Goal: Information Seeking & Learning: Learn about a topic

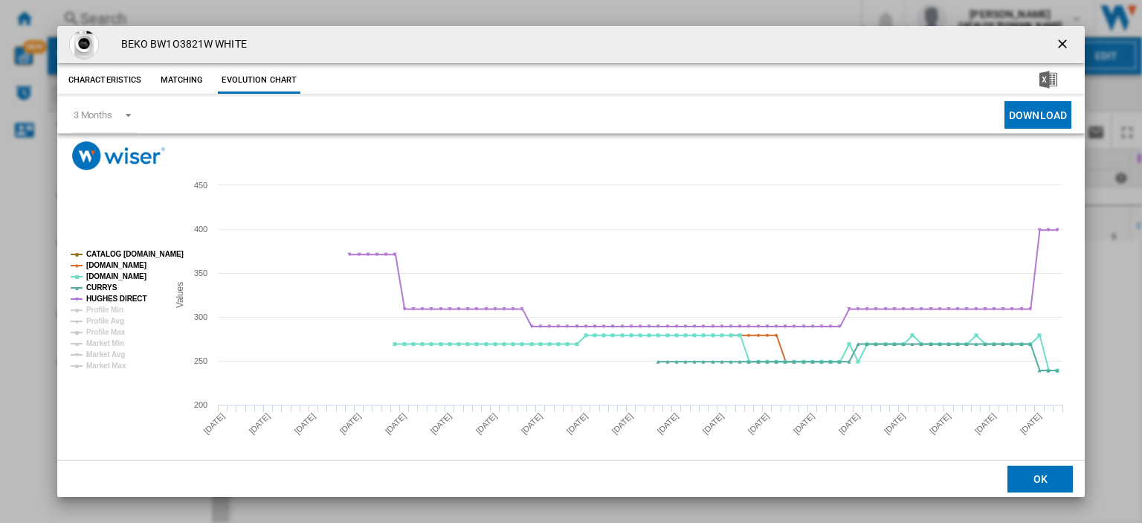
click at [1055, 40] on ng-md-icon "getI18NText('BUTTONS.CLOSE_DIALOG')" at bounding box center [1064, 45] width 18 height 18
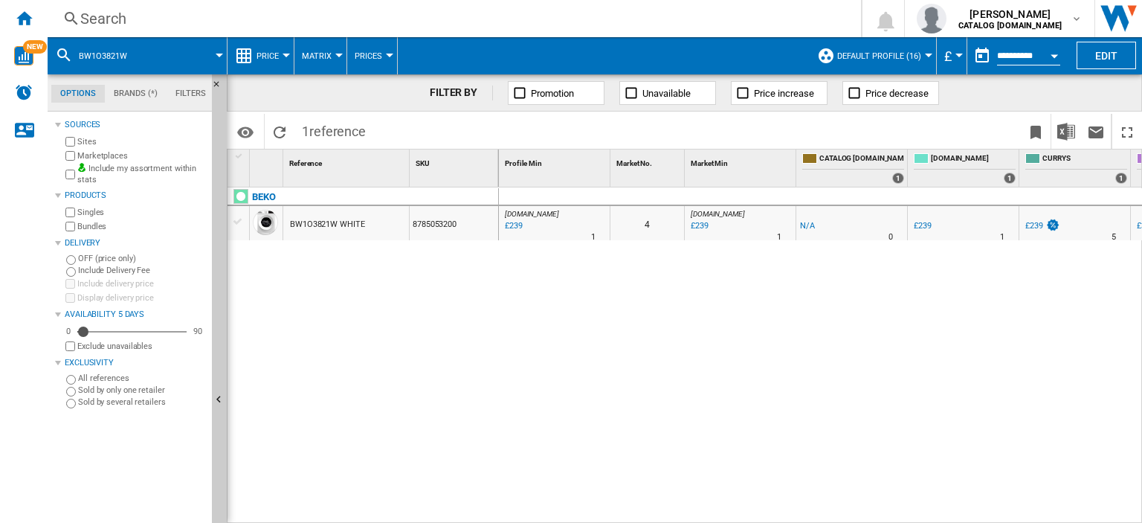
click at [115, 16] on div "Search" at bounding box center [451, 18] width 742 height 21
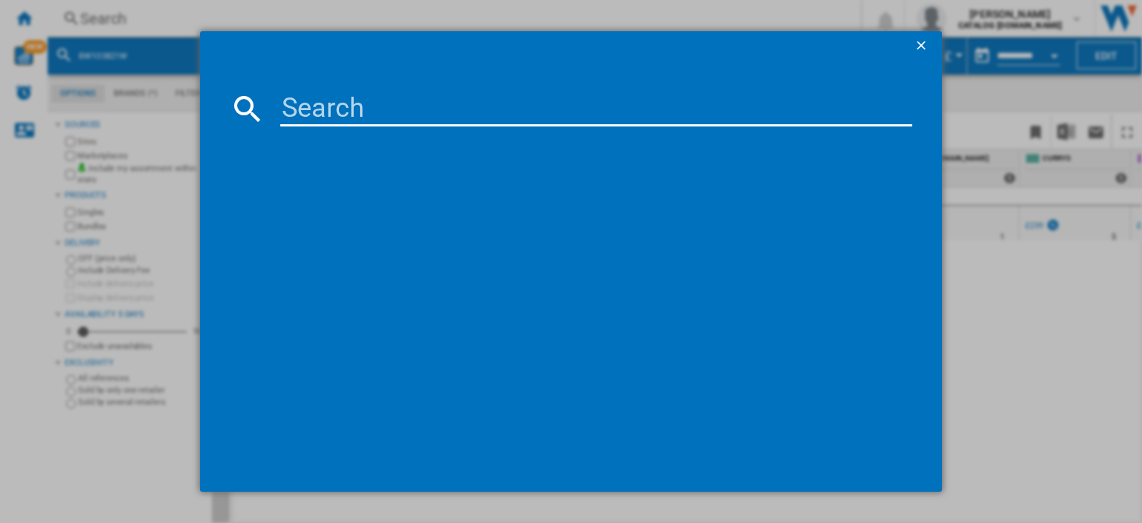
type input "CC90F531K_BK"
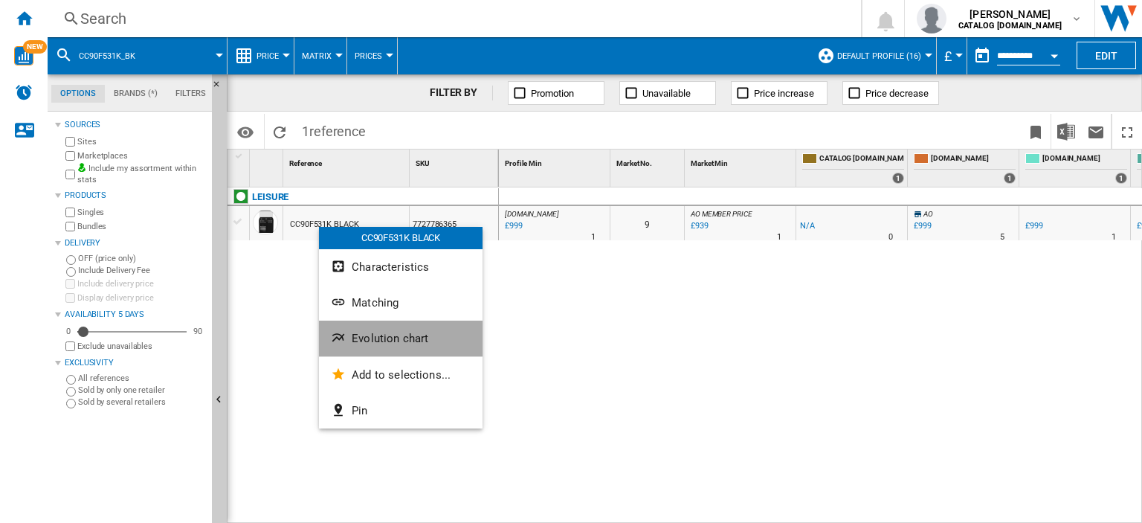
click at [390, 329] on button "Evolution chart" at bounding box center [401, 338] width 164 height 36
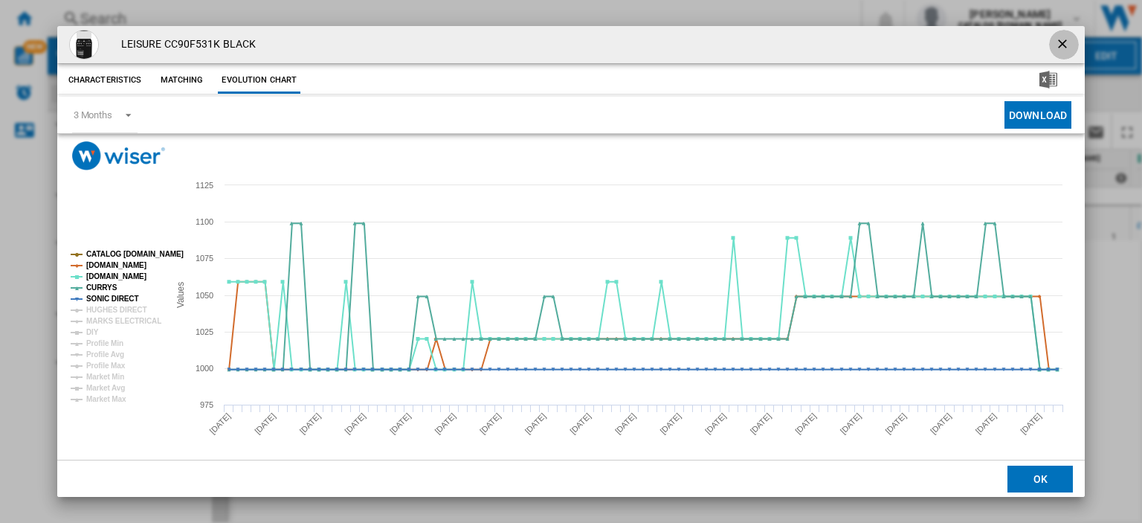
click at [1055, 48] on ng-md-icon "getI18NText('BUTTONS.CLOSE_DIALOG')" at bounding box center [1064, 45] width 18 height 18
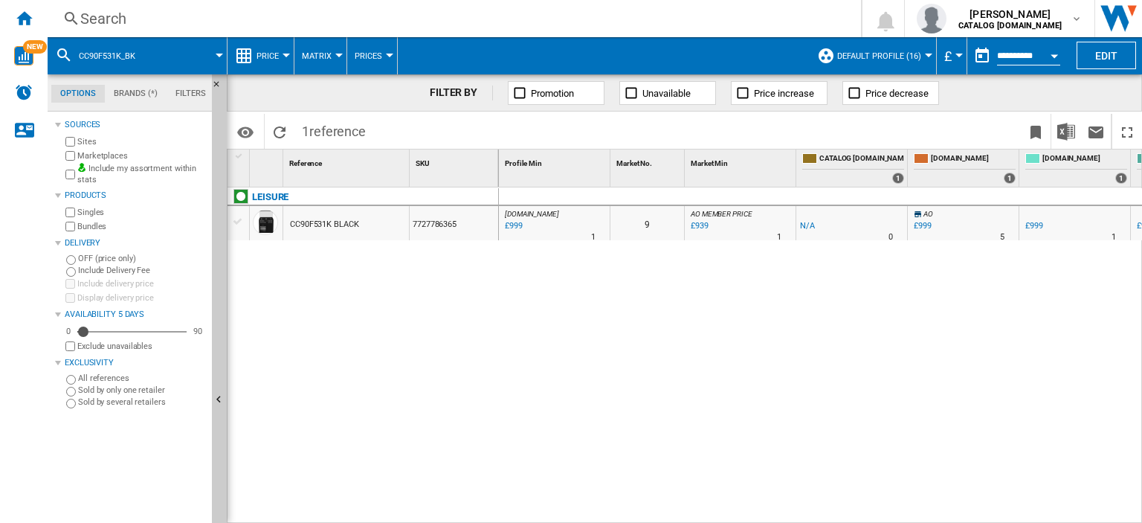
click at [109, 22] on div "Search" at bounding box center [451, 18] width 742 height 21
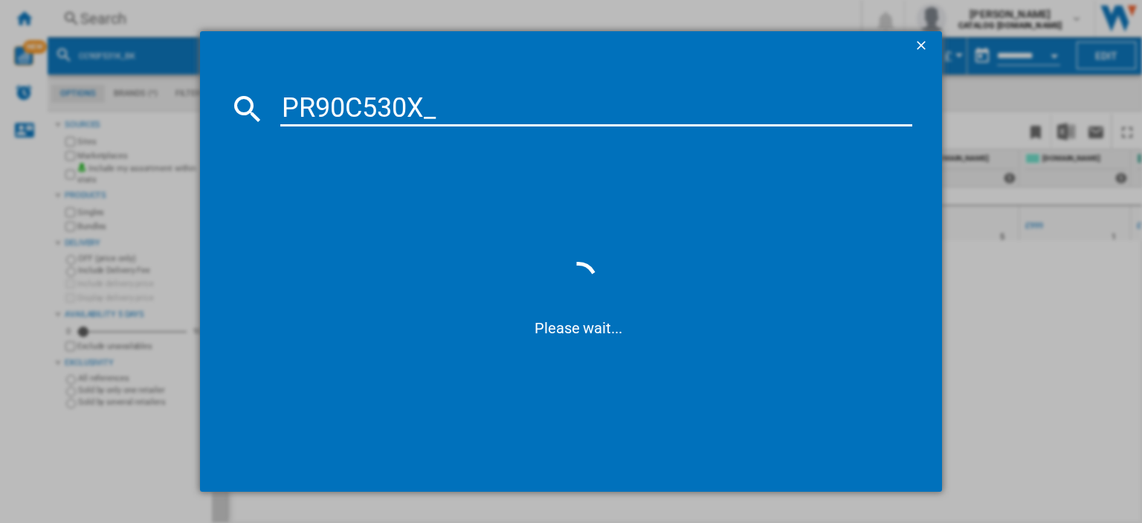
type input "PR90C530X"
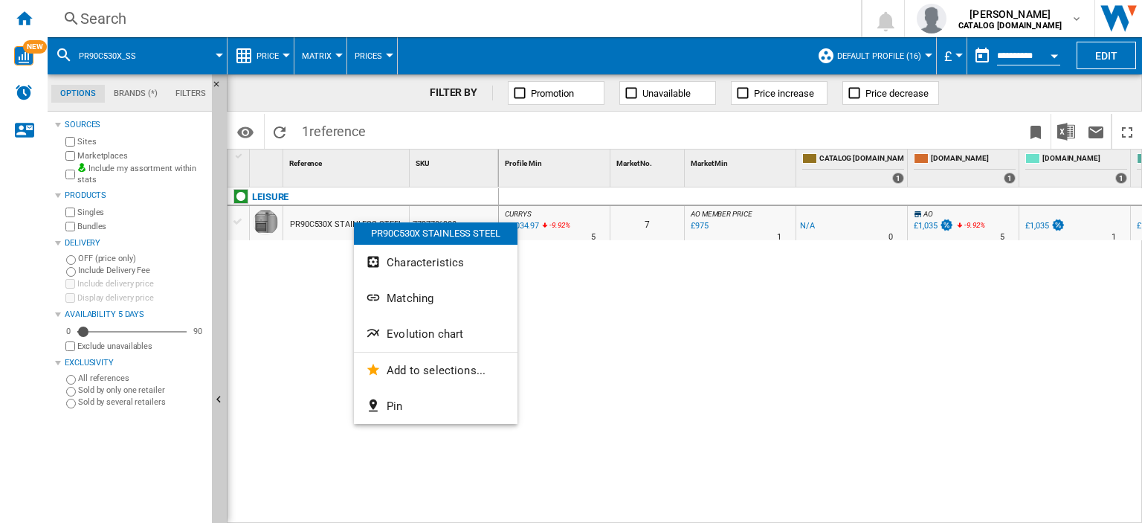
click at [99, 17] on div at bounding box center [571, 261] width 1142 height 523
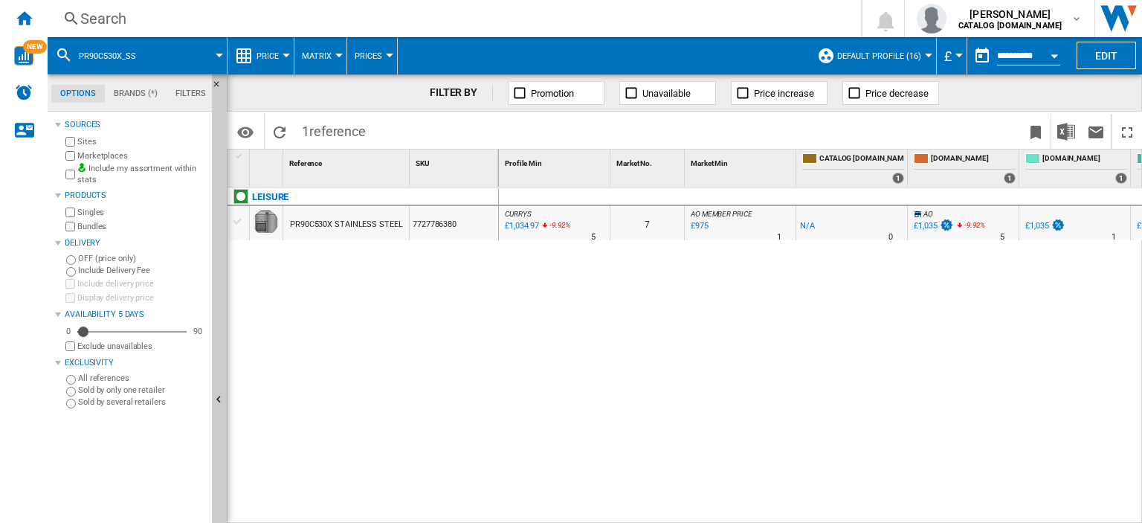
click at [105, 17] on div "Search" at bounding box center [451, 18] width 742 height 21
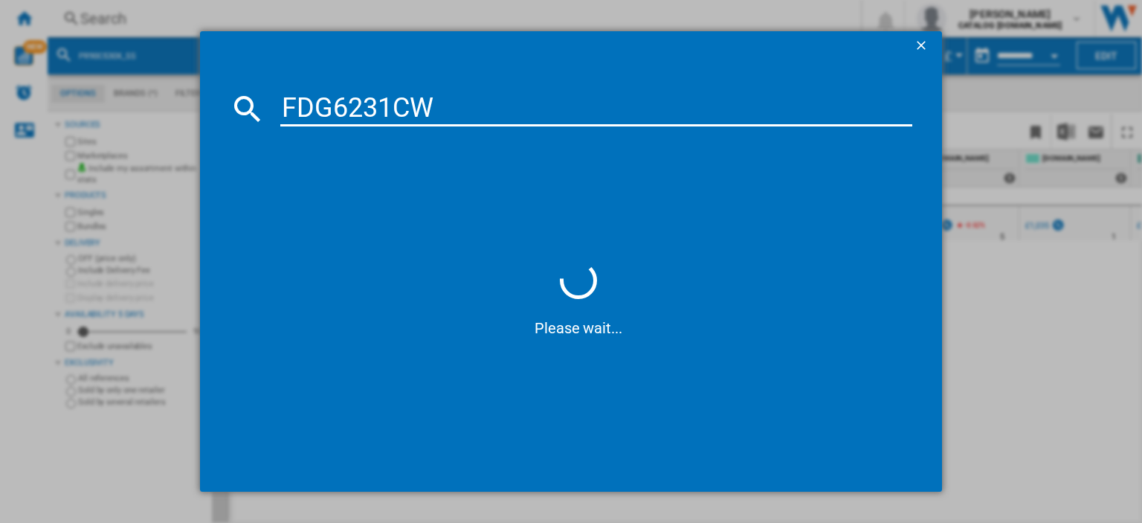
type input "FDG6231C"
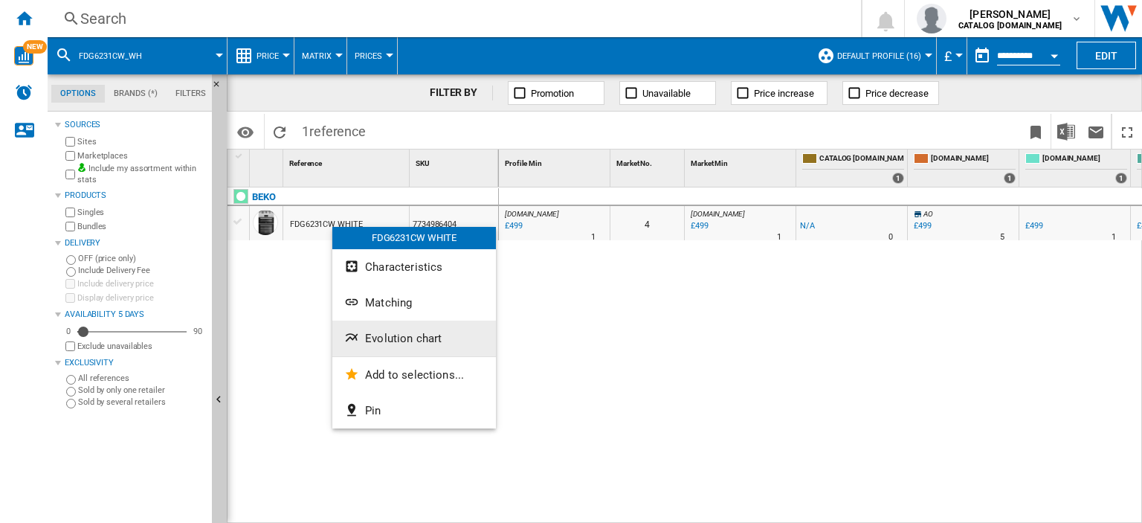
click at [390, 340] on span "Evolution chart" at bounding box center [403, 338] width 77 height 13
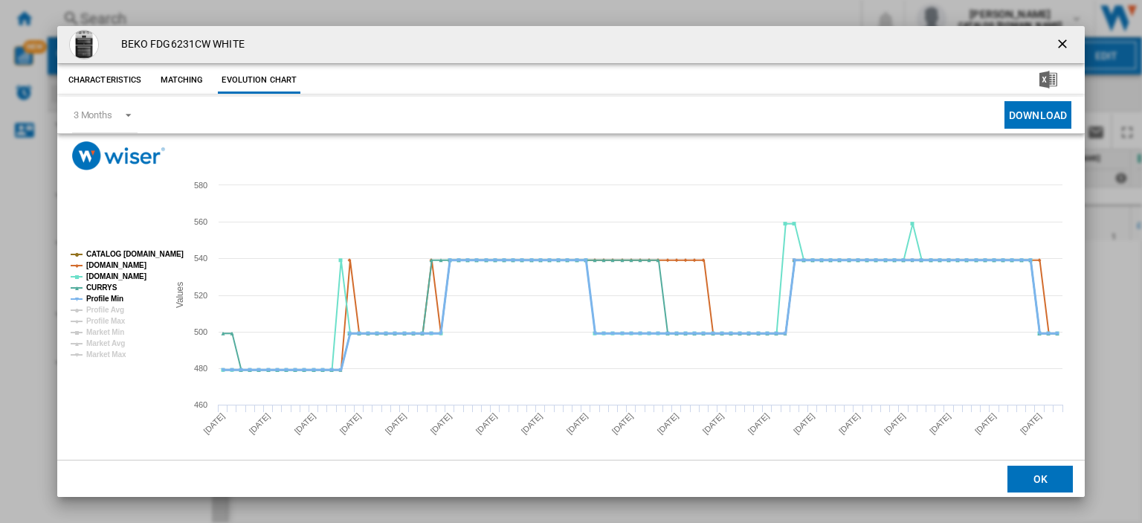
click at [94, 299] on tspan "Profile Min" at bounding box center [104, 298] width 37 height 8
drag, startPoint x: 1050, startPoint y: 45, endPoint x: 831, endPoint y: 50, distance: 219.4
click at [1055, 45] on ng-md-icon "getI18NText('BUTTONS.CLOSE_DIALOG')" at bounding box center [1064, 45] width 18 height 18
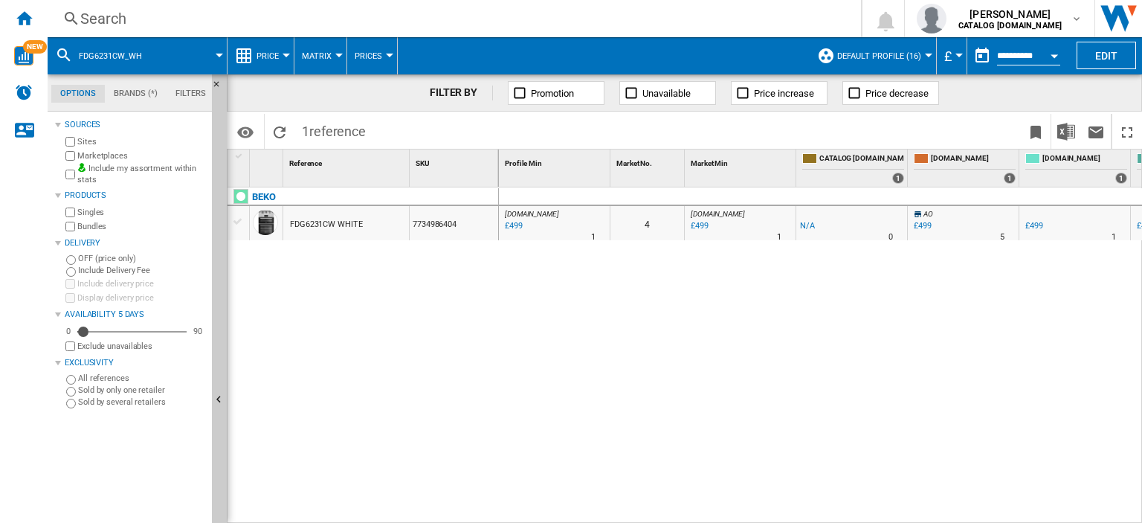
click at [100, 18] on div "Search" at bounding box center [451, 18] width 742 height 21
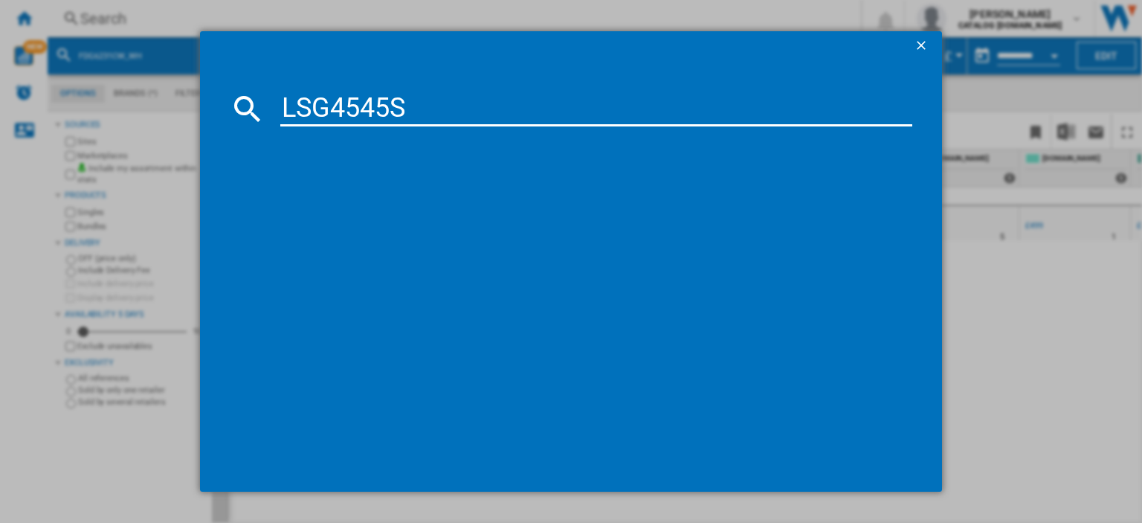
type input "LSG4545S"
click at [355, 212] on div "BEKO LSG4545S SILVER" at bounding box center [581, 205] width 617 height 15
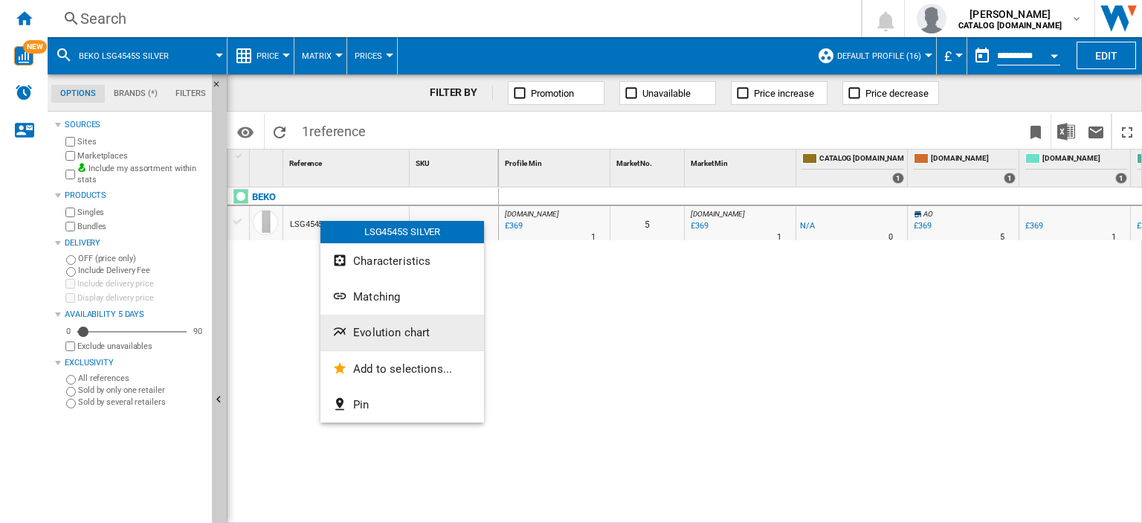
click at [376, 335] on span "Evolution chart" at bounding box center [391, 332] width 77 height 13
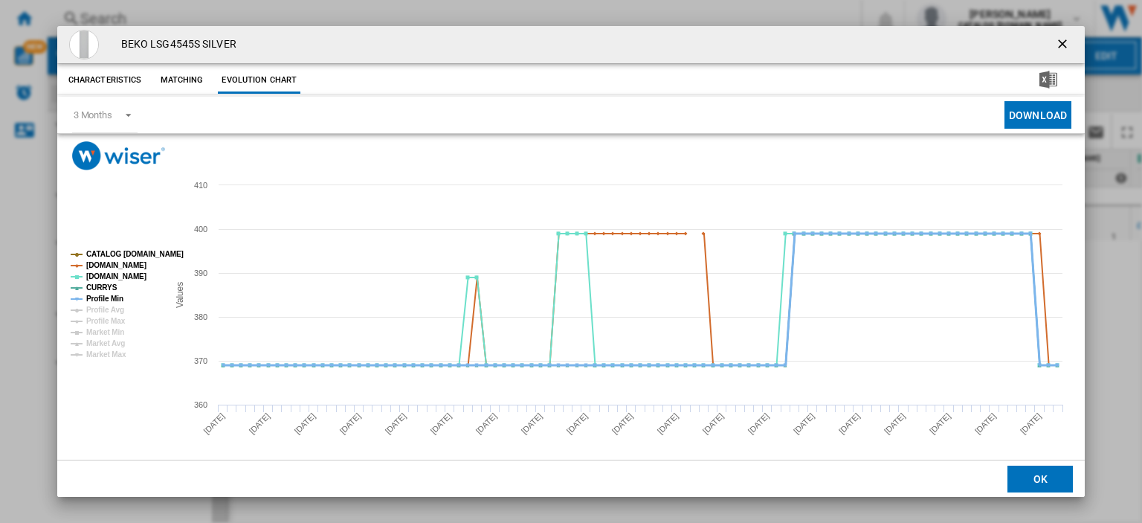
click at [104, 300] on tspan "Profile Min" at bounding box center [104, 298] width 37 height 8
drag, startPoint x: 1051, startPoint y: 42, endPoint x: 833, endPoint y: 38, distance: 218.6
click at [1055, 41] on ng-md-icon "getI18NText('BUTTONS.CLOSE_DIALOG')" at bounding box center [1064, 45] width 18 height 18
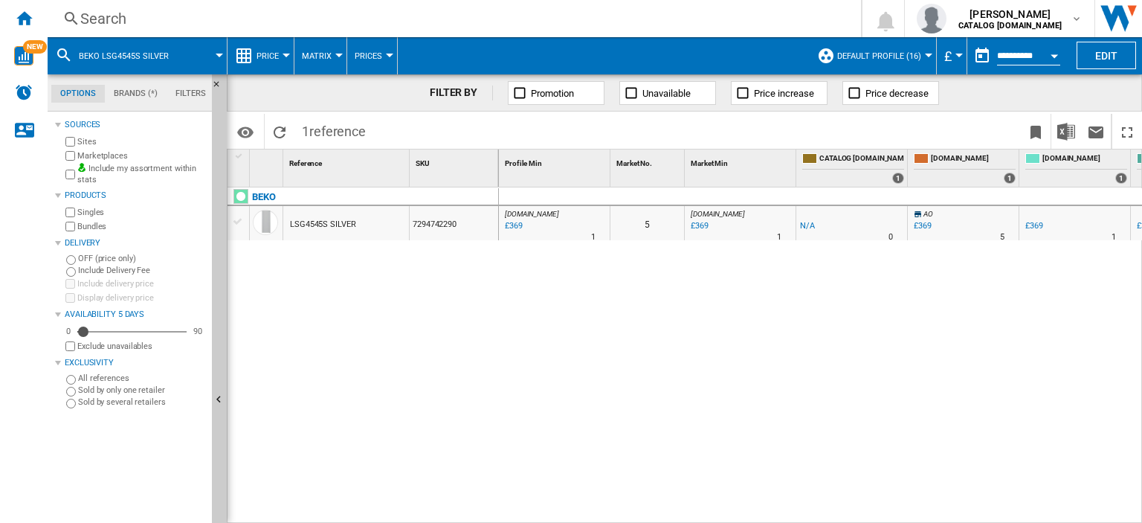
click at [103, 11] on div "Search" at bounding box center [451, 18] width 742 height 21
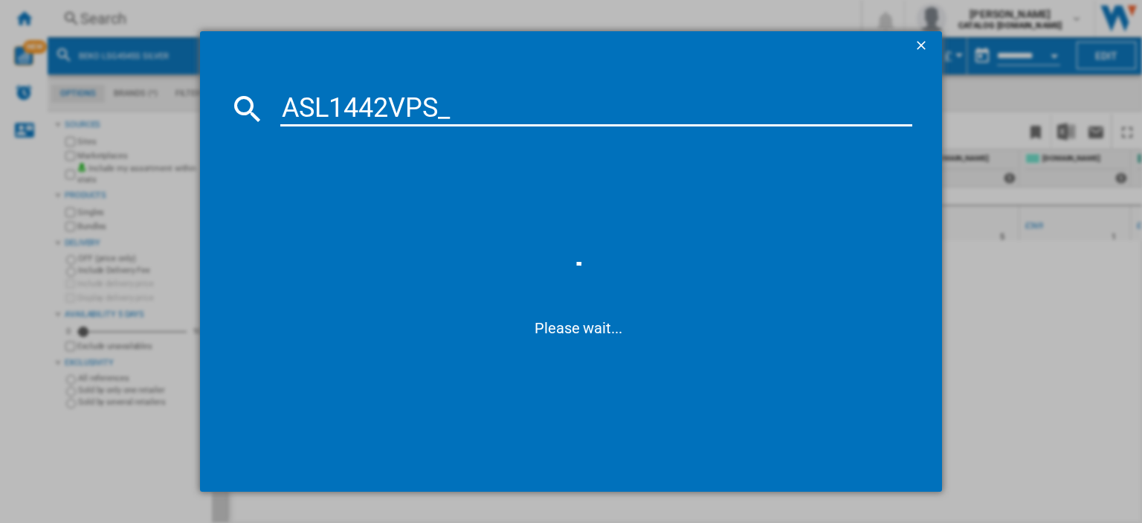
type input "ASL1442VPS"
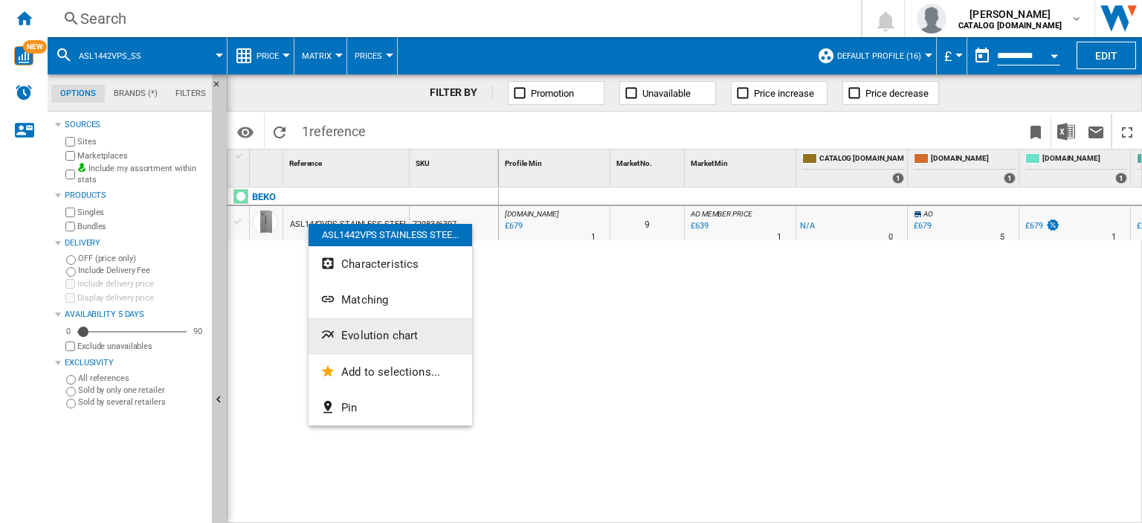
click at [387, 339] on span "Evolution chart" at bounding box center [379, 335] width 77 height 13
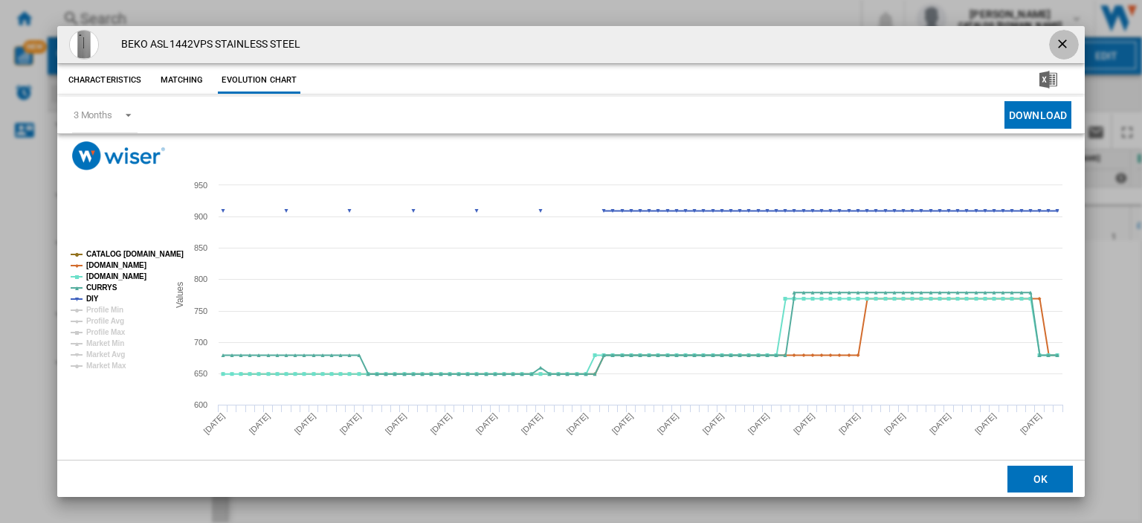
click at [1055, 44] on ng-md-icon "getI18NText('BUTTONS.CLOSE_DIALOG')" at bounding box center [1064, 45] width 18 height 18
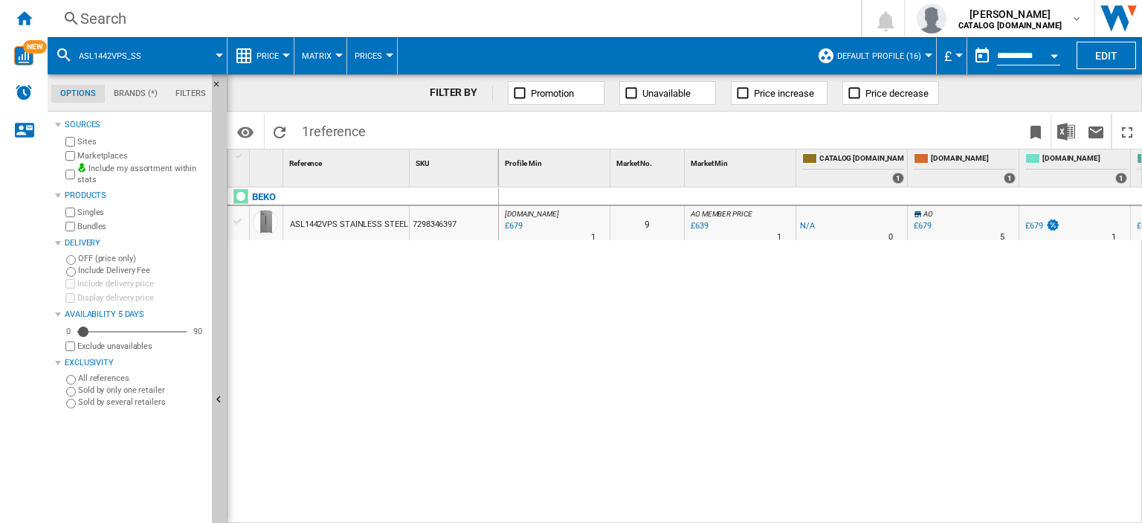
click at [101, 21] on div "Search" at bounding box center [451, 18] width 742 height 21
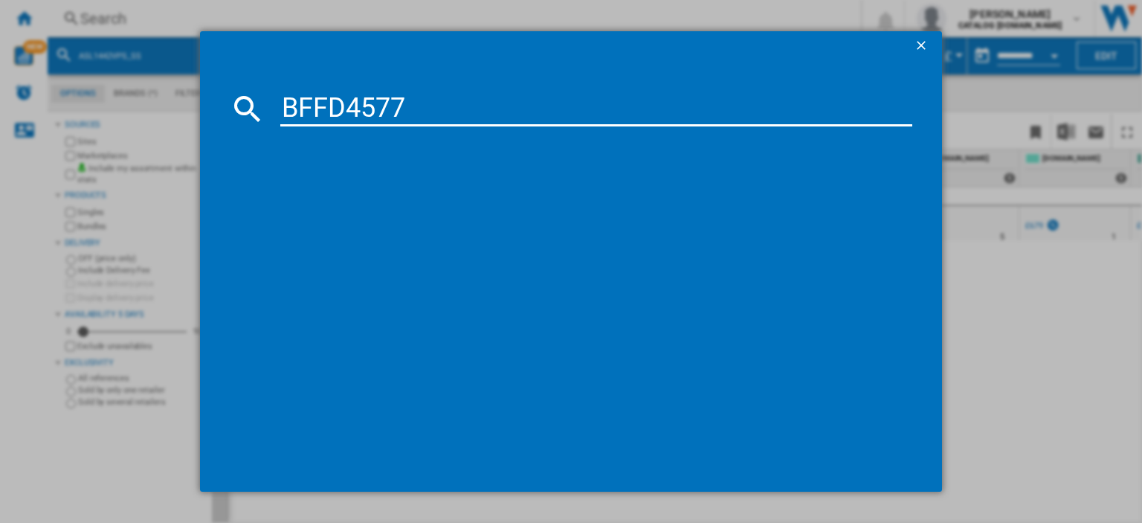
type input "BFFD4577"
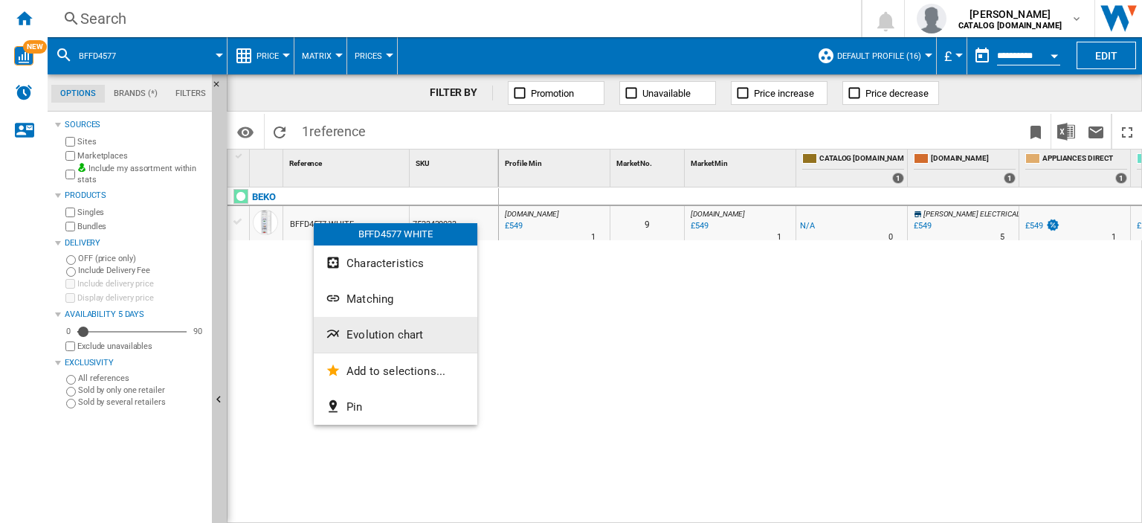
click at [381, 341] on span "Evolution chart" at bounding box center [385, 334] width 77 height 13
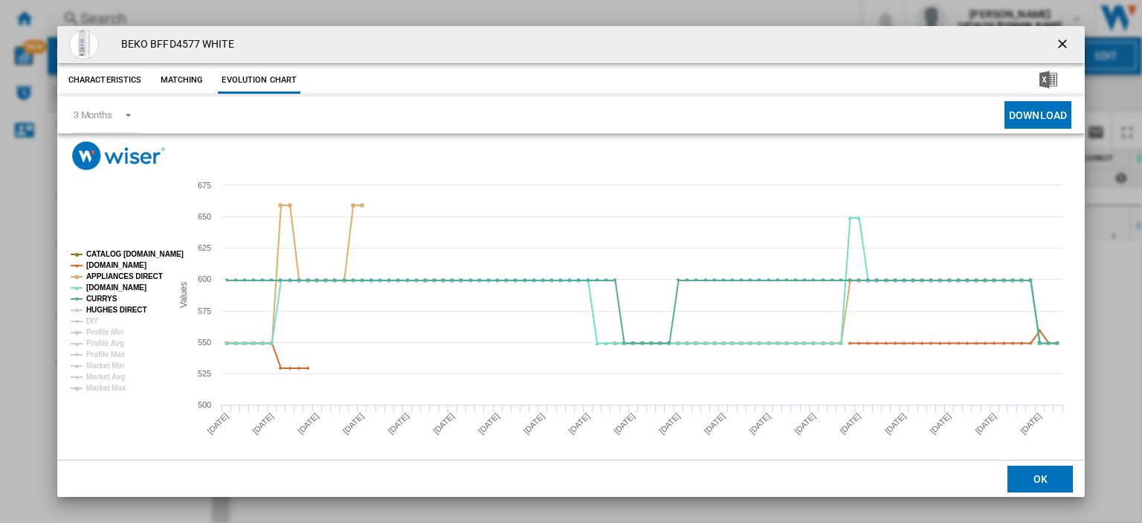
click at [105, 309] on tspan "HUGHES DIRECT" at bounding box center [116, 310] width 60 height 8
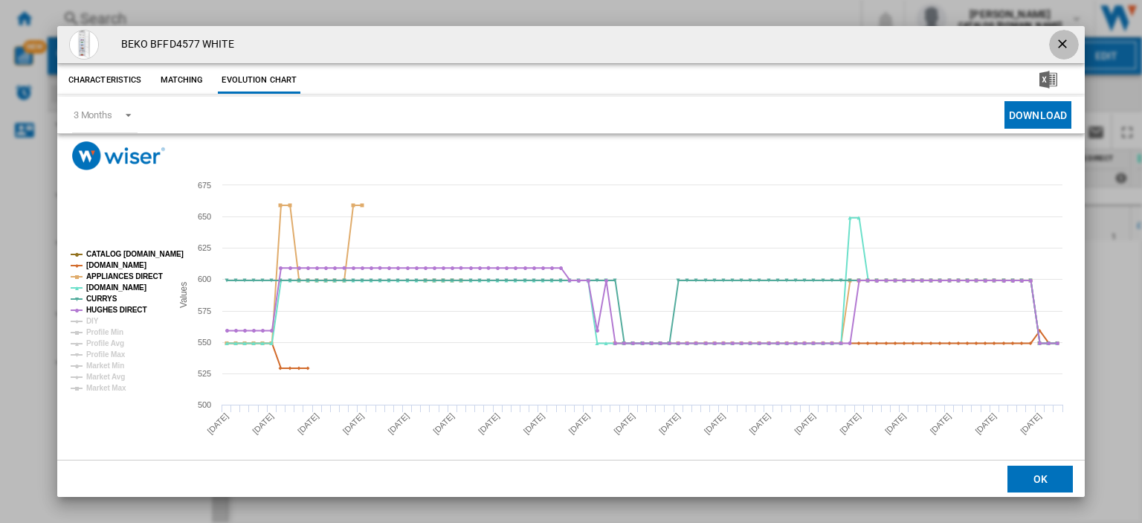
click at [1055, 44] on ng-md-icon "getI18NText('BUTTONS.CLOSE_DIALOG')" at bounding box center [1064, 45] width 18 height 18
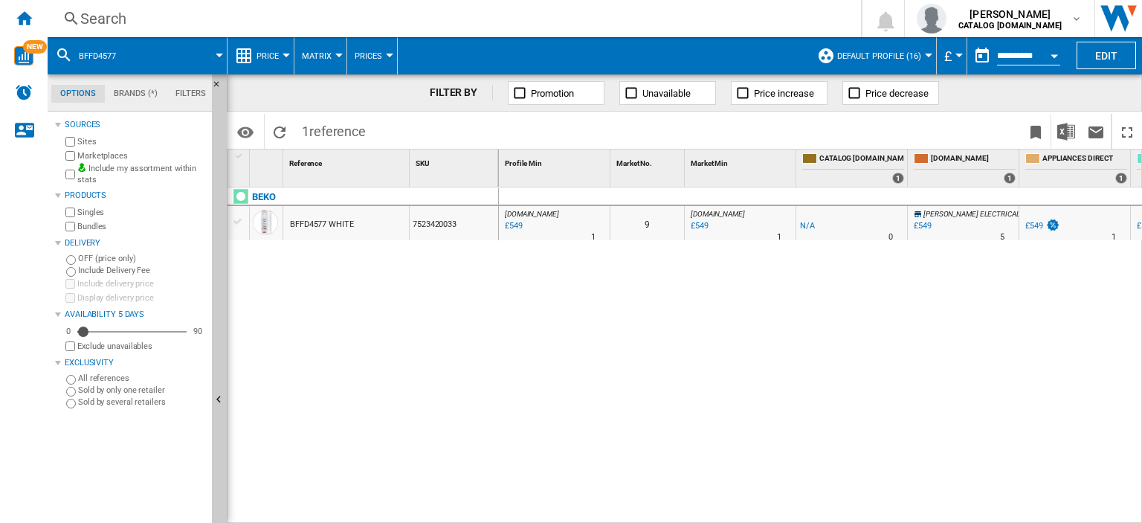
click at [101, 22] on div "Search" at bounding box center [451, 18] width 742 height 21
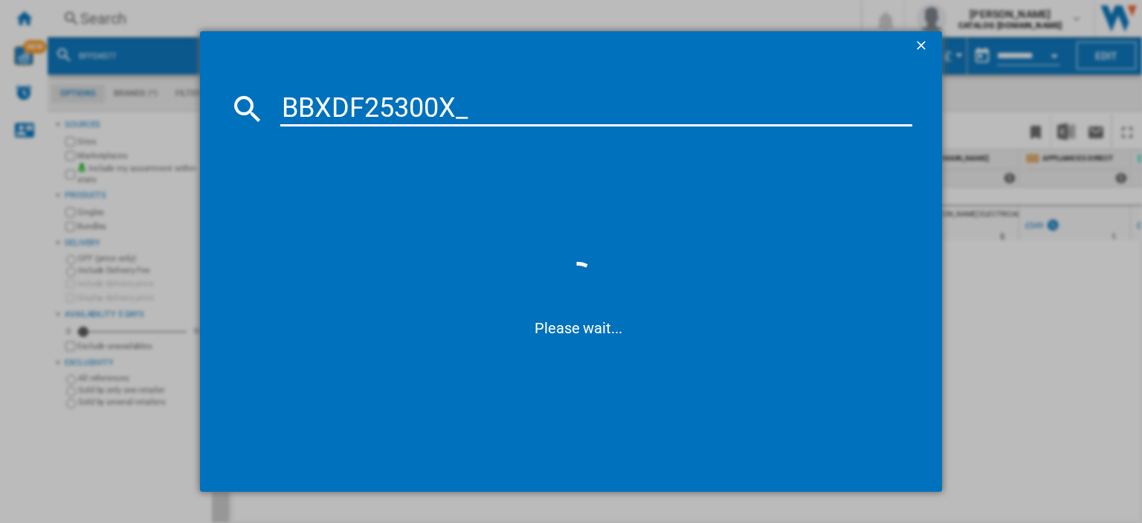
type input "BBXDF25300X"
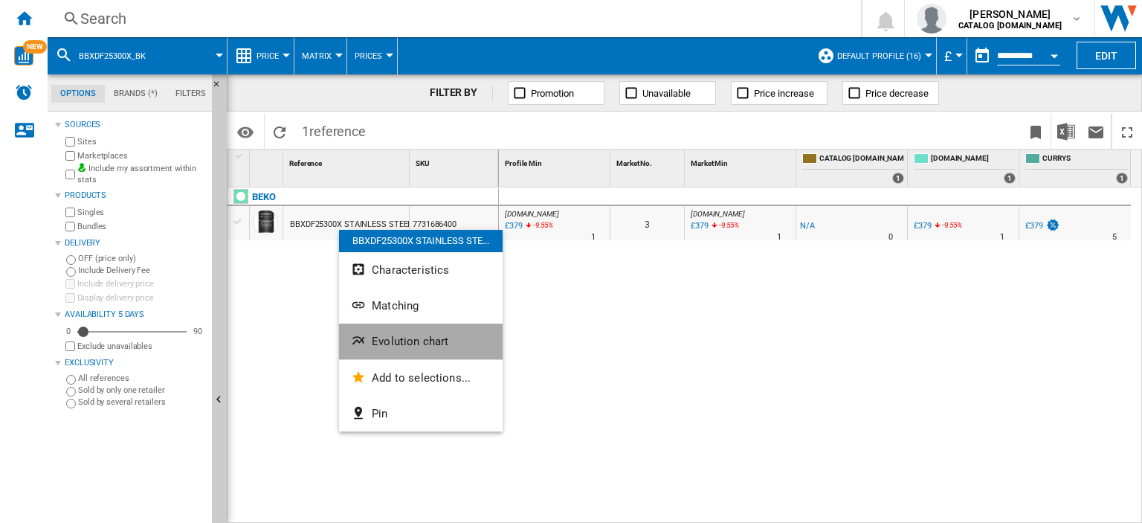
click at [421, 344] on span "Evolution chart" at bounding box center [410, 341] width 77 height 13
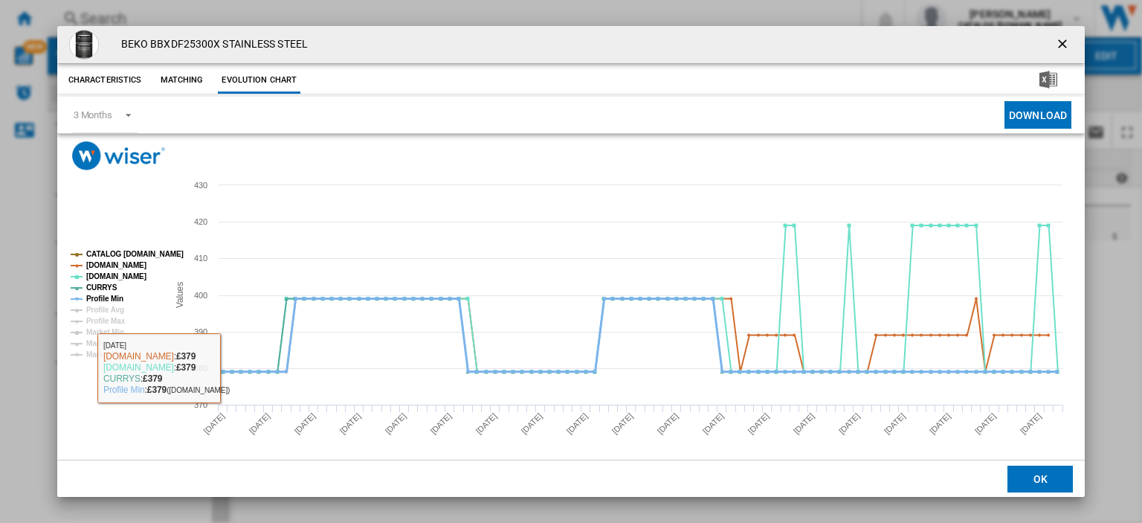
click at [92, 300] on tspan "Profile Min" at bounding box center [104, 298] width 37 height 8
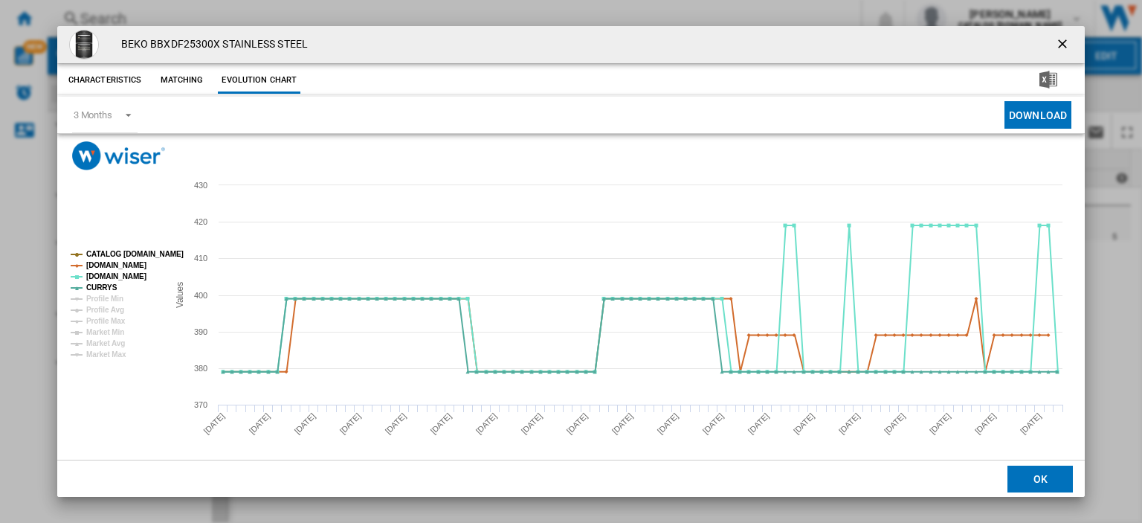
click at [1055, 46] on ng-md-icon "getI18NText('BUTTONS.CLOSE_DIALOG')" at bounding box center [1064, 45] width 18 height 18
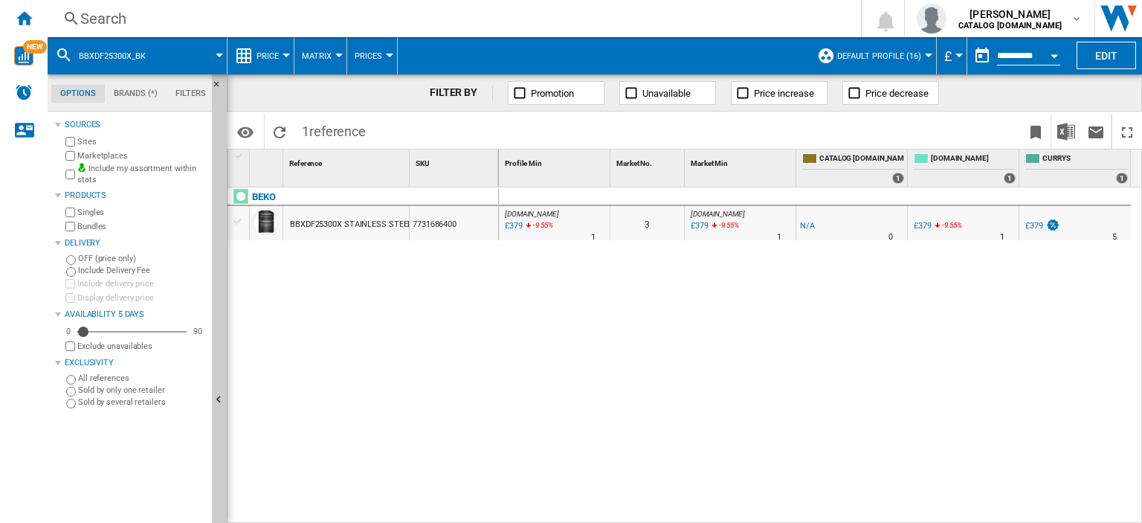
click at [100, 22] on div "Search" at bounding box center [451, 18] width 742 height 21
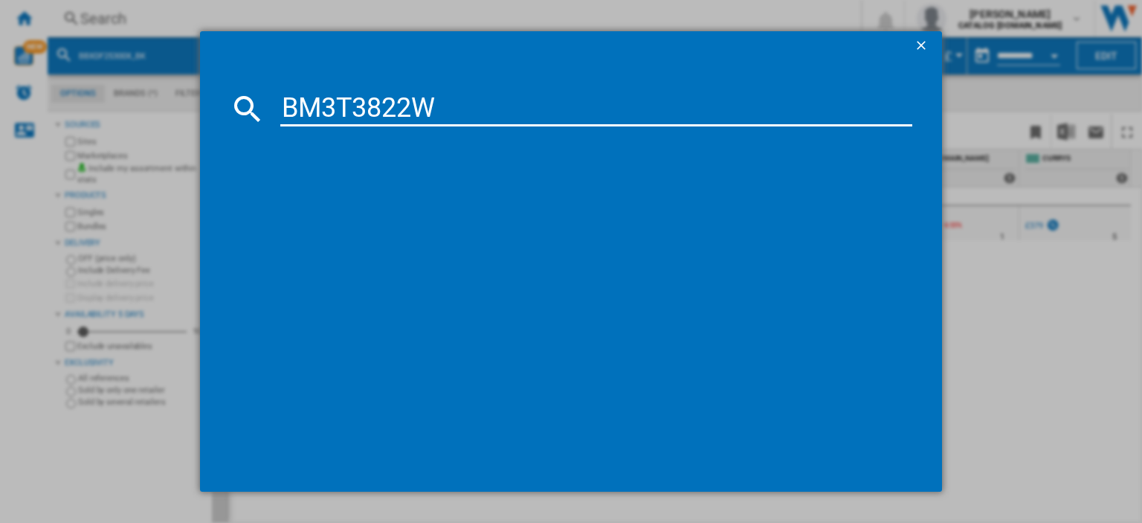
type input "BM3T3822W"
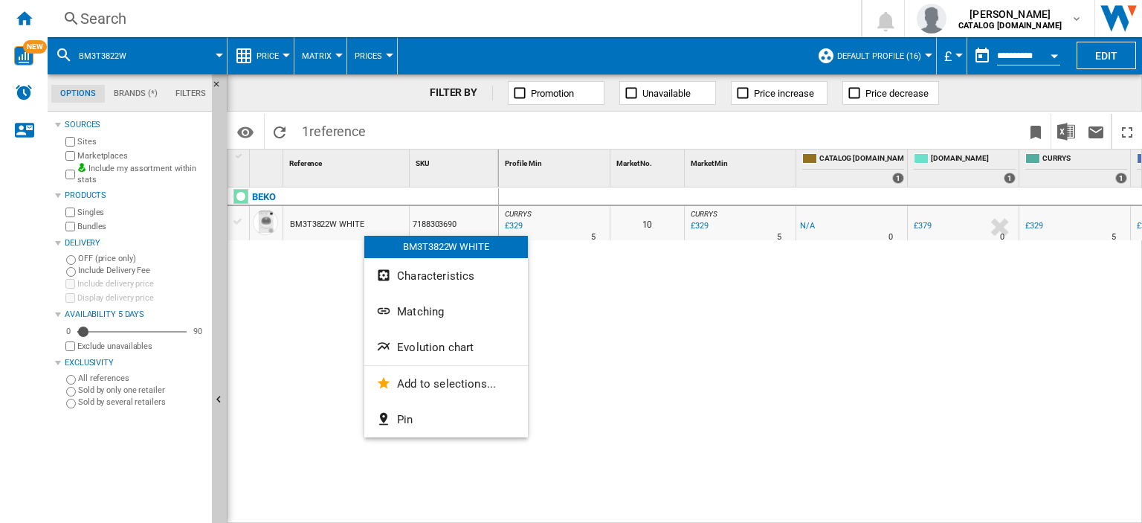
drag, startPoint x: 325, startPoint y: 228, endPoint x: 306, endPoint y: 225, distance: 18.8
drag, startPoint x: 306, startPoint y: 225, endPoint x: 660, endPoint y: 306, distance: 363.1
click at [660, 306] on div at bounding box center [571, 261] width 1142 height 523
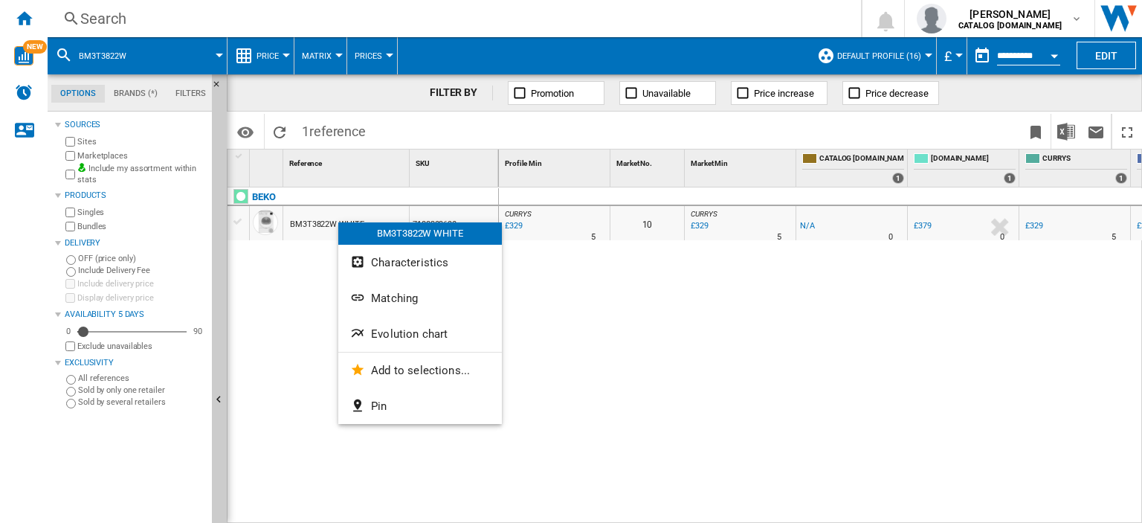
click at [300, 236] on div at bounding box center [571, 261] width 1142 height 523
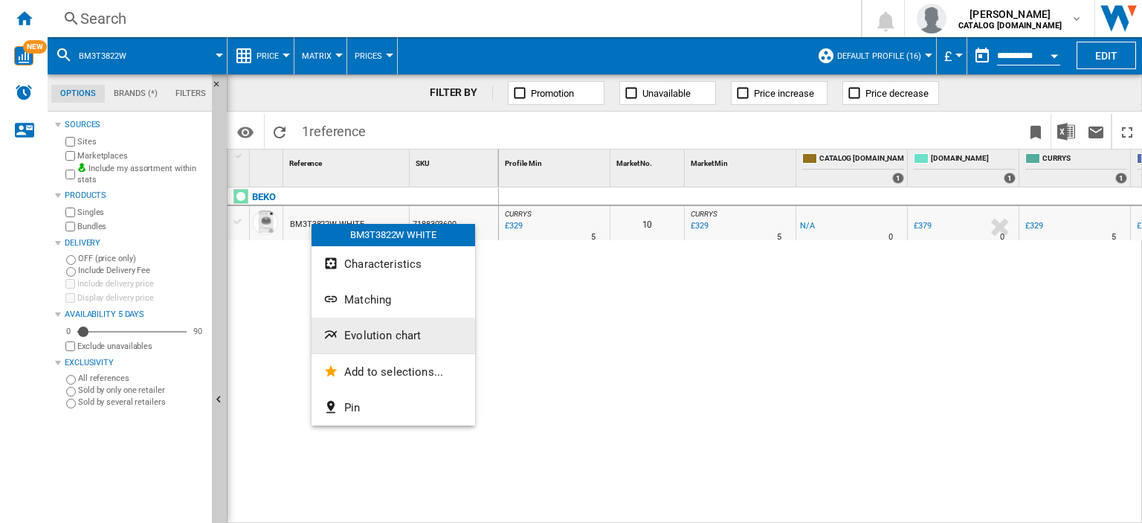
click at [370, 335] on span "Evolution chart" at bounding box center [382, 335] width 77 height 13
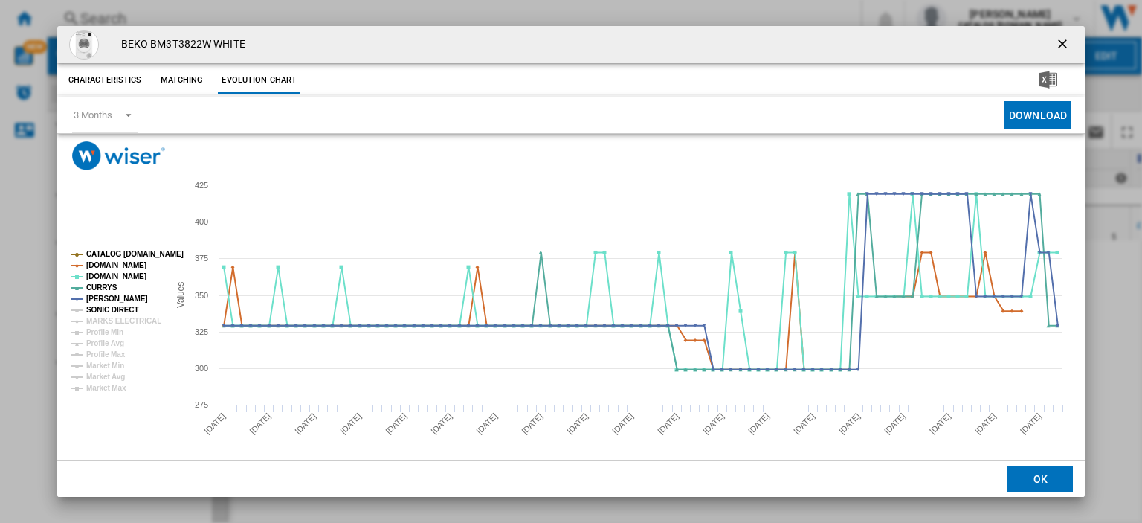
click at [111, 308] on tspan "SONIC DIRECT" at bounding box center [112, 310] width 52 height 8
click at [112, 320] on tspan "MARKS ELECTRICAL" at bounding box center [123, 321] width 75 height 8
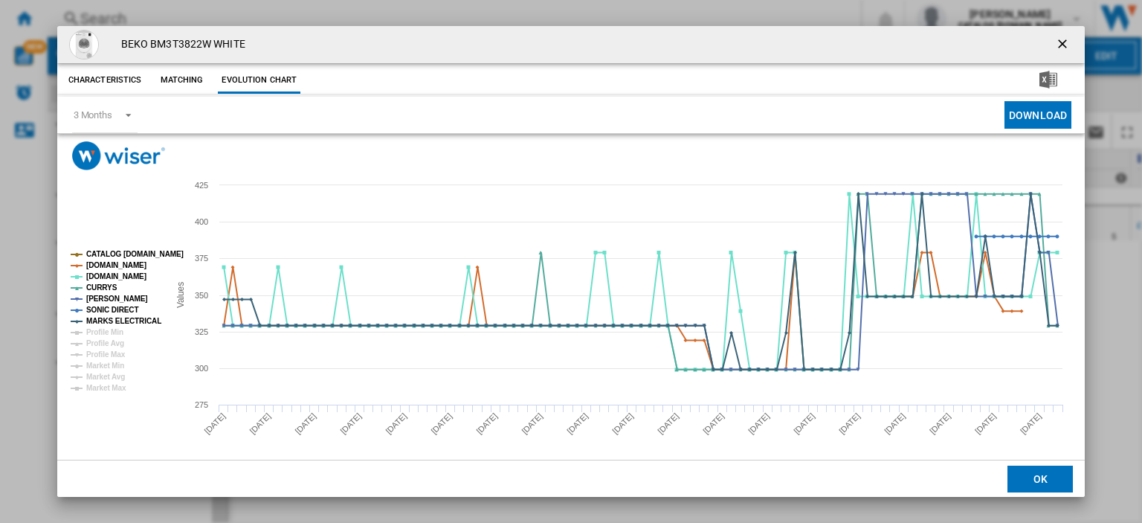
click at [1055, 44] on ng-md-icon "getI18NText('BUTTONS.CLOSE_DIALOG')" at bounding box center [1064, 45] width 18 height 18
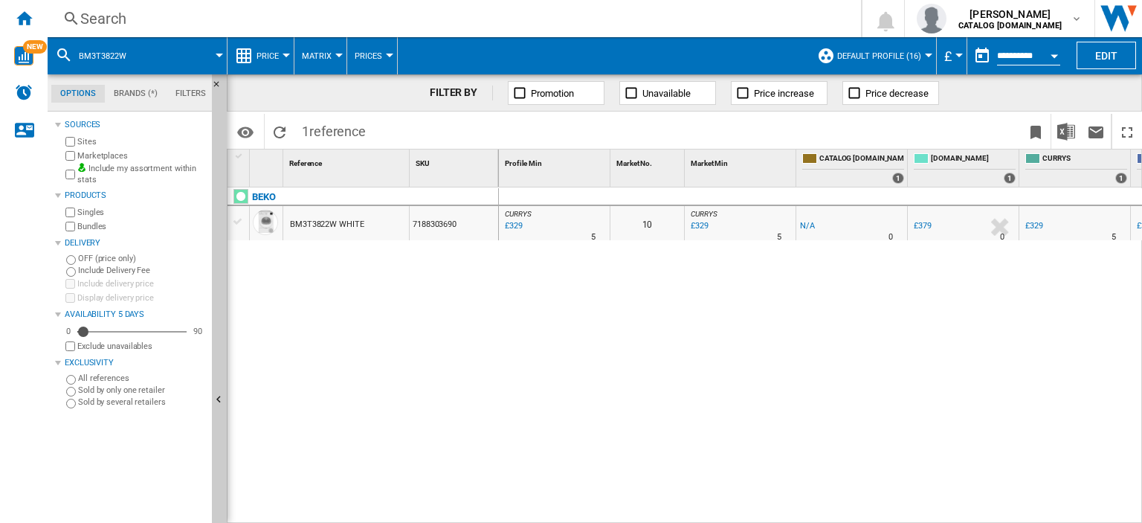
click at [87, 20] on div "Search" at bounding box center [451, 18] width 742 height 21
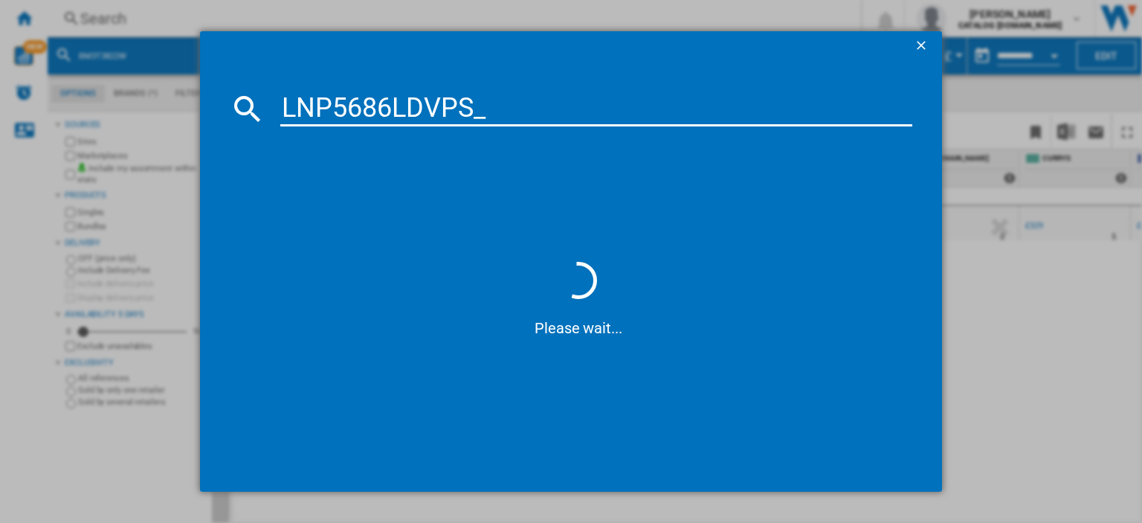
type input "LNP5686LDVPS"
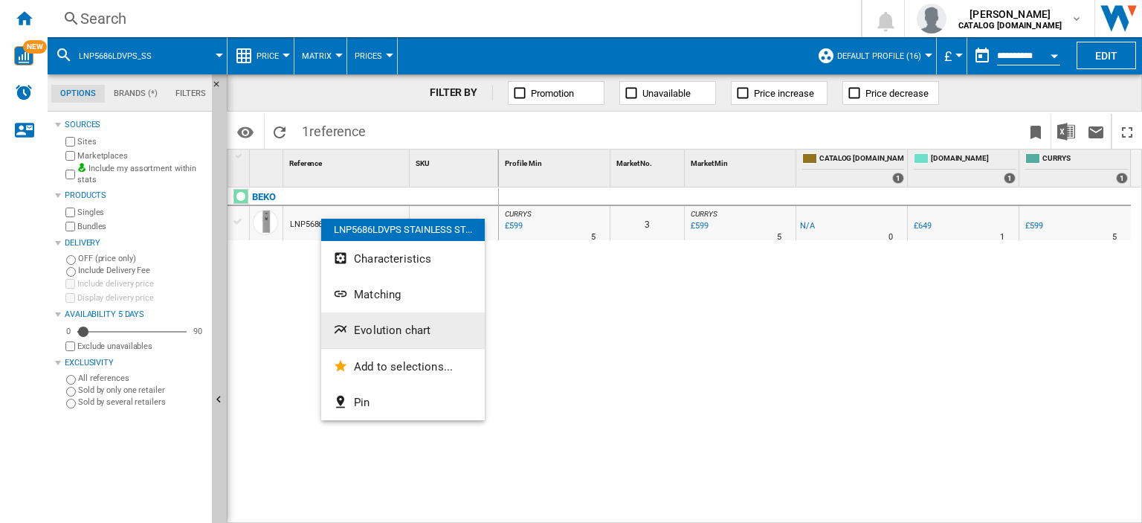
click at [378, 329] on span "Evolution chart" at bounding box center [392, 329] width 77 height 13
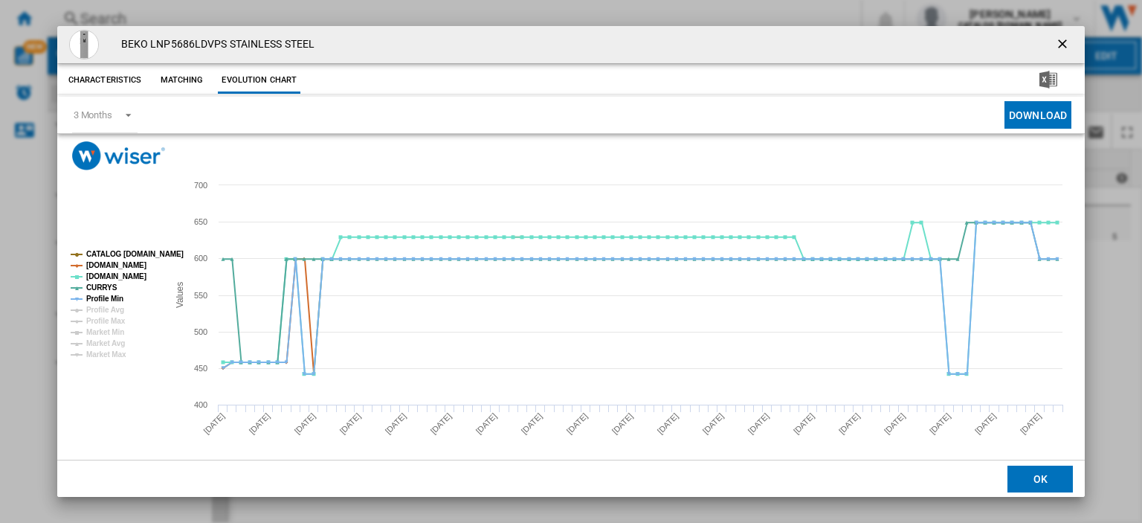
click at [1055, 41] on ng-md-icon "getI18NText('BUTTONS.CLOSE_DIALOG')" at bounding box center [1064, 45] width 18 height 18
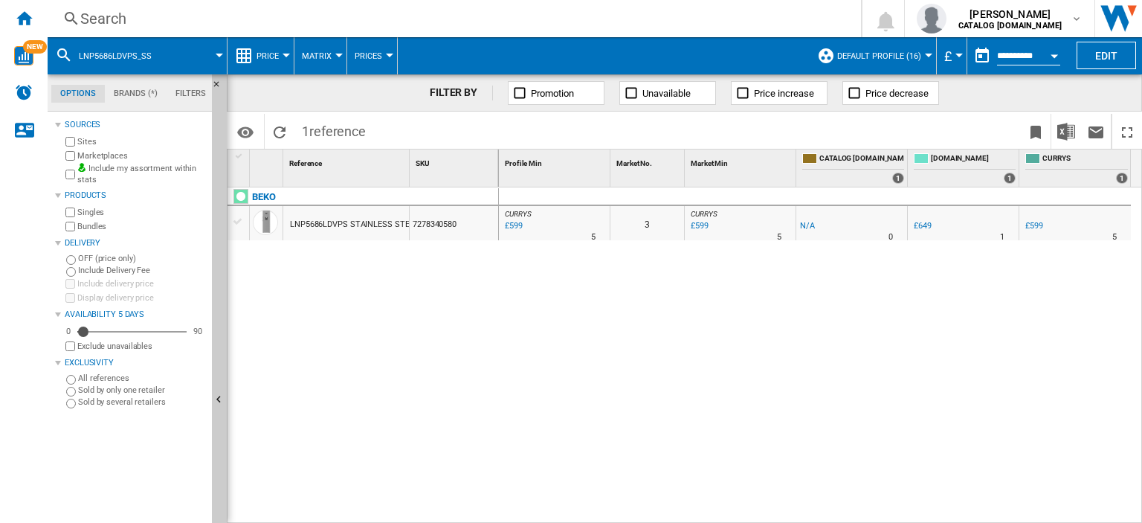
click at [97, 18] on div "Search" at bounding box center [451, 18] width 742 height 21
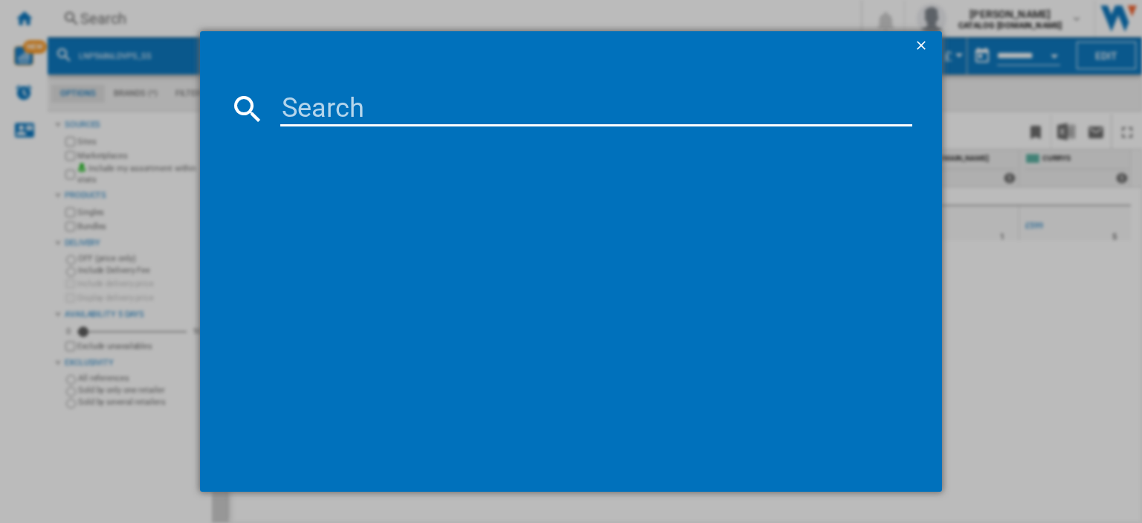
type input "IN2IE13DT70UK"
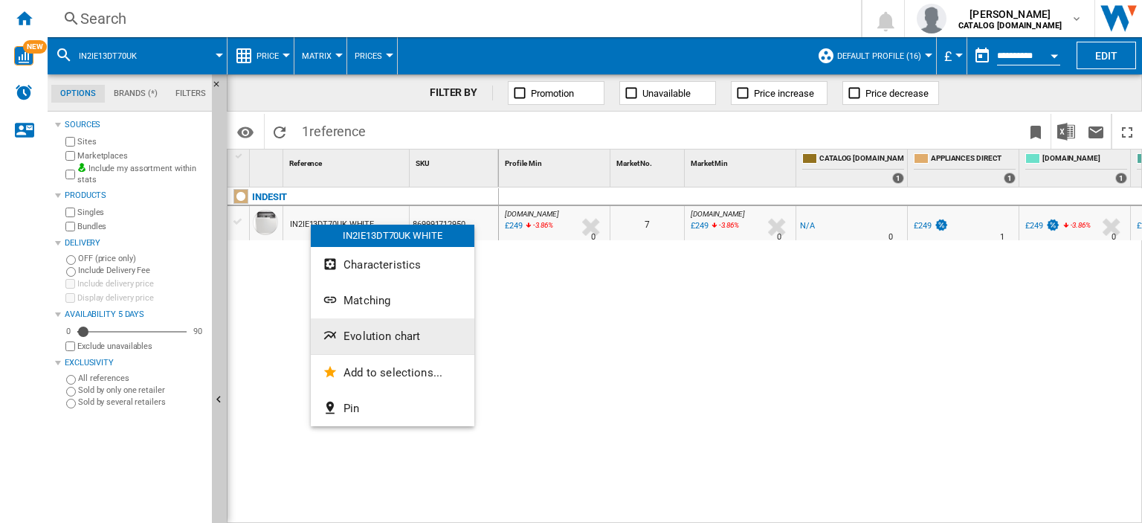
click at [368, 338] on span "Evolution chart" at bounding box center [382, 335] width 77 height 13
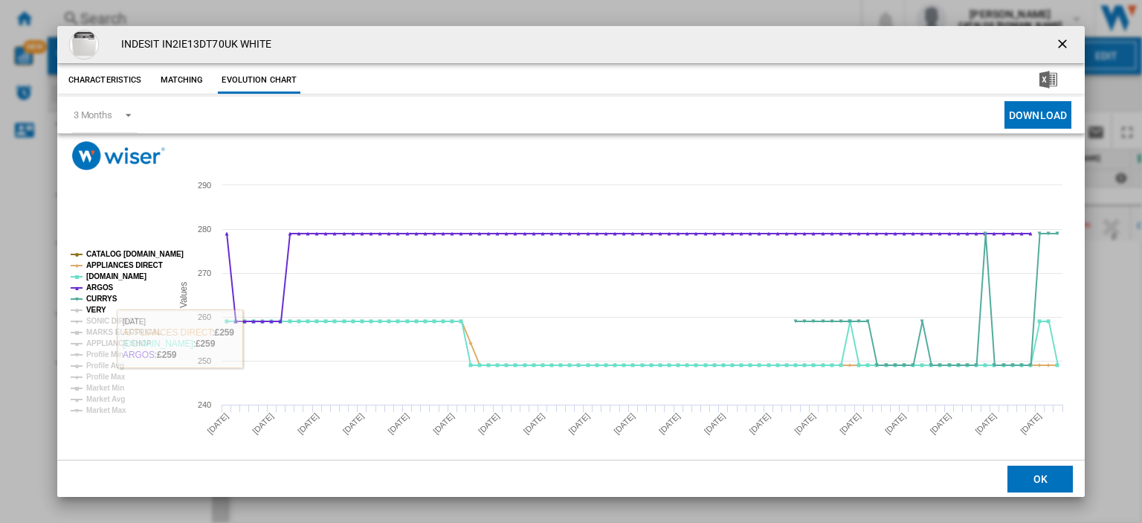
click at [93, 309] on tspan "VERY" at bounding box center [96, 310] width 20 height 8
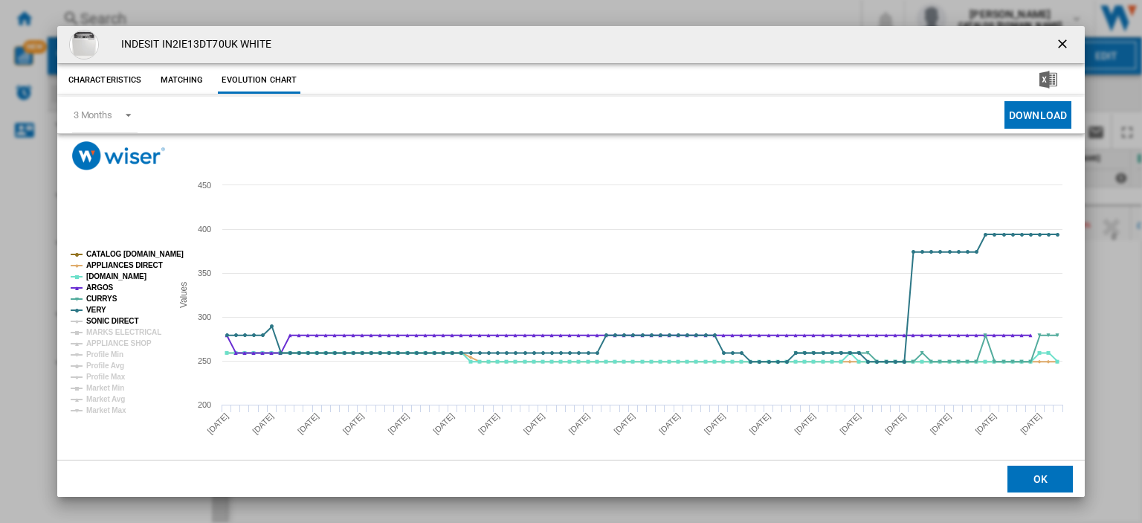
click at [98, 323] on tspan "SONIC DIRECT" at bounding box center [112, 321] width 52 height 8
click at [100, 328] on tspan "MARKS ELECTRICAL" at bounding box center [123, 332] width 75 height 8
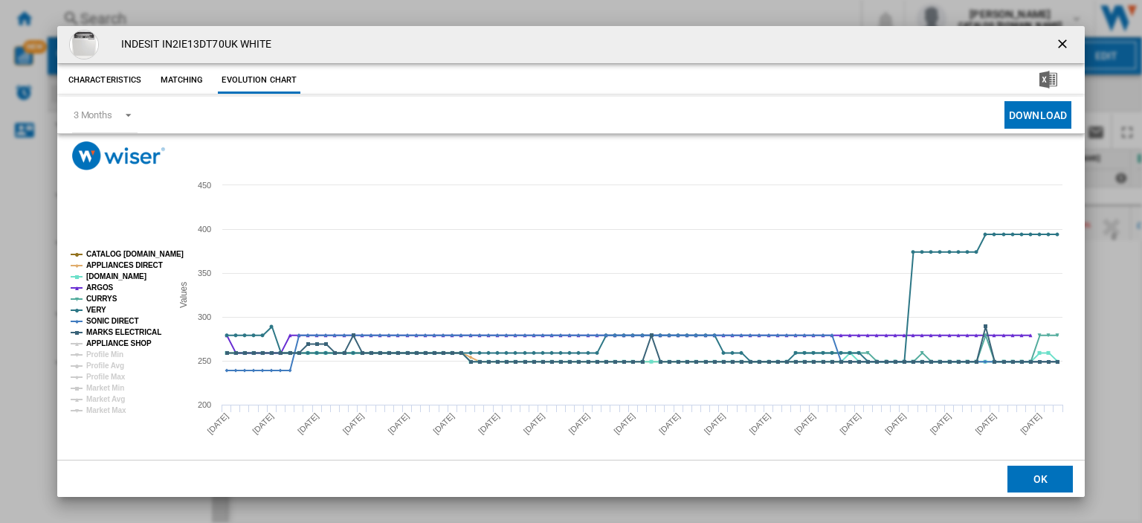
click at [107, 339] on tspan "APPLIANCE SHOP" at bounding box center [118, 343] width 65 height 8
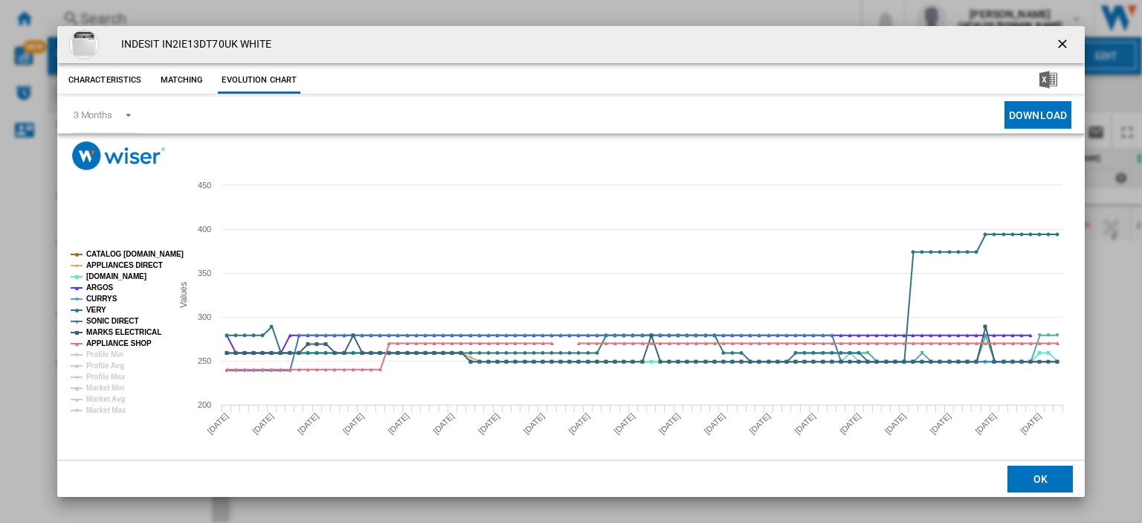
click at [1055, 44] on ng-md-icon "getI18NText('BUTTONS.CLOSE_DIALOG')" at bounding box center [1064, 45] width 18 height 18
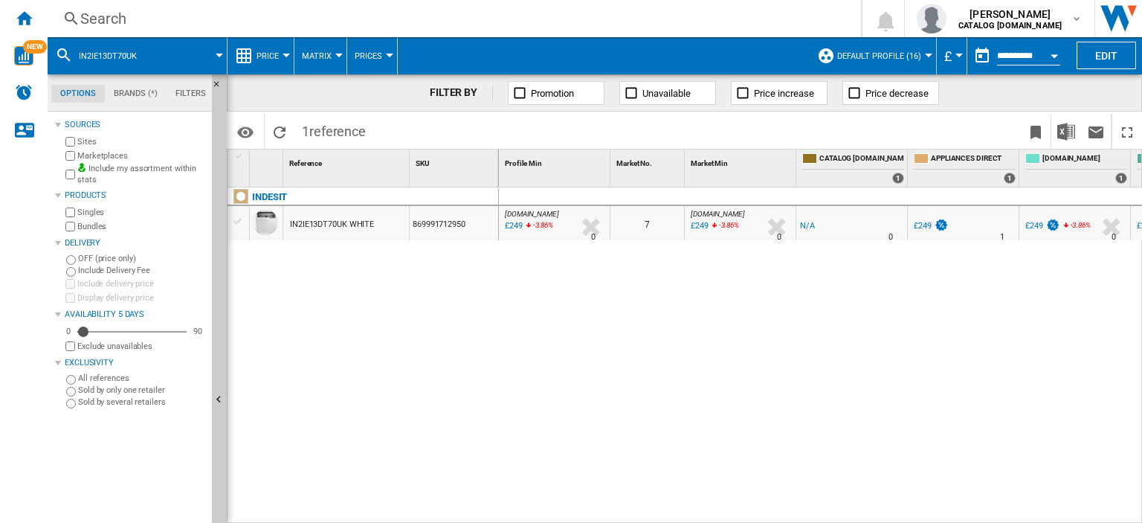
click at [98, 17] on div "Search" at bounding box center [451, 18] width 742 height 21
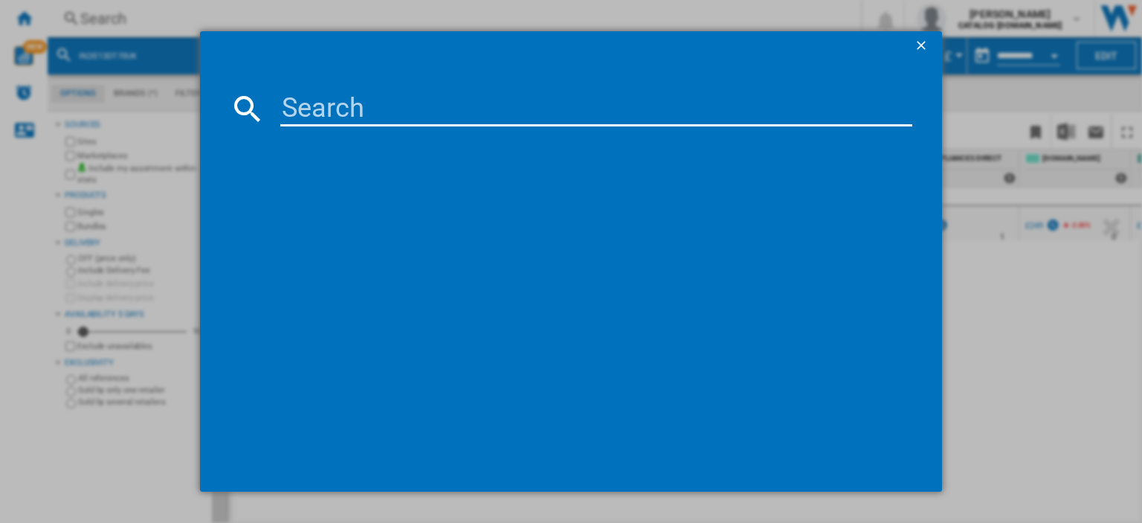
type input "C HD 94M WW [GEOGRAPHIC_DATA]"
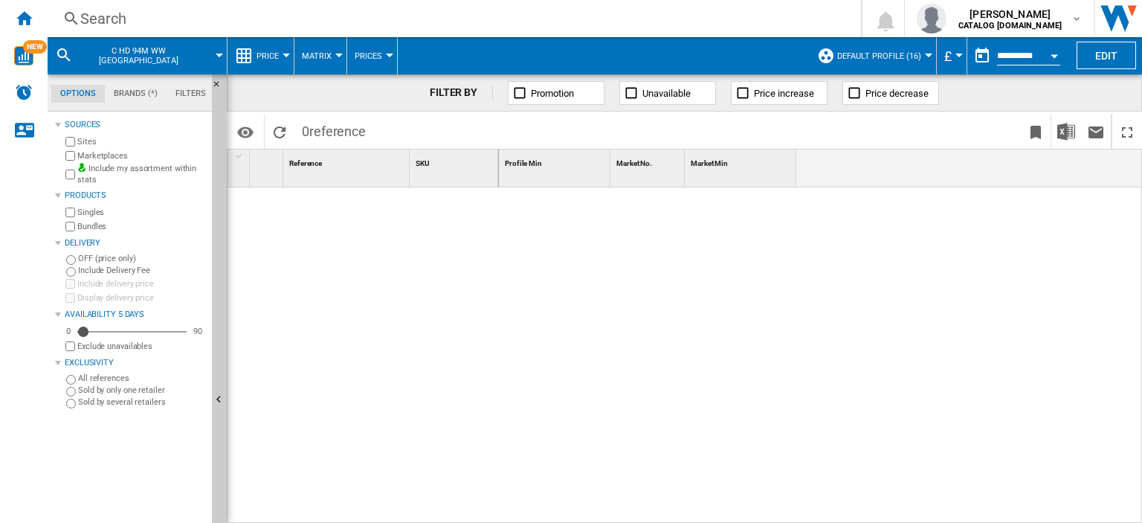
click at [107, 16] on div "Search" at bounding box center [451, 18] width 742 height 21
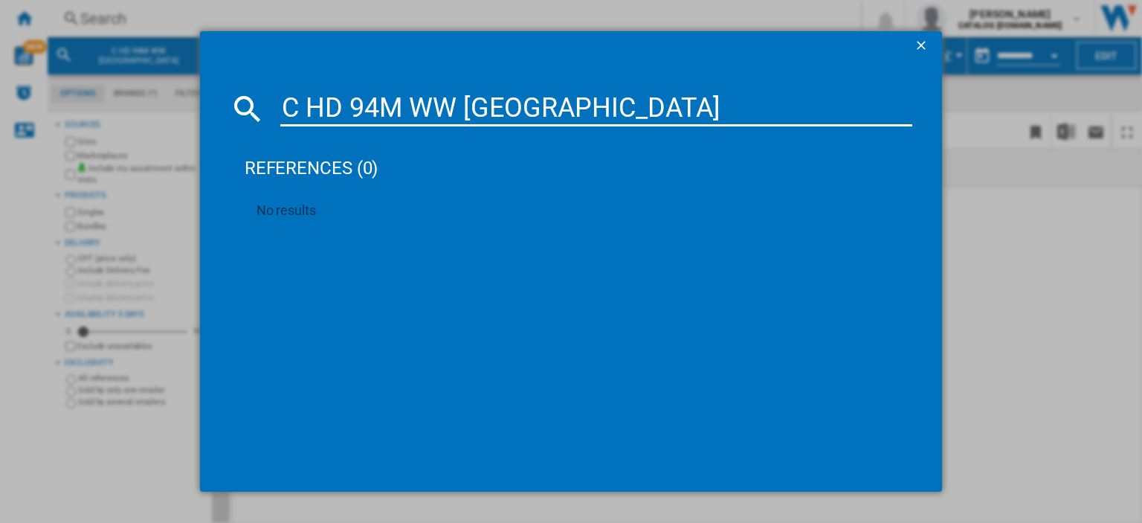
click at [304, 107] on input "C HD 94M WW [GEOGRAPHIC_DATA]" at bounding box center [596, 109] width 632 height 36
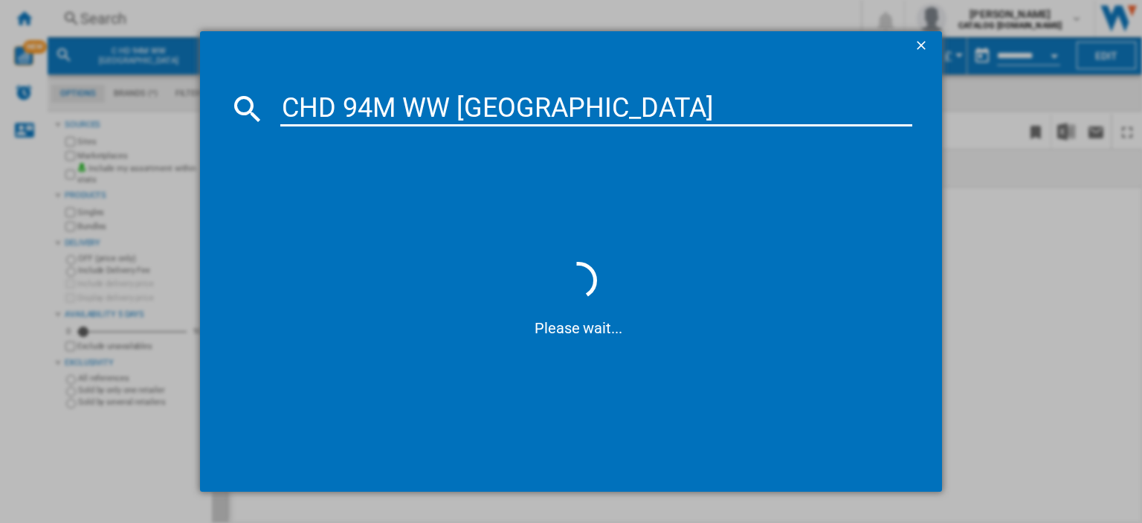
click at [344, 103] on input "CHD 94M WW [GEOGRAPHIC_DATA]" at bounding box center [596, 109] width 632 height 36
click at [400, 106] on input "CHD94M WW [GEOGRAPHIC_DATA]" at bounding box center [596, 109] width 632 height 36
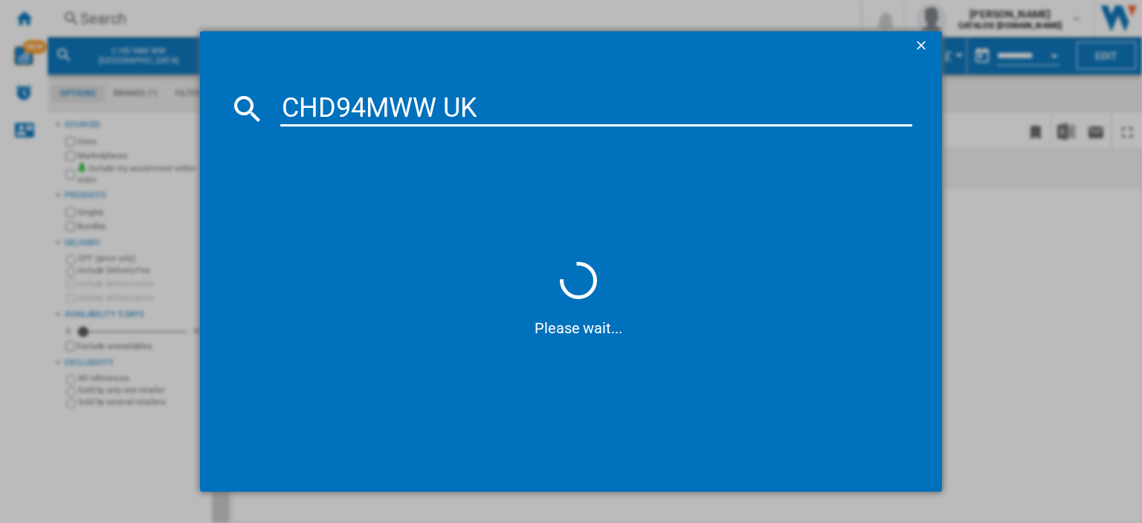
click at [440, 108] on input "CHD94MWW UK" at bounding box center [596, 109] width 632 height 36
type input "CHD94MWWUK"
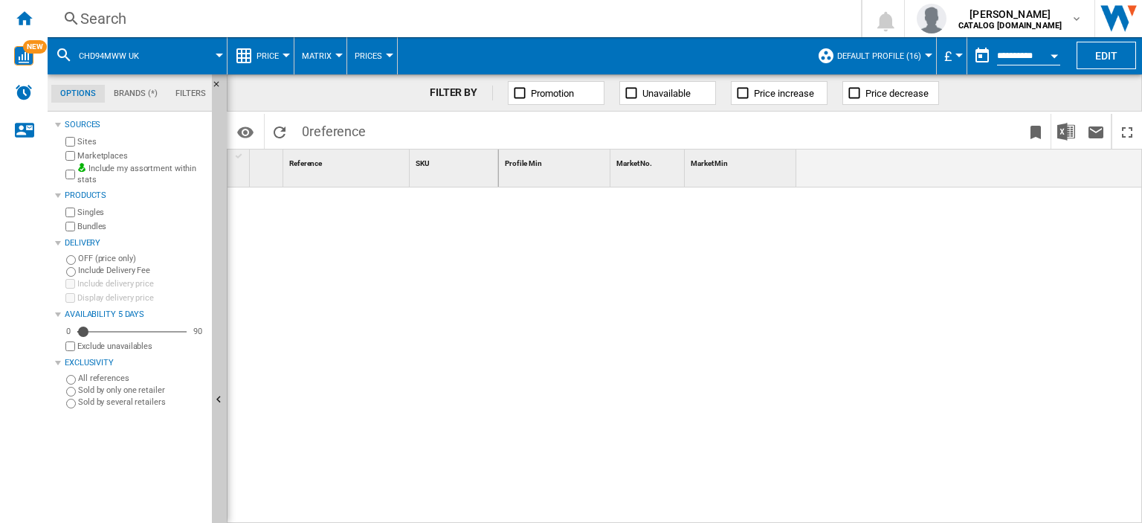
click at [117, 16] on div "Search" at bounding box center [451, 18] width 742 height 21
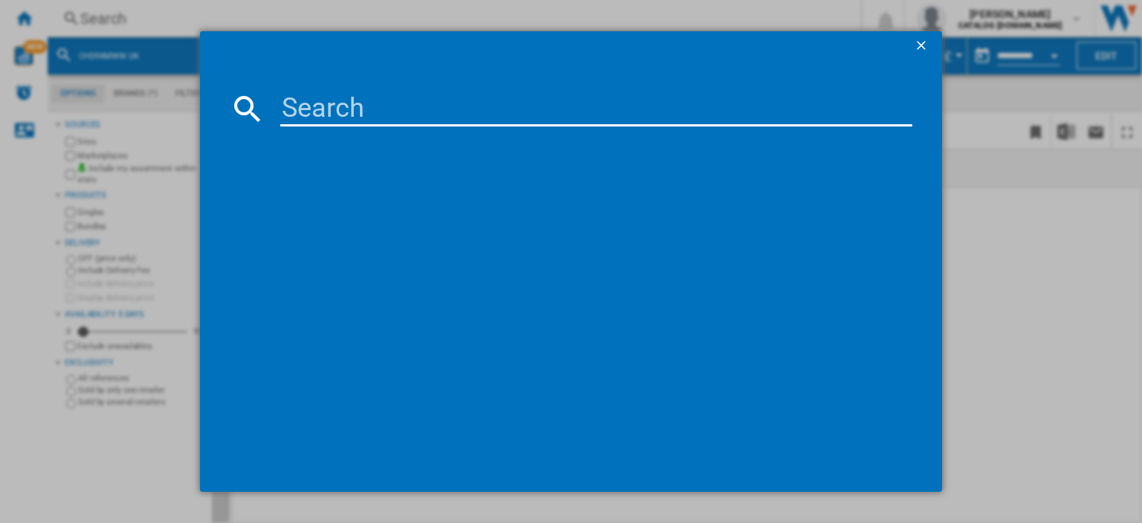
click at [312, 106] on input at bounding box center [596, 109] width 632 height 36
type input "chd"
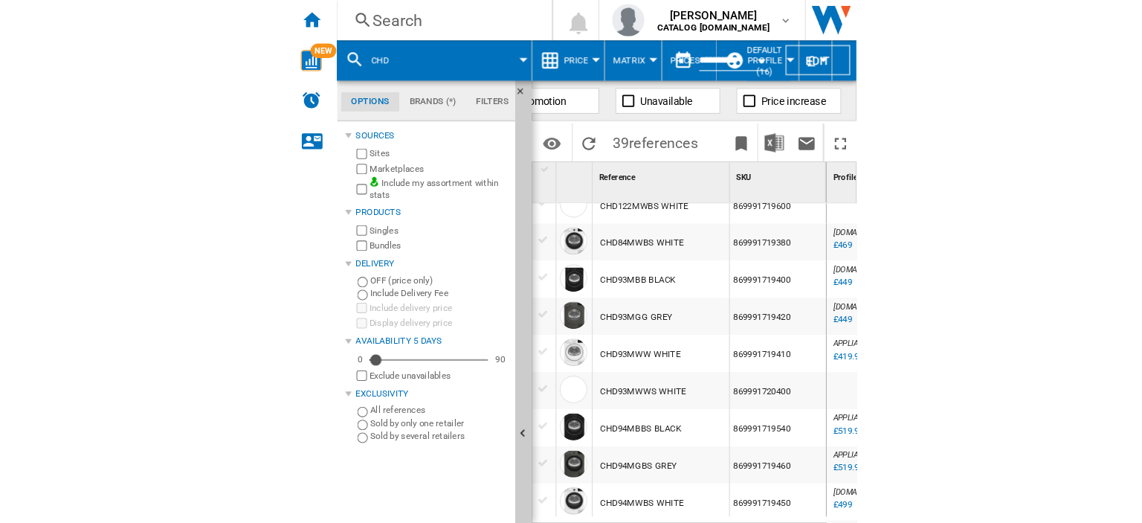
scroll to position [521, 0]
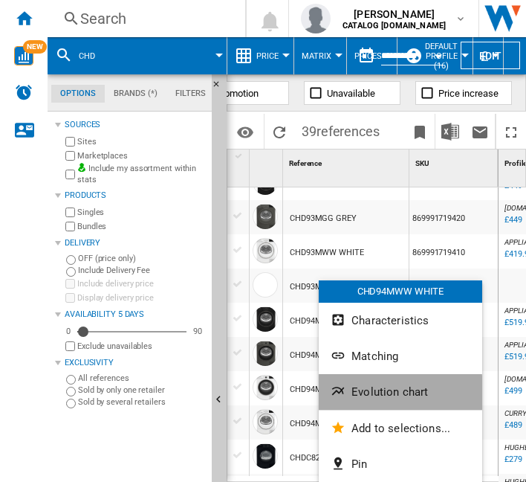
click at [378, 393] on span "Evolution chart" at bounding box center [390, 391] width 77 height 13
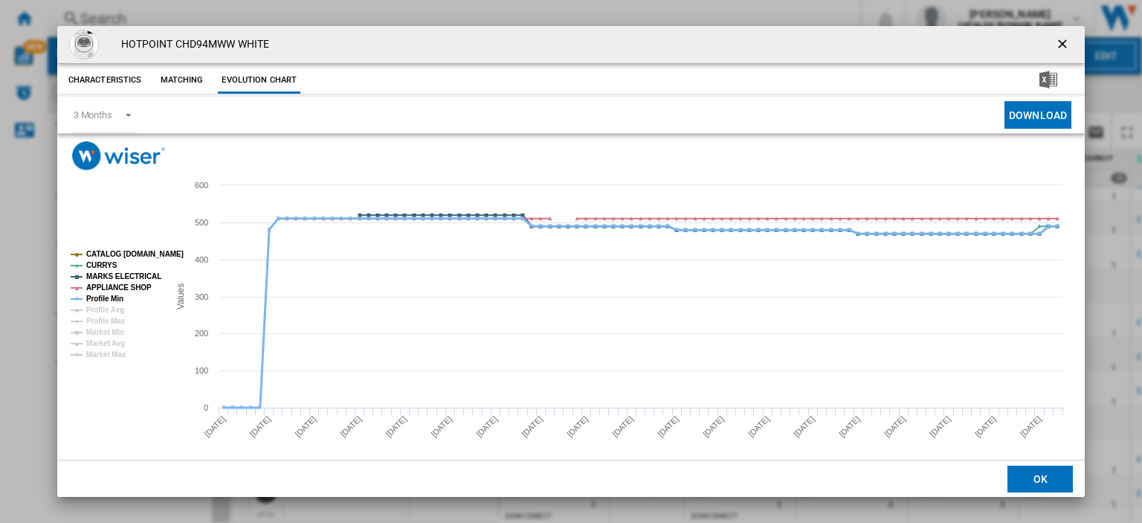
click at [109, 294] on tspan "Profile Min" at bounding box center [104, 298] width 37 height 8
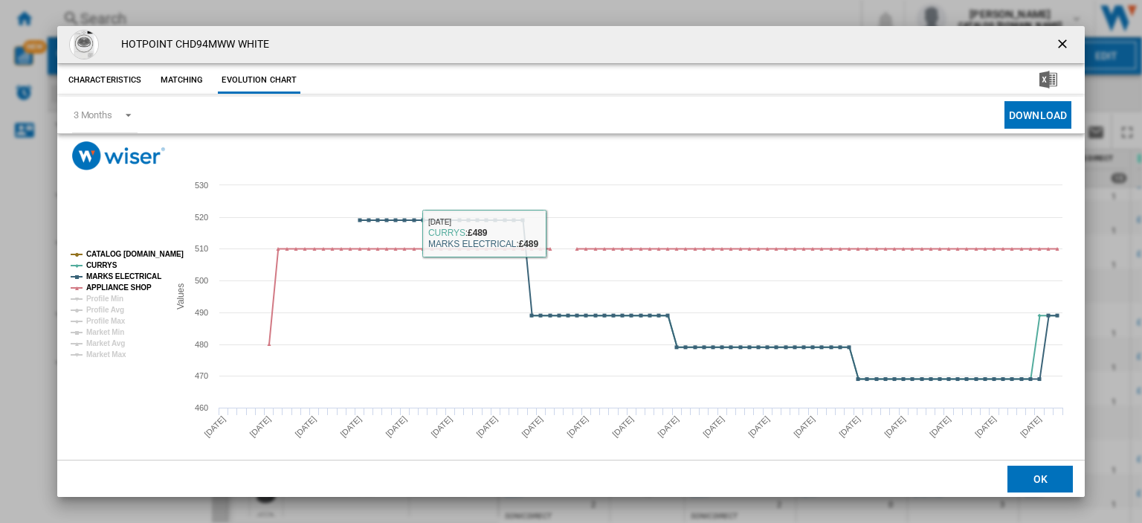
click at [1055, 42] on ng-md-icon "getI18NText('BUTTONS.CLOSE_DIALOG')" at bounding box center [1064, 45] width 18 height 18
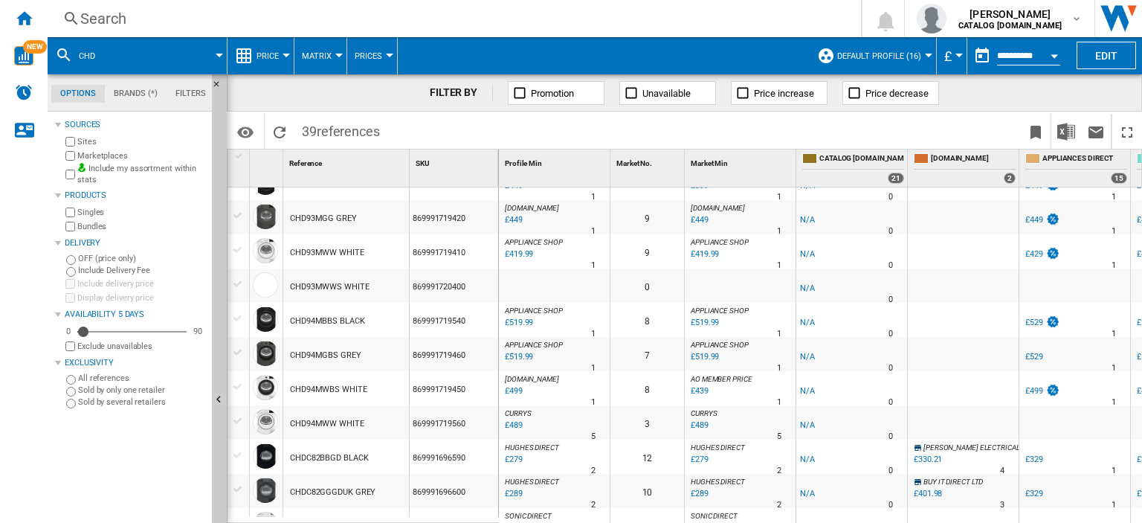
click at [100, 16] on div "Search" at bounding box center [451, 18] width 742 height 21
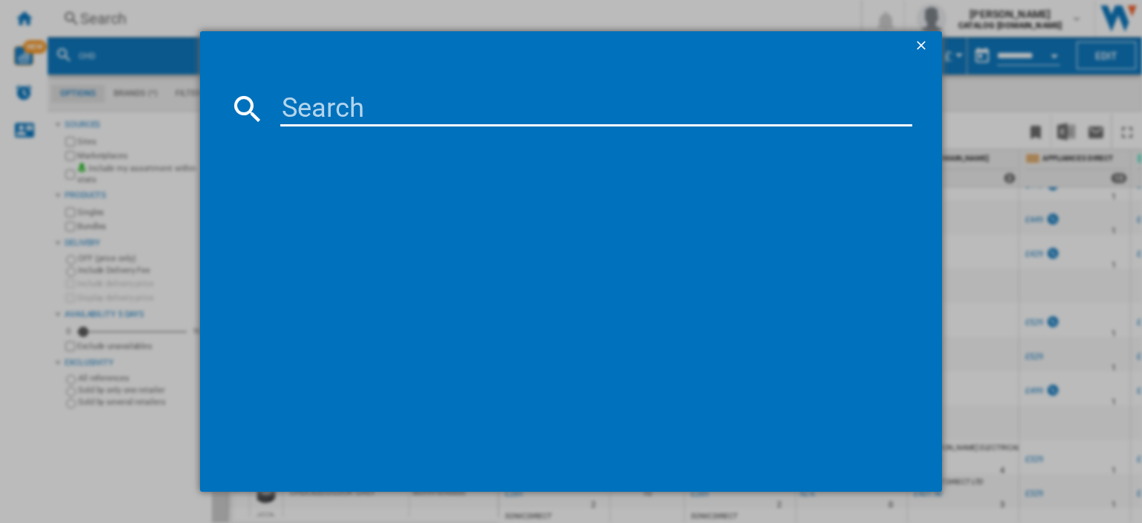
type input "IN2FE13DT9AUK"
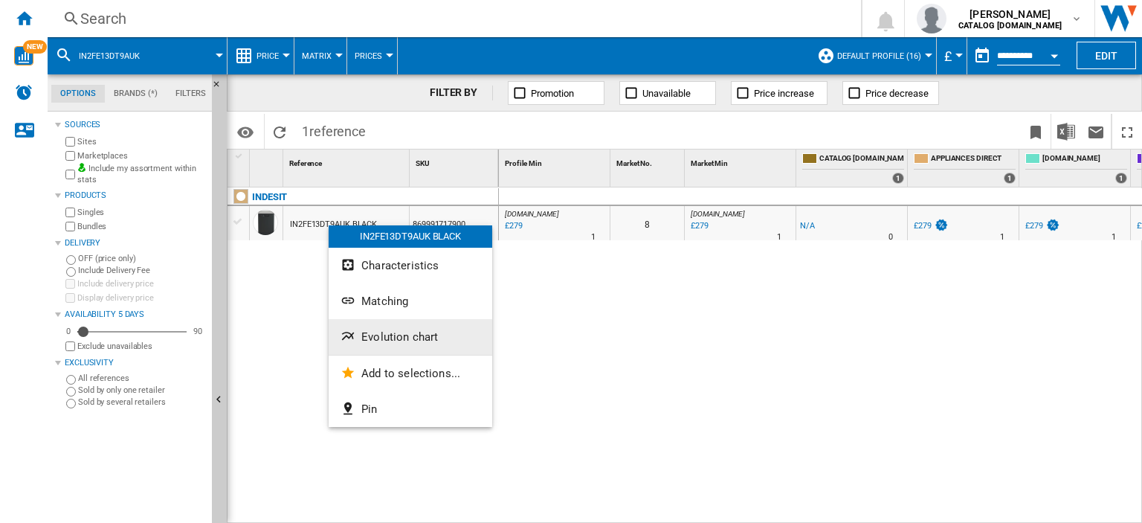
click at [391, 337] on span "Evolution chart" at bounding box center [399, 336] width 77 height 13
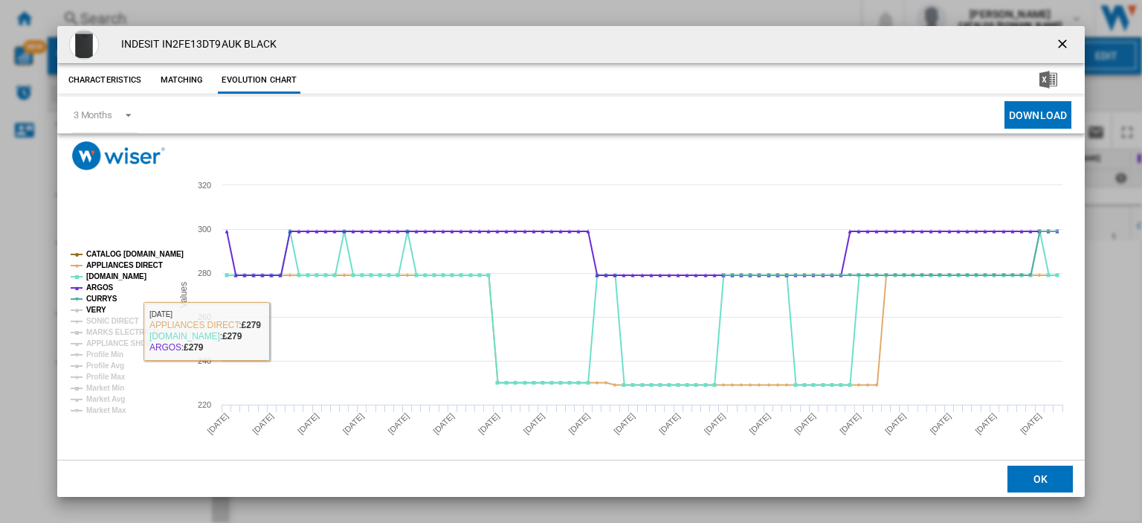
click at [91, 309] on tspan "VERY" at bounding box center [96, 310] width 20 height 8
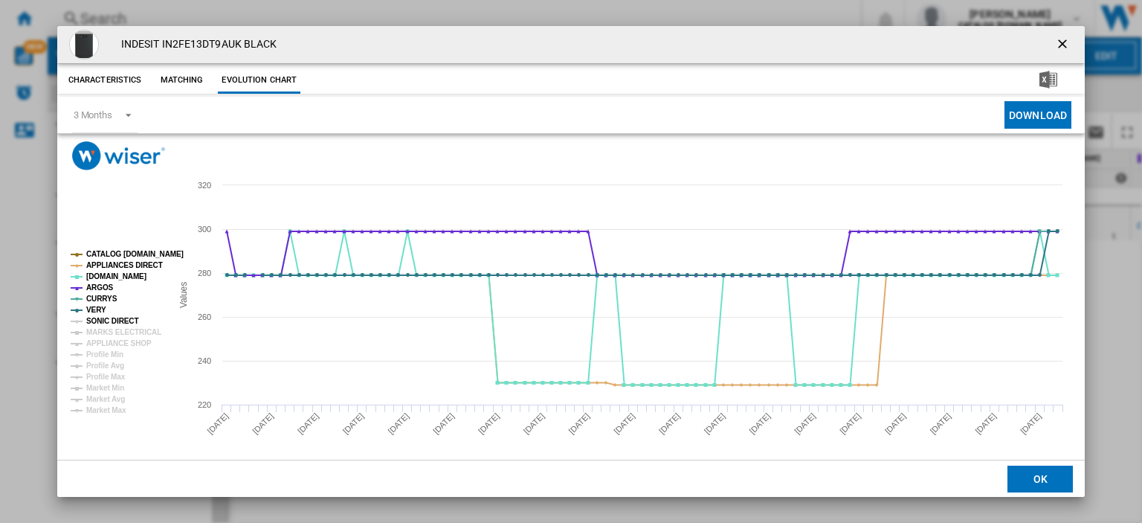
click at [95, 319] on tspan "SONIC DIRECT" at bounding box center [112, 321] width 52 height 8
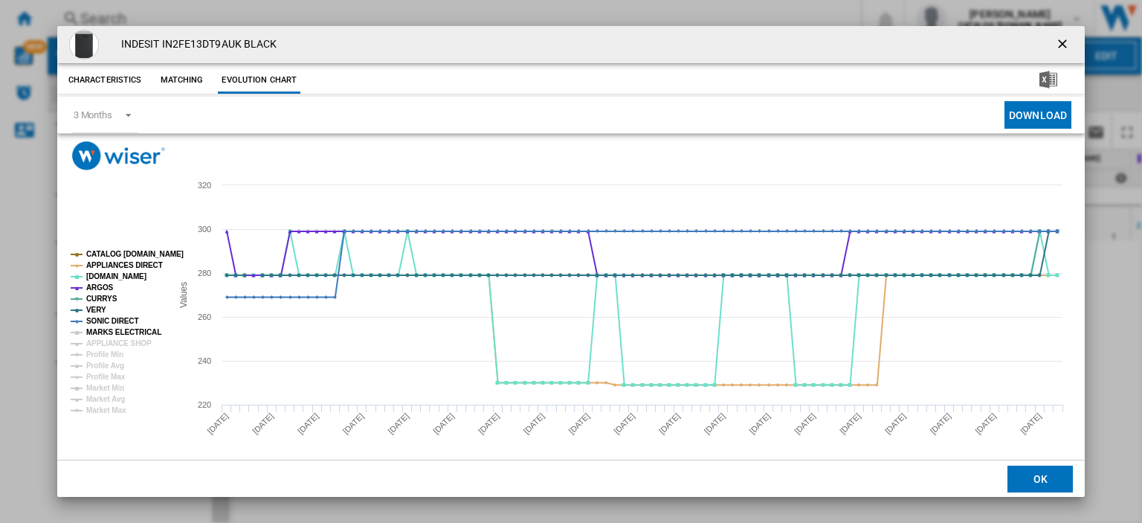
click at [98, 332] on tspan "MARKS ELECTRICAL" at bounding box center [123, 332] width 75 height 8
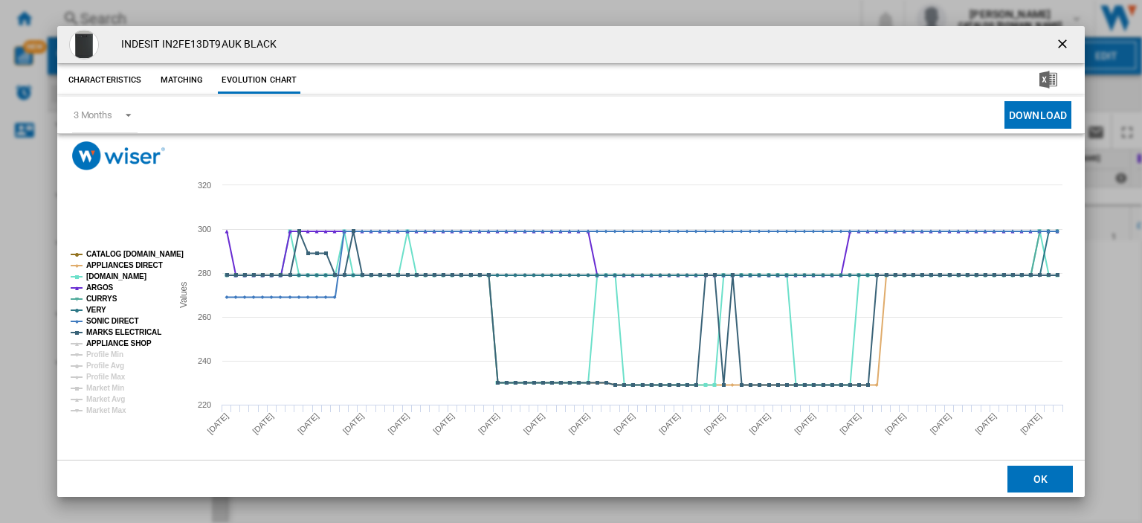
click at [100, 341] on tspan "APPLIANCE SHOP" at bounding box center [118, 343] width 65 height 8
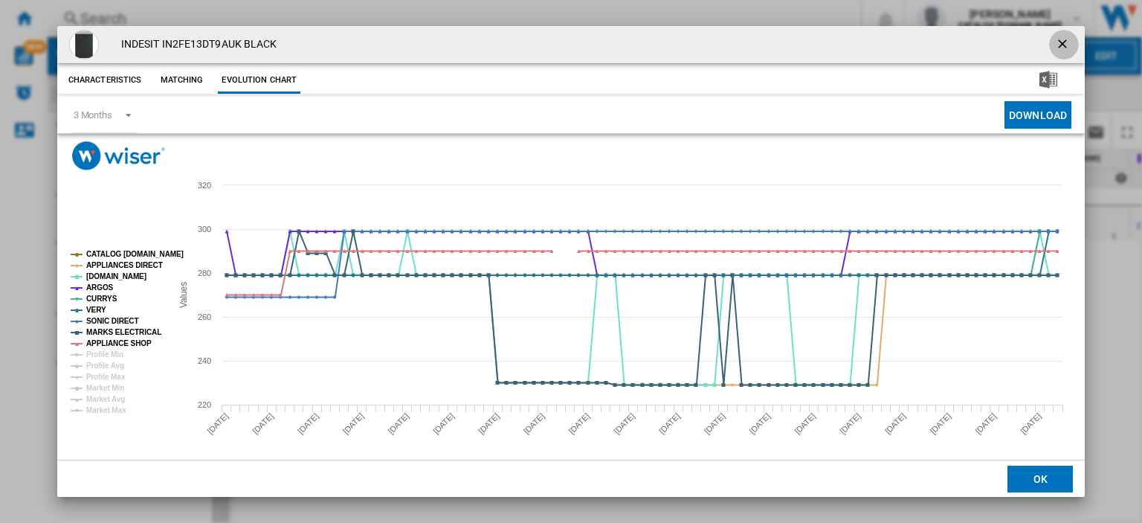
click at [1055, 41] on ng-md-icon "getI18NText('BUTTONS.CLOSE_DIALOG')" at bounding box center [1064, 45] width 18 height 18
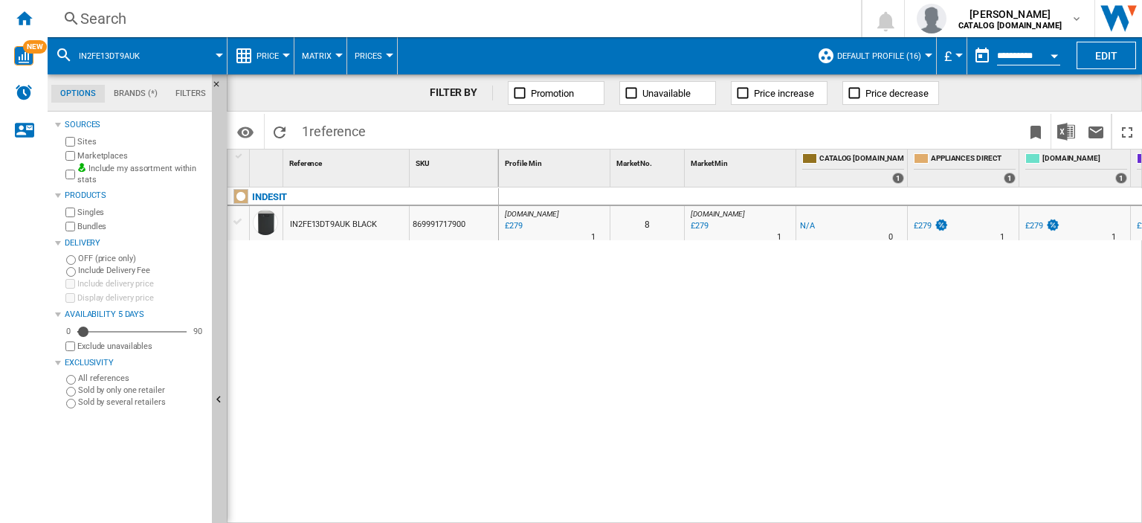
click at [94, 13] on div "Search" at bounding box center [451, 18] width 742 height 21
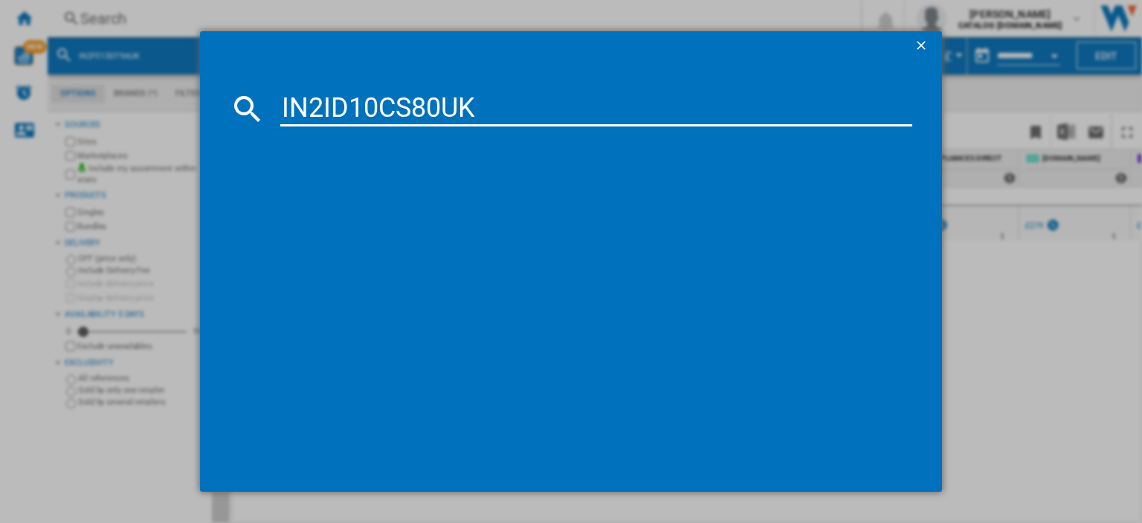
type input "IN2ID10CS80UK"
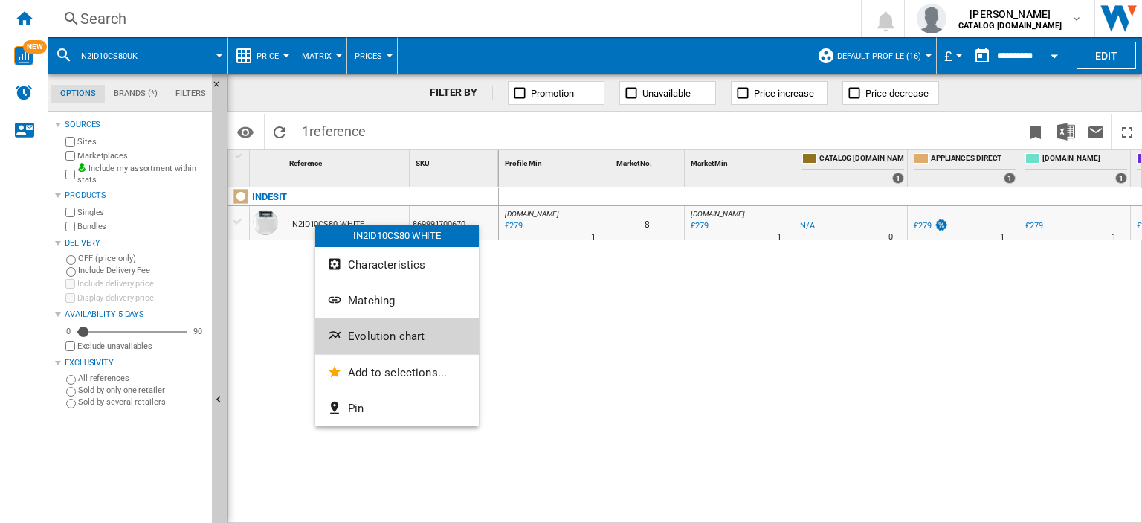
click at [386, 332] on span "Evolution chart" at bounding box center [386, 335] width 77 height 13
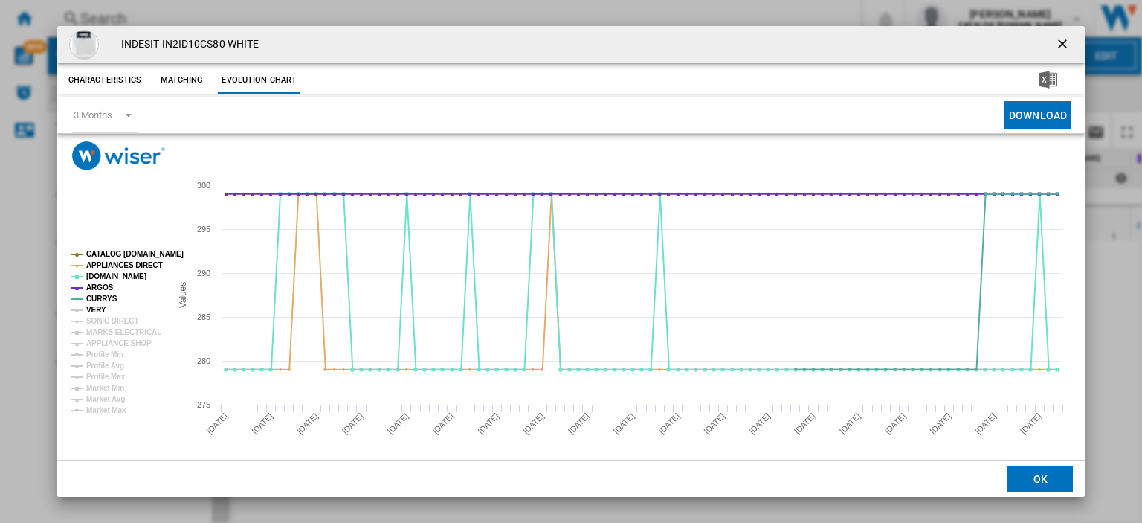
click at [100, 309] on tspan "VERY" at bounding box center [96, 310] width 20 height 8
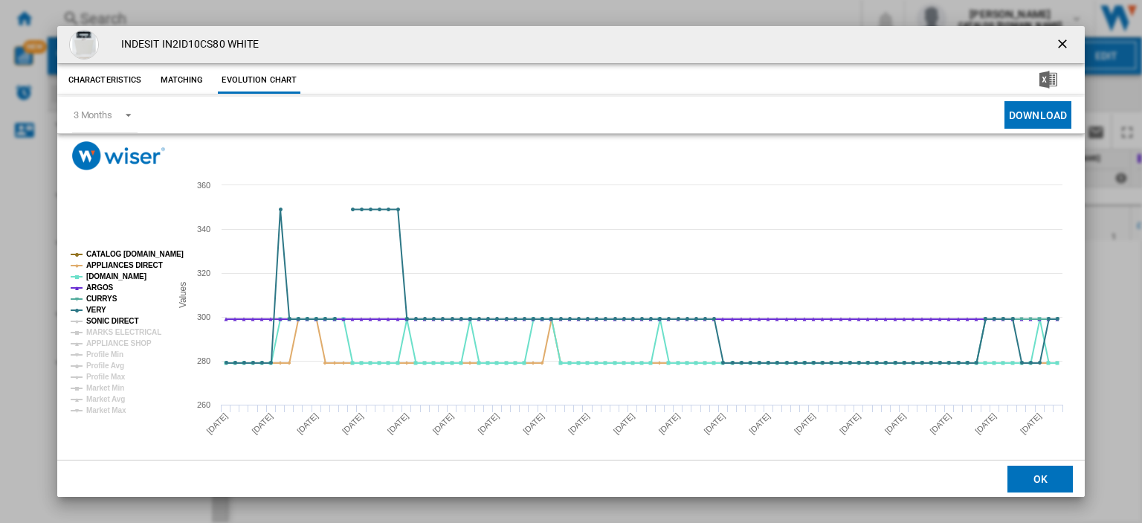
click at [100, 320] on tspan "SONIC DIRECT" at bounding box center [112, 321] width 52 height 8
click at [103, 333] on tspan "MARKS ELECTRICAL" at bounding box center [123, 332] width 75 height 8
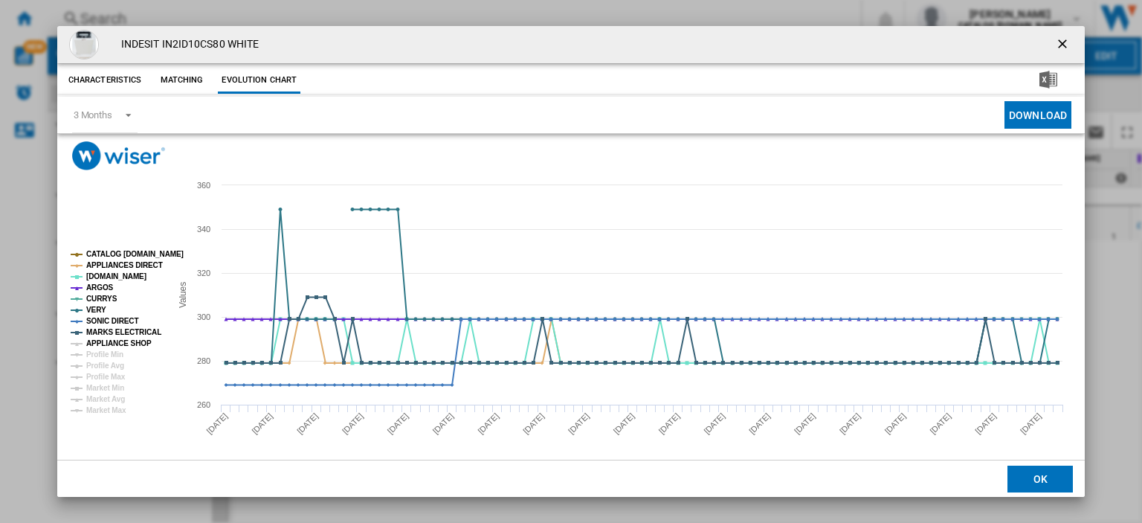
click at [104, 341] on tspan "APPLIANCE SHOP" at bounding box center [118, 343] width 65 height 8
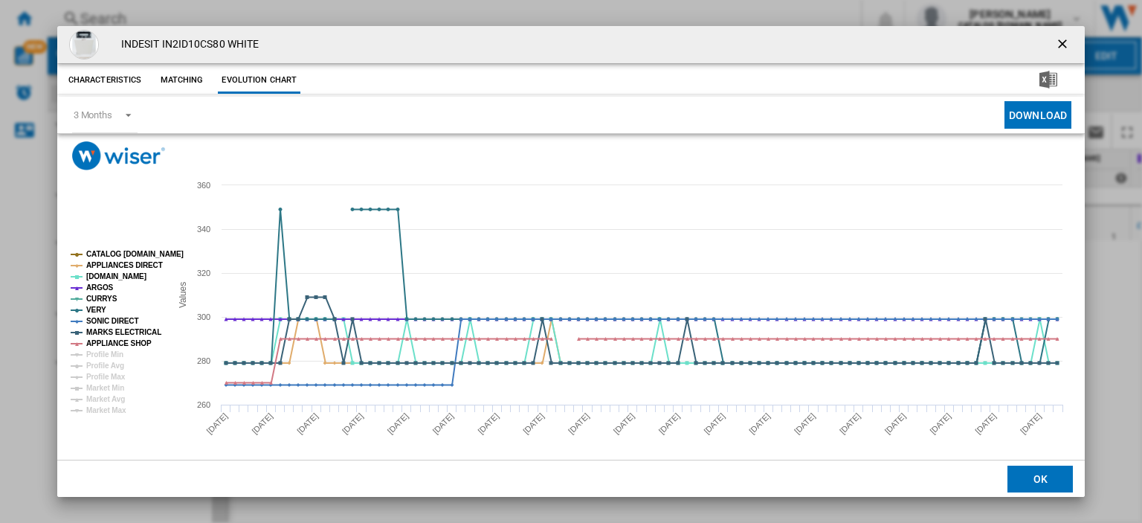
click at [1056, 45] on ng-md-icon "getI18NText('BUTTONS.CLOSE_DIALOG')" at bounding box center [1064, 45] width 18 height 18
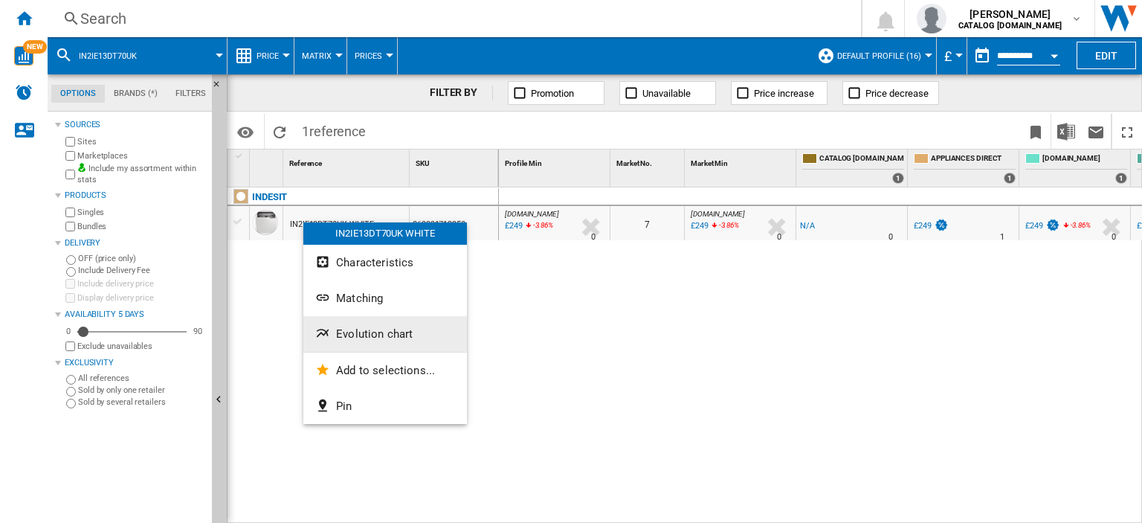
click at [344, 334] on span "Evolution chart" at bounding box center [374, 333] width 77 height 13
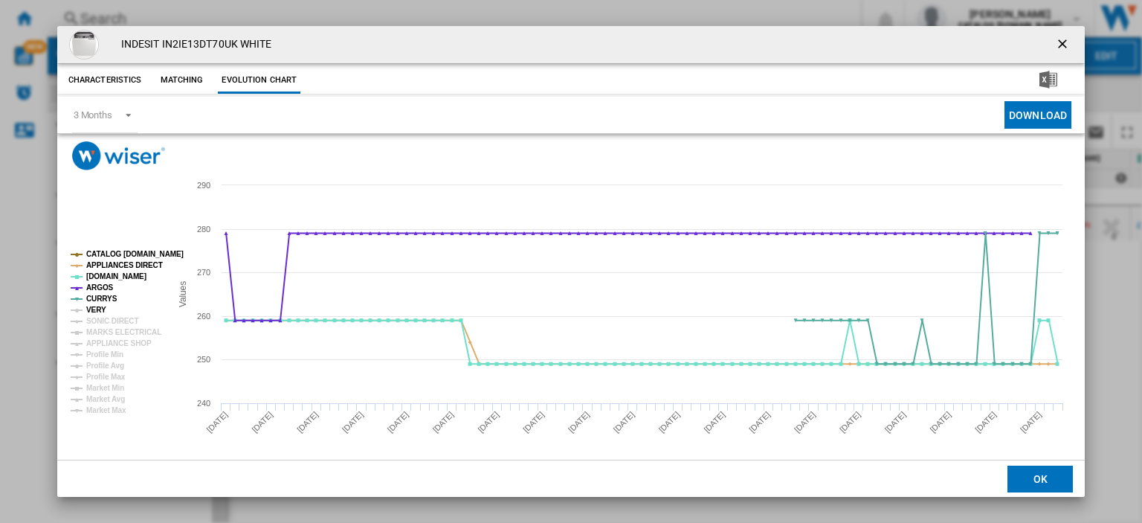
click at [100, 309] on tspan "VERY" at bounding box center [96, 310] width 20 height 8
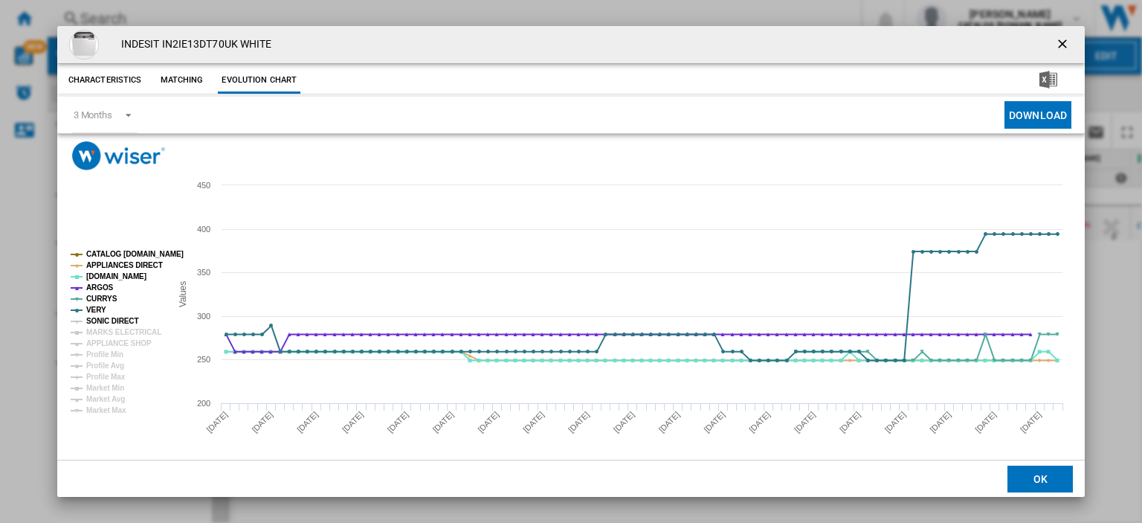
click at [98, 318] on tspan "SONIC DIRECT" at bounding box center [112, 321] width 52 height 8
click at [103, 334] on tspan "MARKS ELECTRICAL" at bounding box center [123, 332] width 75 height 8
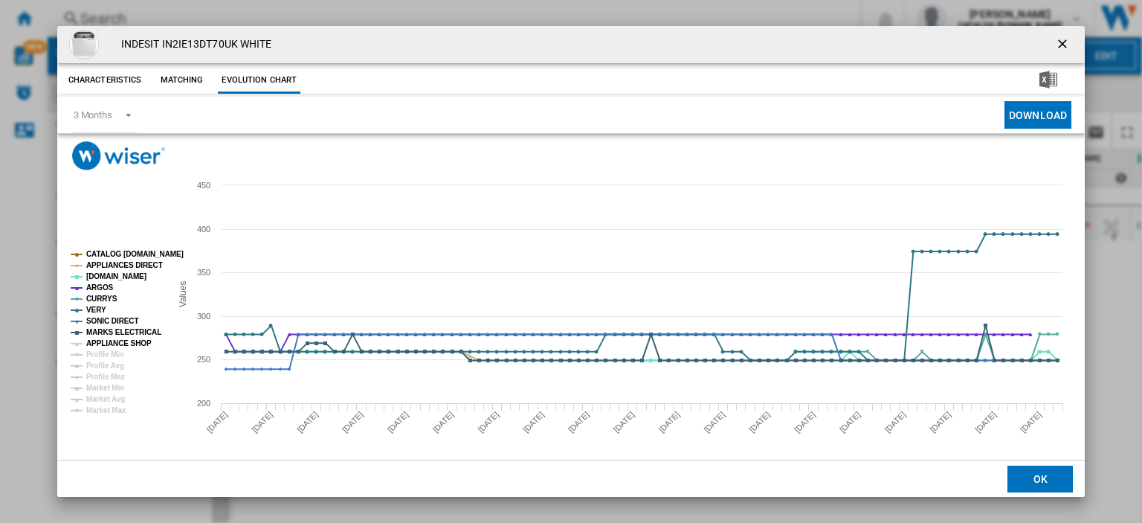
drag, startPoint x: 103, startPoint y: 341, endPoint x: 128, endPoint y: 344, distance: 25.5
click at [104, 341] on tspan "APPLIANCE SHOP" at bounding box center [118, 343] width 65 height 8
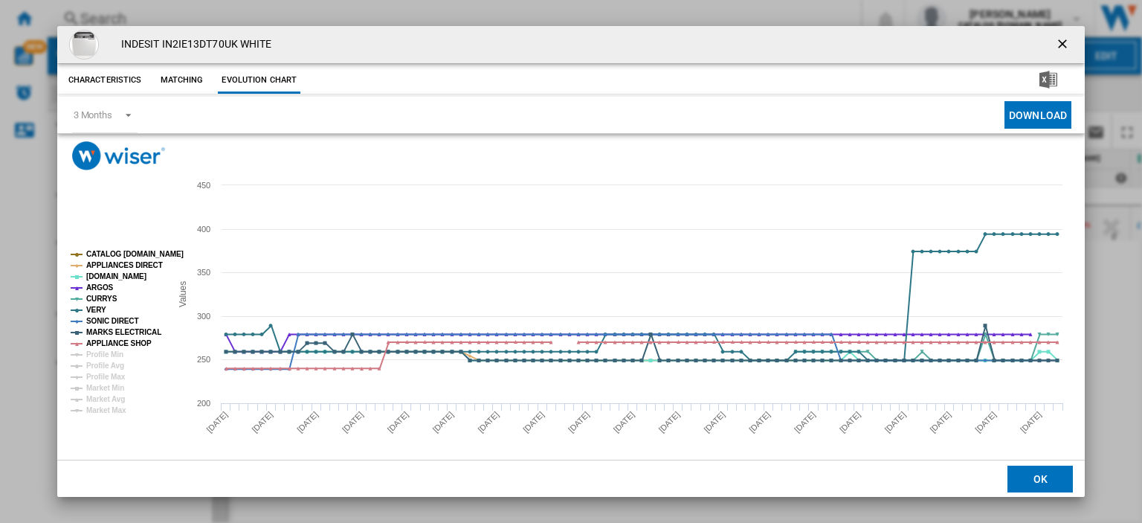
click at [1055, 44] on ng-md-icon "getI18NText('BUTTONS.CLOSE_DIALOG')" at bounding box center [1064, 45] width 18 height 18
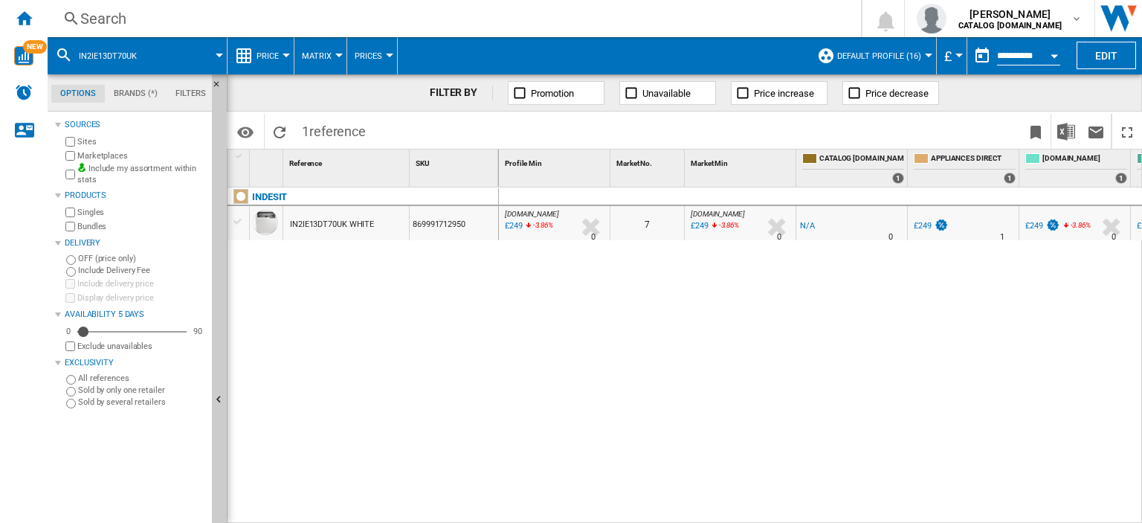
click at [97, 22] on div "Search" at bounding box center [451, 18] width 742 height 21
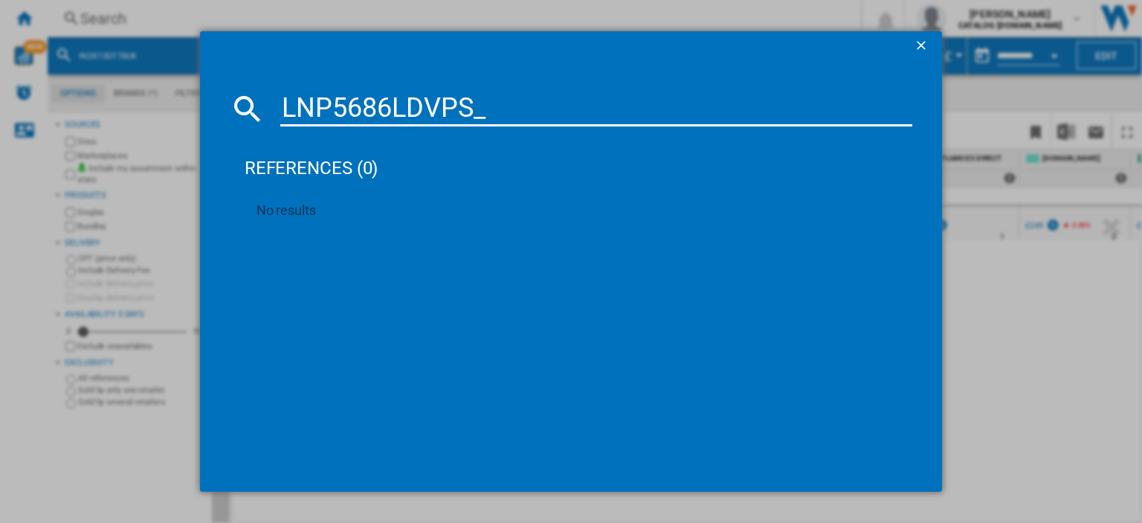
type input "LNP5686LDVPS"
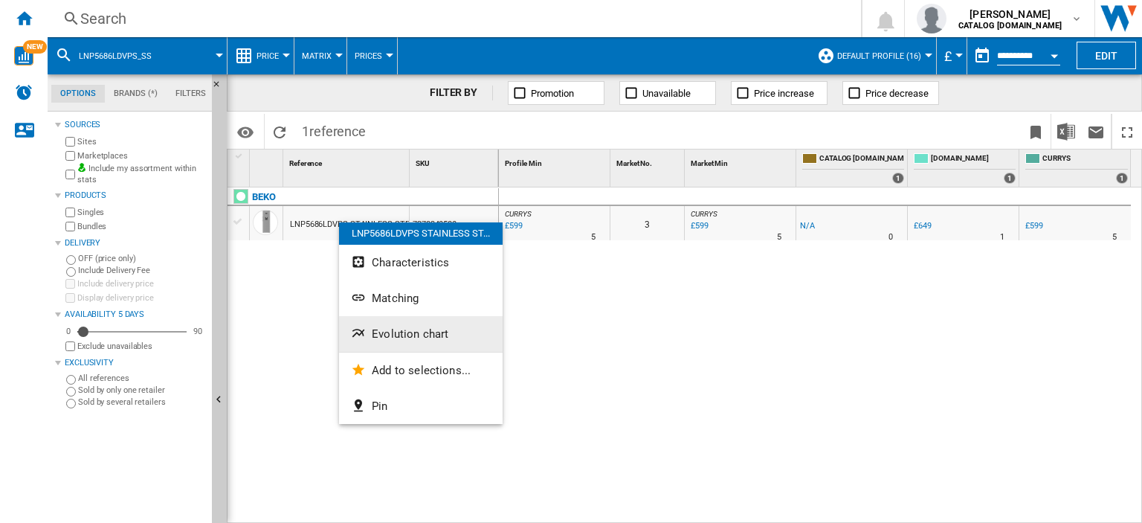
click at [416, 338] on span "Evolution chart" at bounding box center [410, 333] width 77 height 13
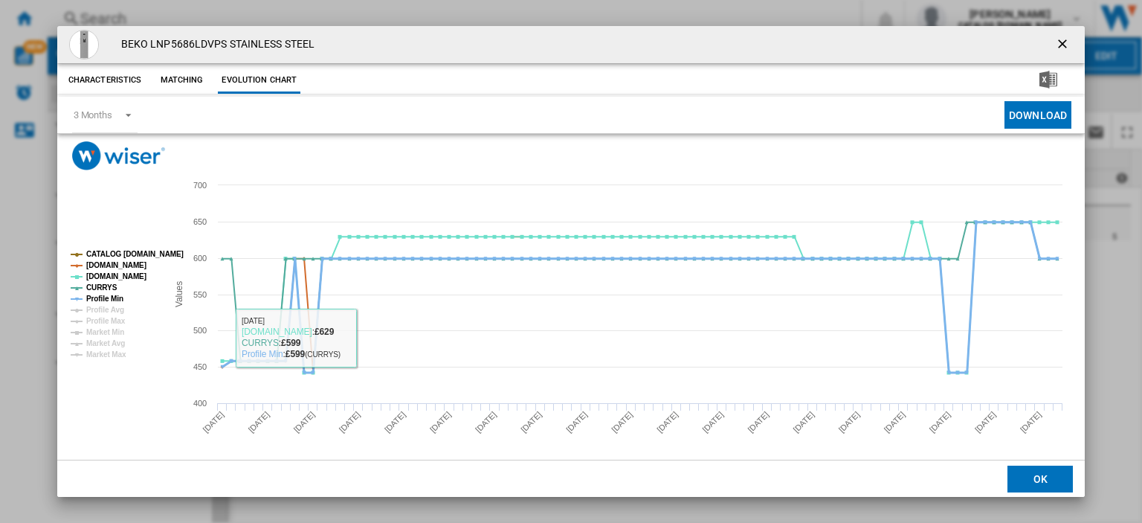
click at [94, 297] on tspan "Profile Min" at bounding box center [104, 298] width 37 height 8
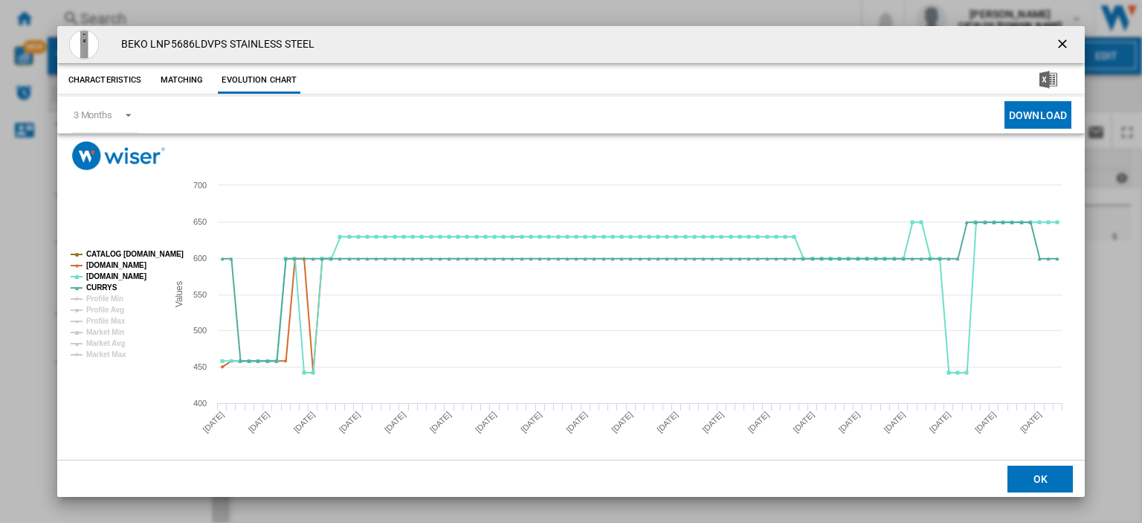
click at [1055, 45] on ng-md-icon "getI18NText('BUTTONS.CLOSE_DIALOG')" at bounding box center [1064, 45] width 18 height 18
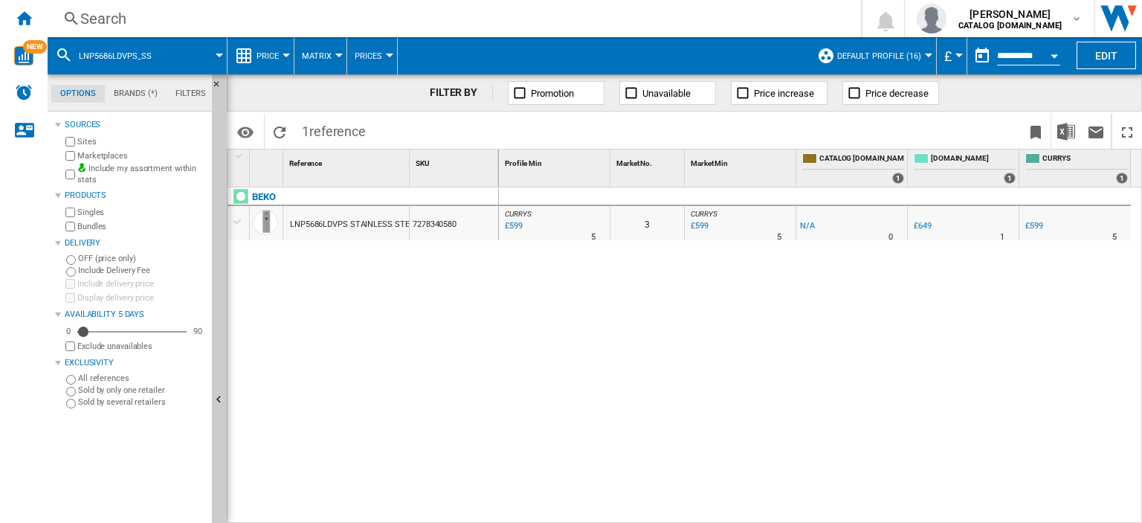
click at [112, 20] on div "Search" at bounding box center [451, 18] width 742 height 21
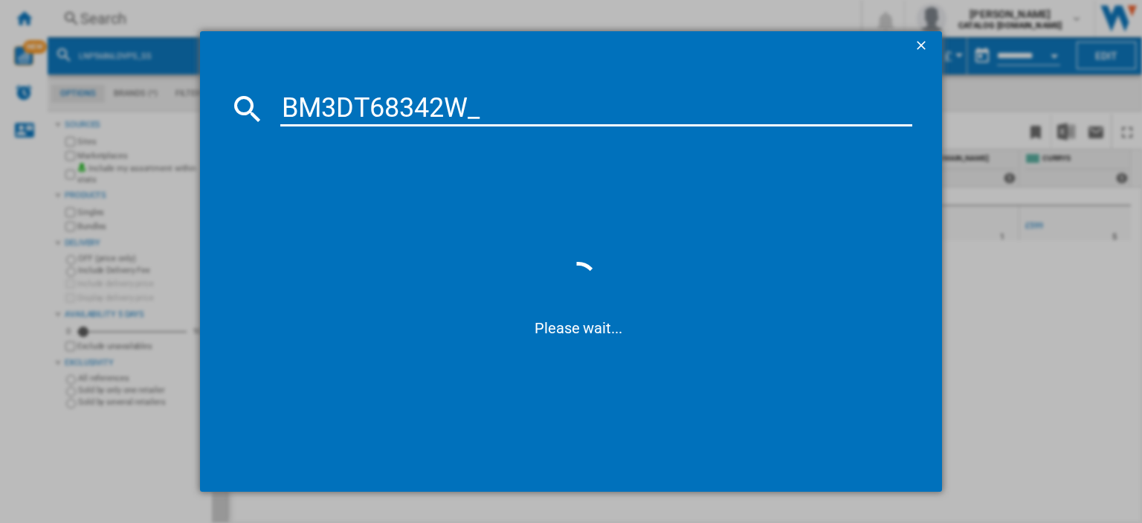
type input "BM3DT68342W"
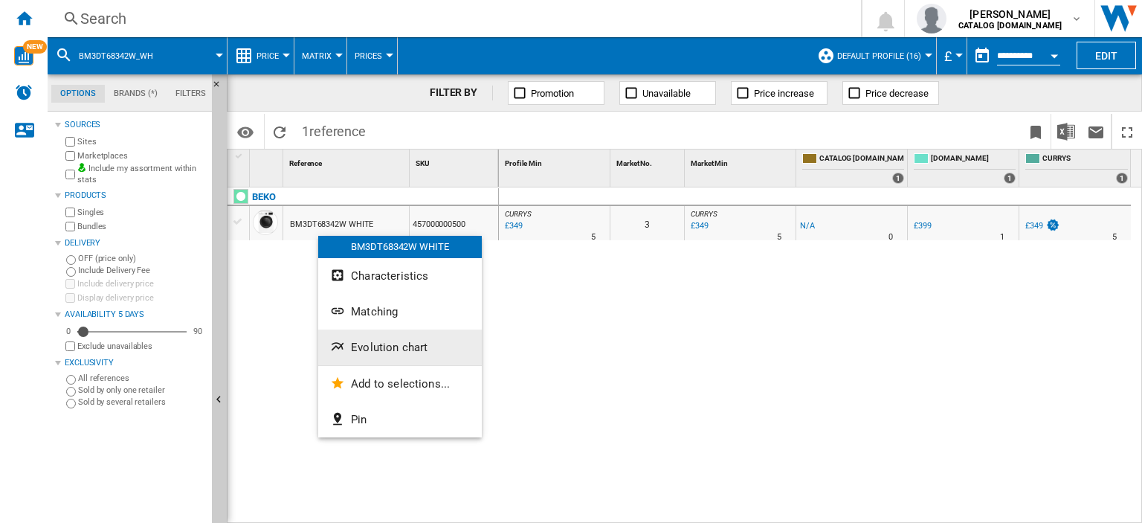
click at [376, 349] on span "Evolution chart" at bounding box center [389, 347] width 77 height 13
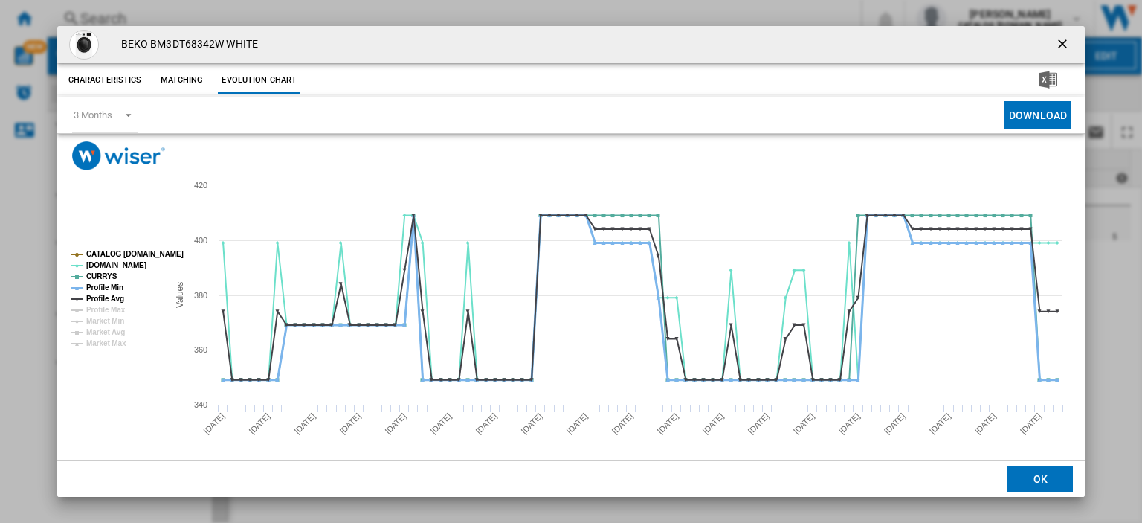
click at [94, 288] on tspan "Profile Min" at bounding box center [104, 287] width 37 height 8
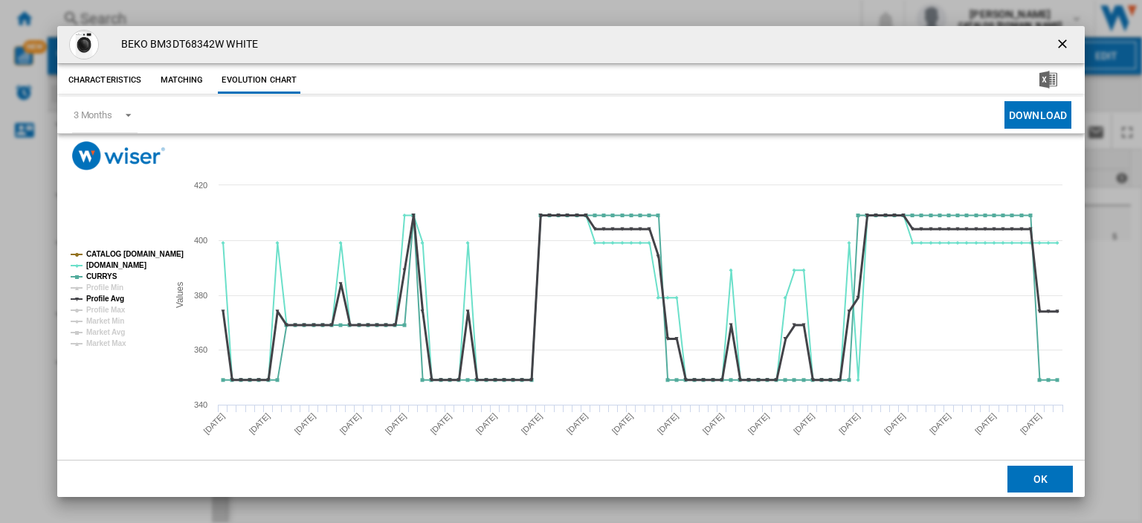
click at [94, 294] on tspan "Profile Avg" at bounding box center [105, 298] width 38 height 8
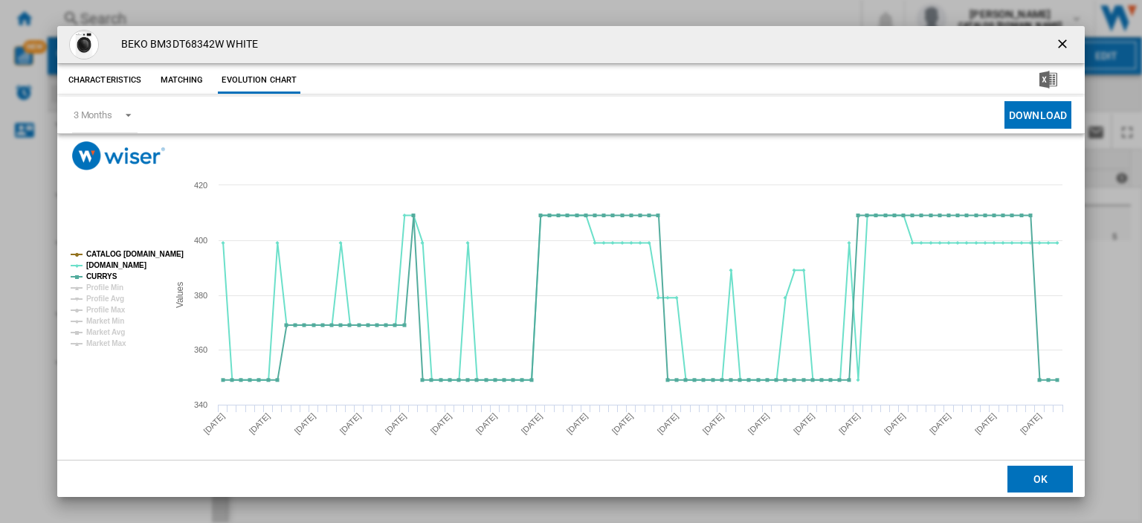
click at [1058, 41] on ng-md-icon "getI18NText('BUTTONS.CLOSE_DIALOG')" at bounding box center [1064, 45] width 18 height 18
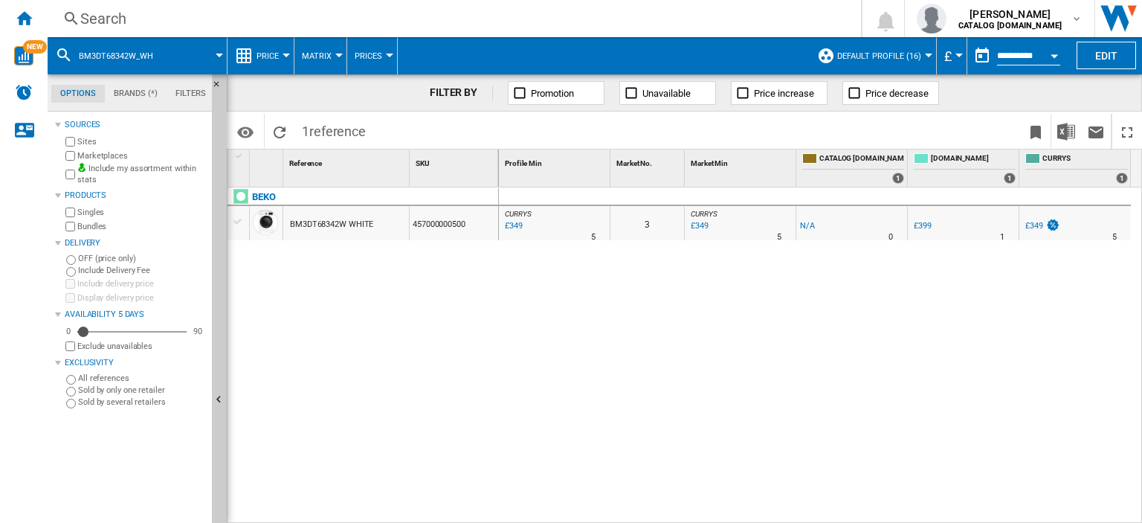
click at [106, 18] on div "Search" at bounding box center [451, 18] width 742 height 21
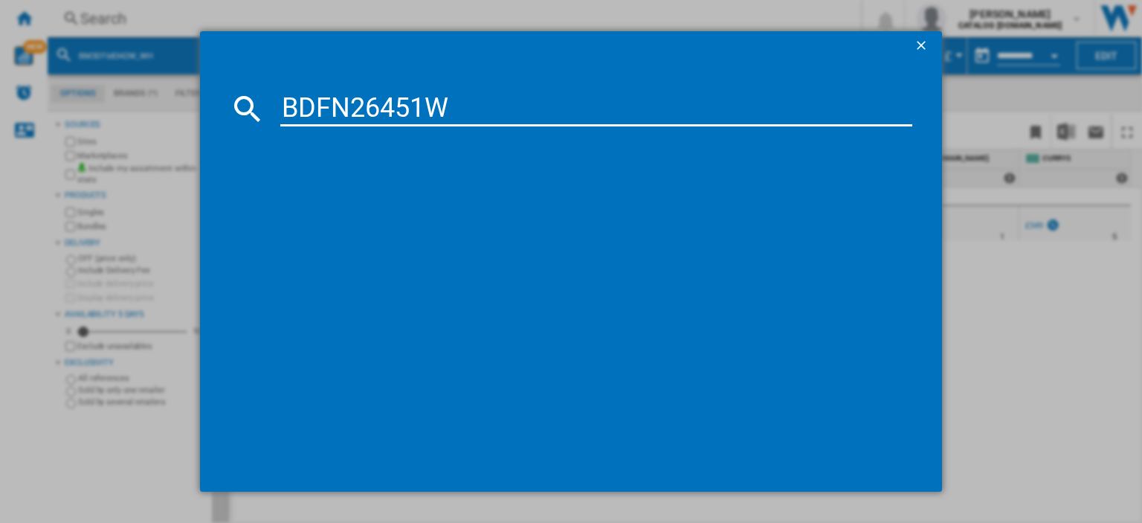
type input "BDFN26451W"
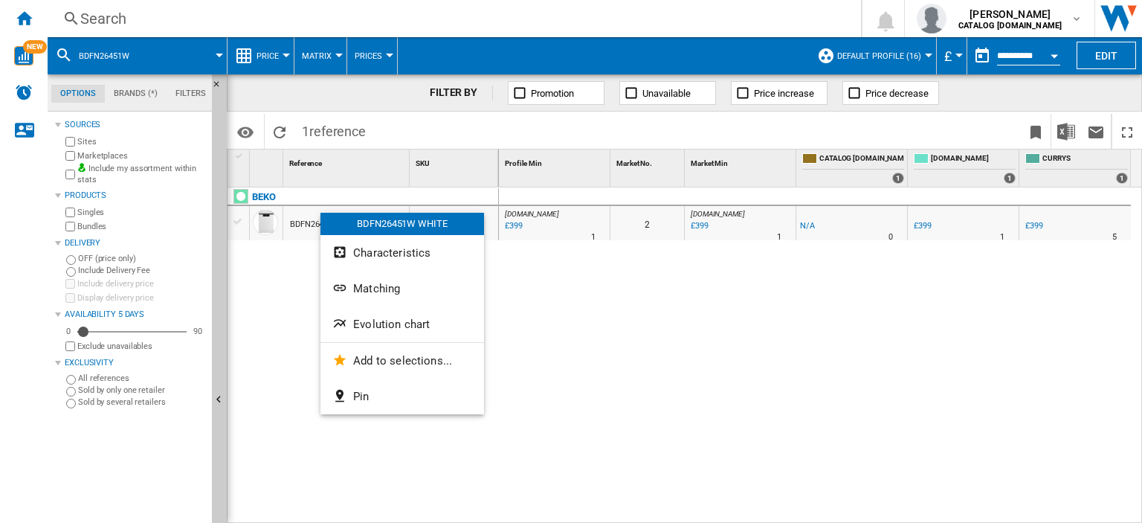
drag, startPoint x: 303, startPoint y: 225, endPoint x: 284, endPoint y: 250, distance: 31.2
click at [240, 280] on div at bounding box center [571, 261] width 1142 height 523
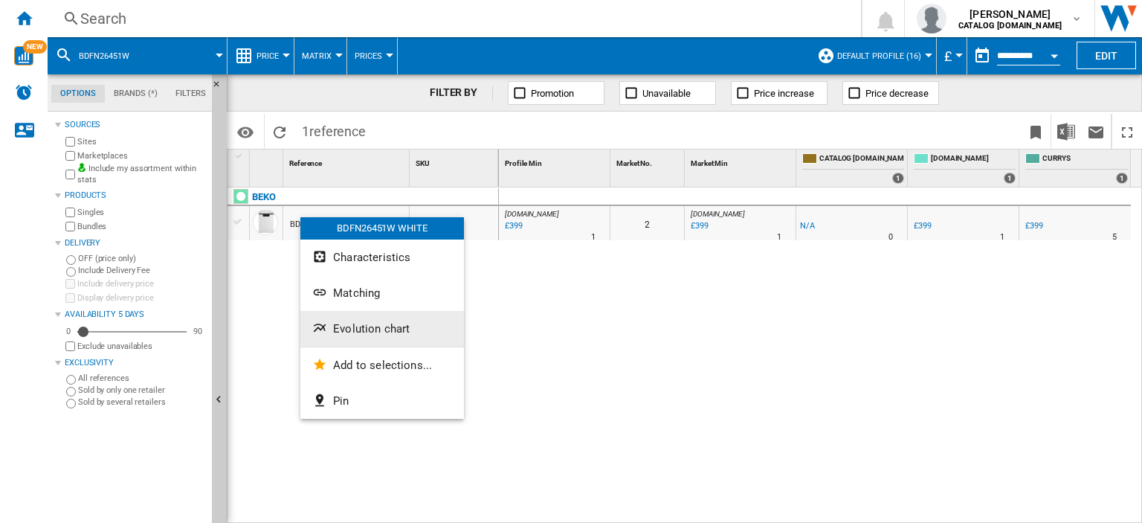
click at [352, 325] on span "Evolution chart" at bounding box center [371, 328] width 77 height 13
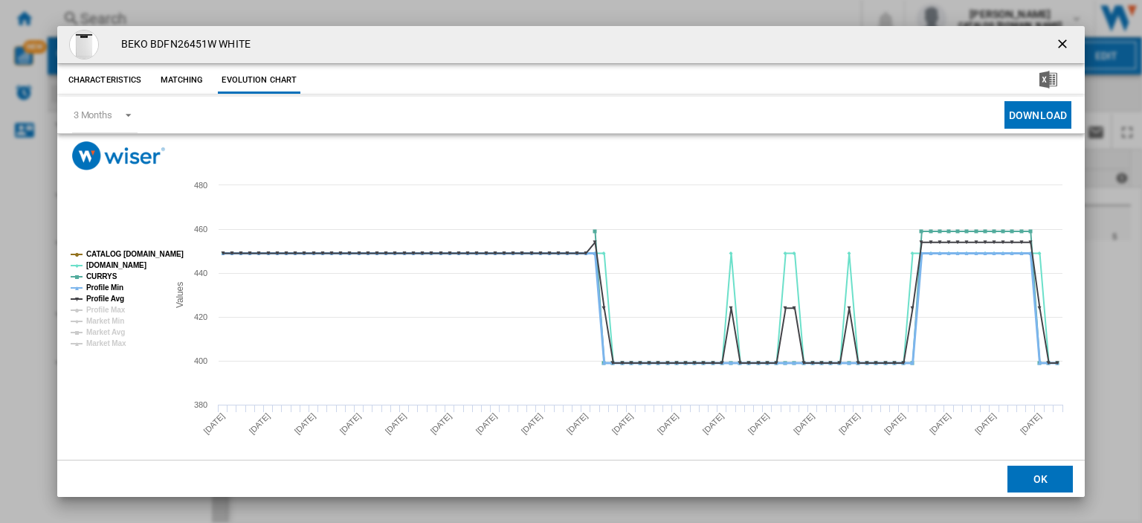
click at [101, 290] on tspan "Profile Min" at bounding box center [104, 287] width 37 height 8
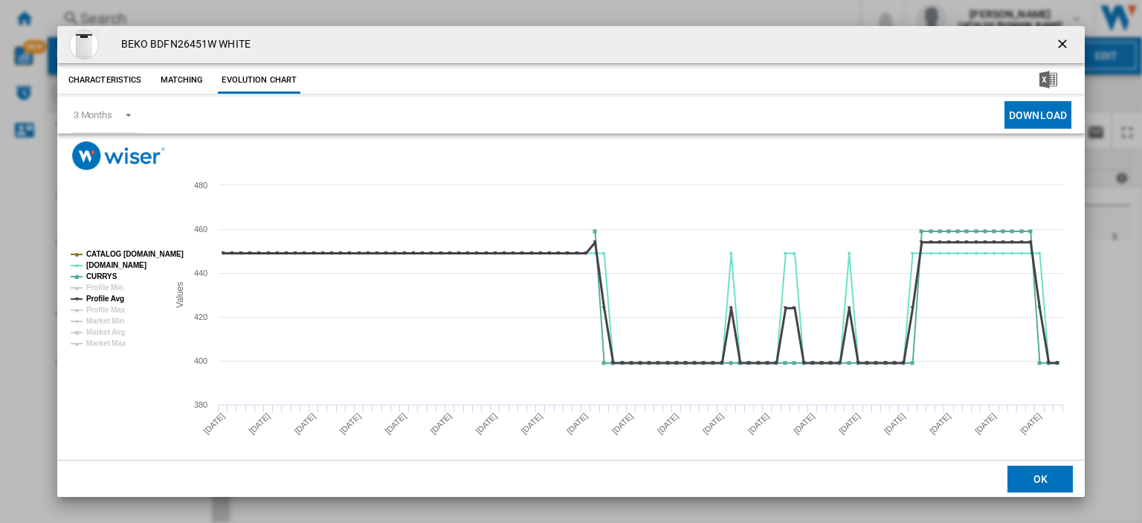
click at [101, 297] on tspan "Profile Avg" at bounding box center [105, 298] width 38 height 8
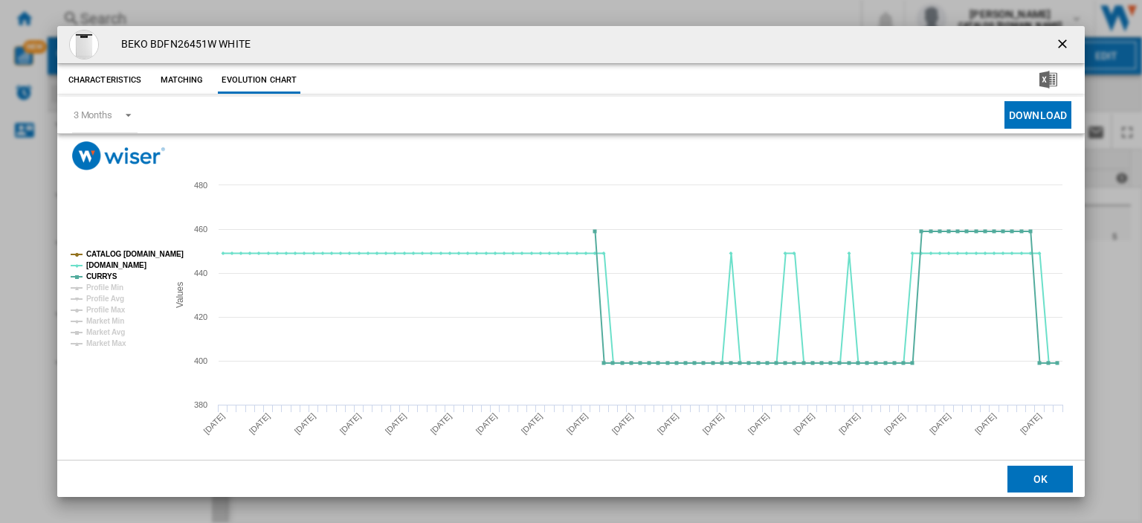
click at [1055, 40] on ng-md-icon "getI18NText('BUTTONS.CLOSE_DIALOG')" at bounding box center [1064, 45] width 18 height 18
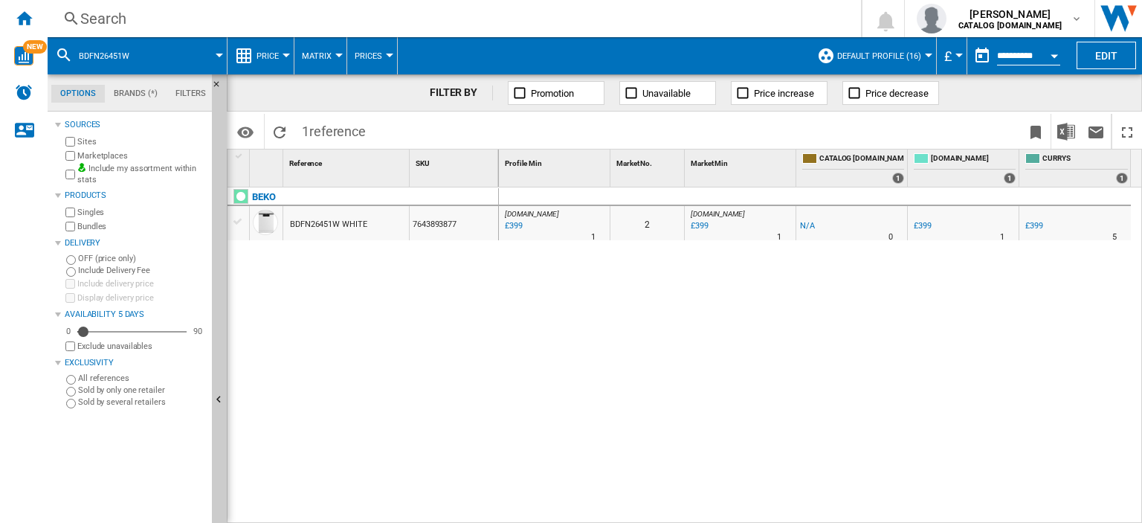
click at [95, 13] on div "Search" at bounding box center [451, 18] width 742 height 21
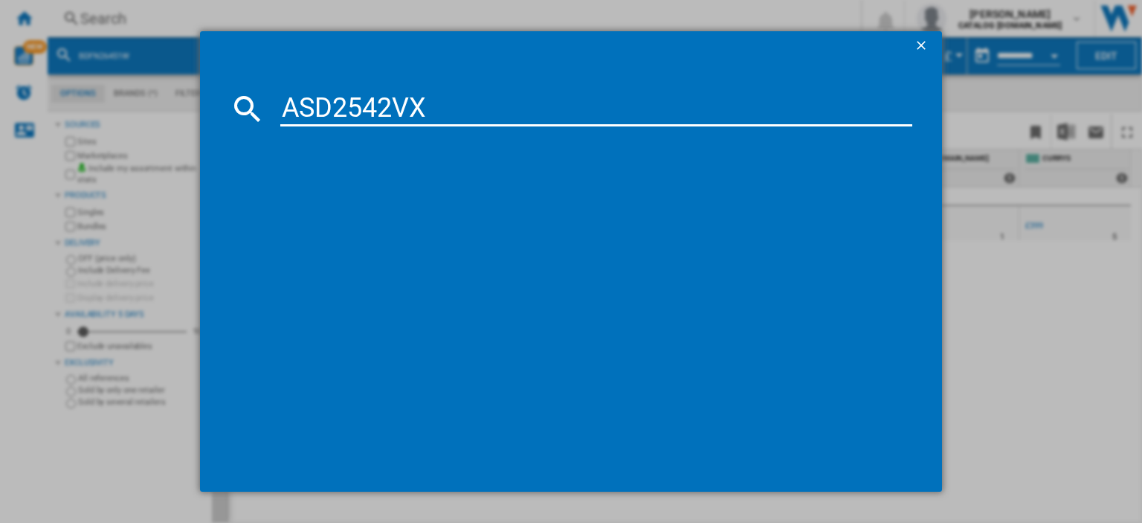
type input "ASD2542VX"
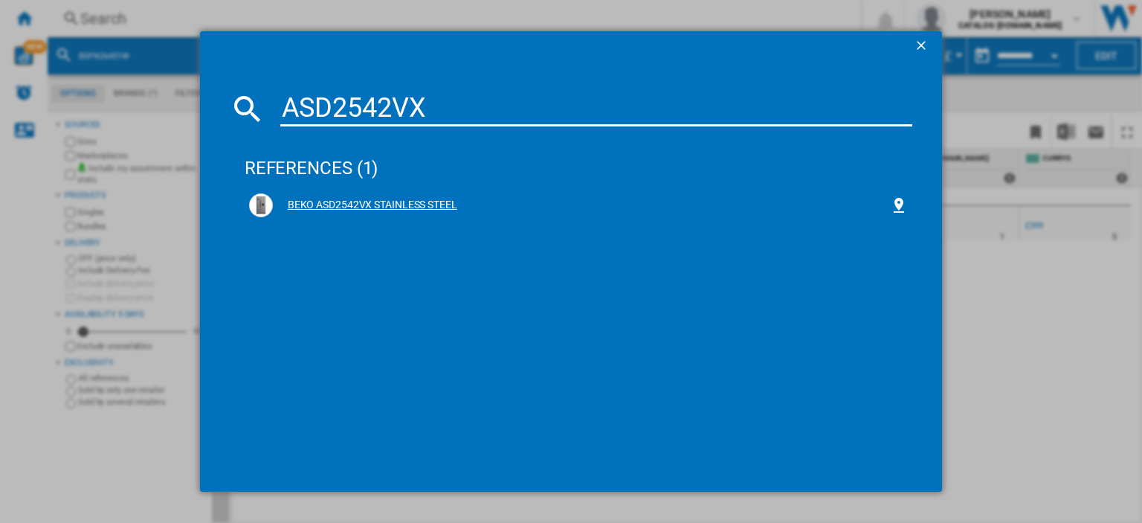
click at [332, 207] on div "BEKO ASD2542VX STAINLESS STEEL" at bounding box center [581, 205] width 617 height 15
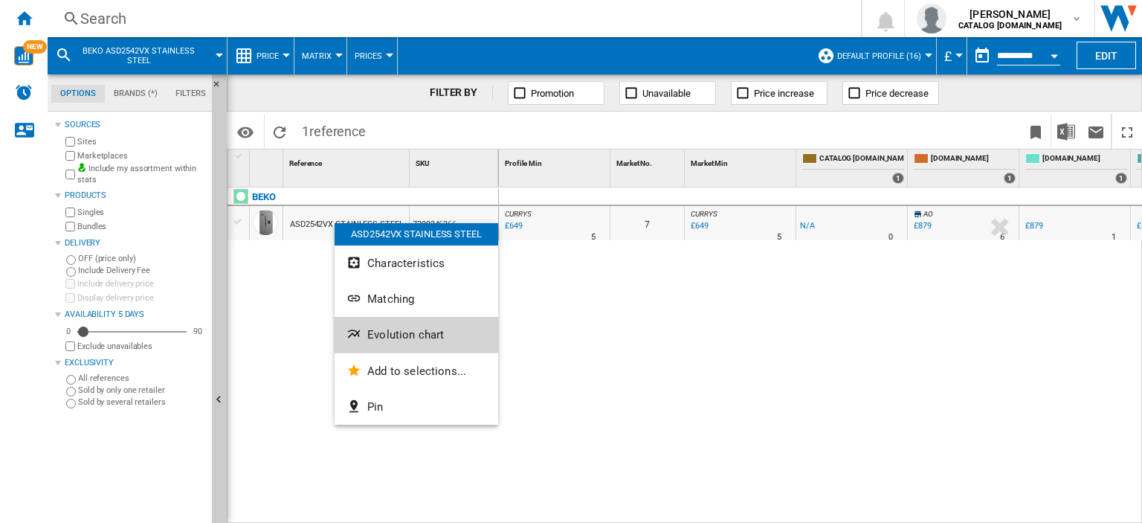
click at [387, 341] on span "Evolution chart" at bounding box center [405, 334] width 77 height 13
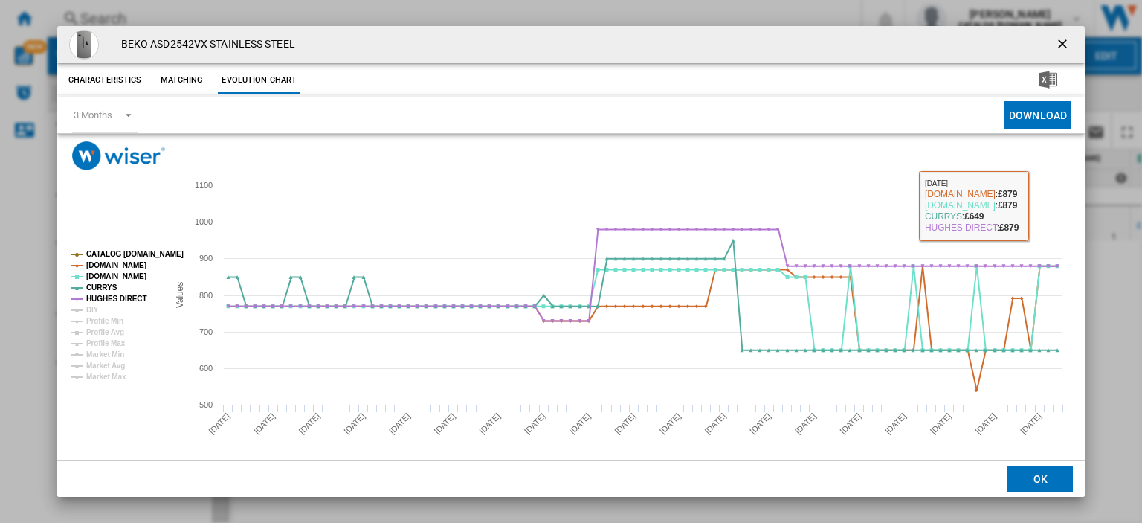
click at [1055, 42] on ng-md-icon "getI18NText('BUTTONS.CLOSE_DIALOG')" at bounding box center [1064, 45] width 18 height 18
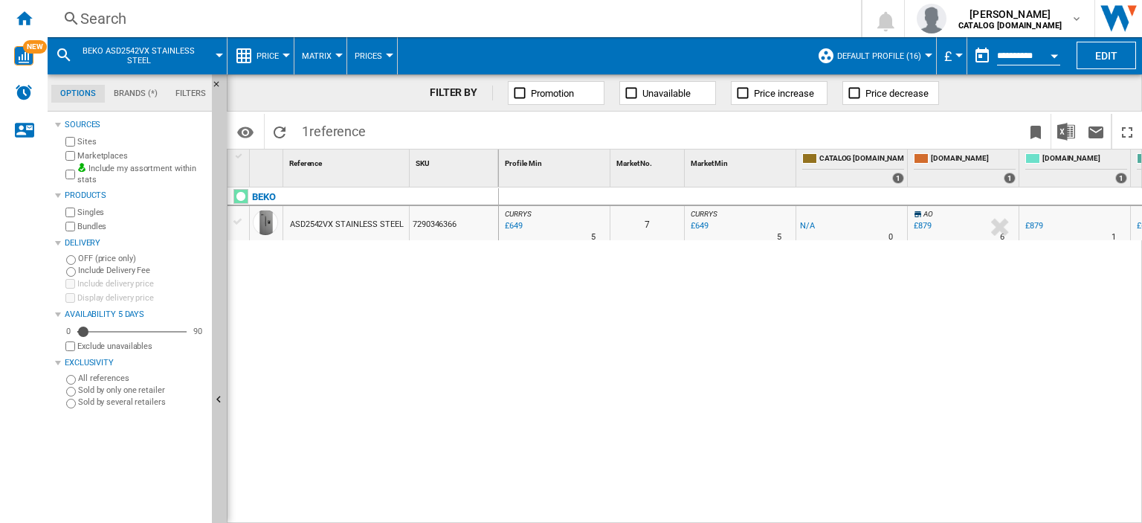
click at [512, 225] on div "£649" at bounding box center [513, 226] width 20 height 15
click at [118, 19] on div "Search" at bounding box center [451, 18] width 742 height 21
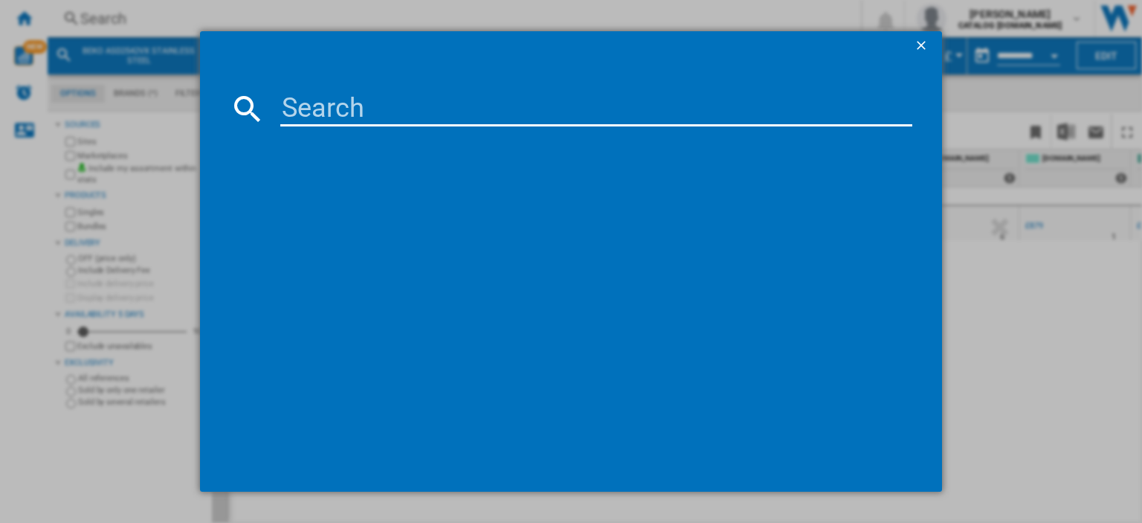
click at [291, 100] on input at bounding box center [596, 109] width 632 height 36
type input "din15x20"
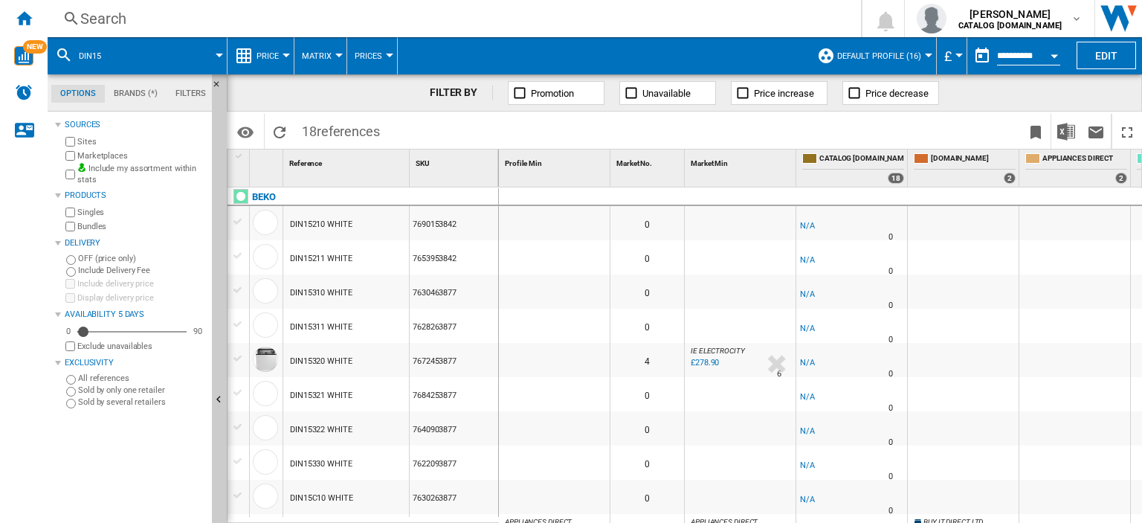
click at [132, 19] on div "Search" at bounding box center [451, 18] width 742 height 21
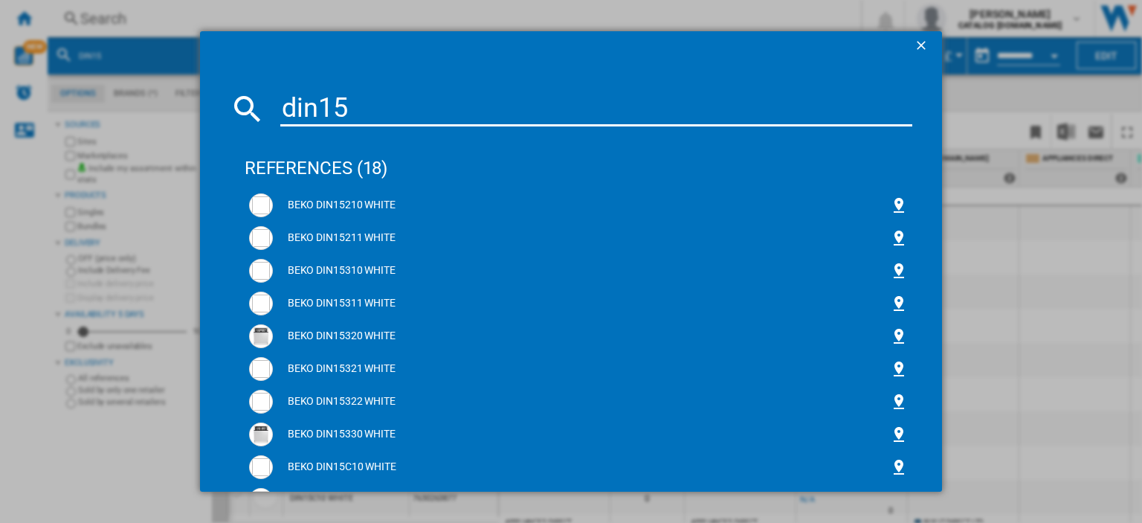
click at [376, 108] on input "din15" at bounding box center [596, 109] width 632 height 36
type input "din15x"
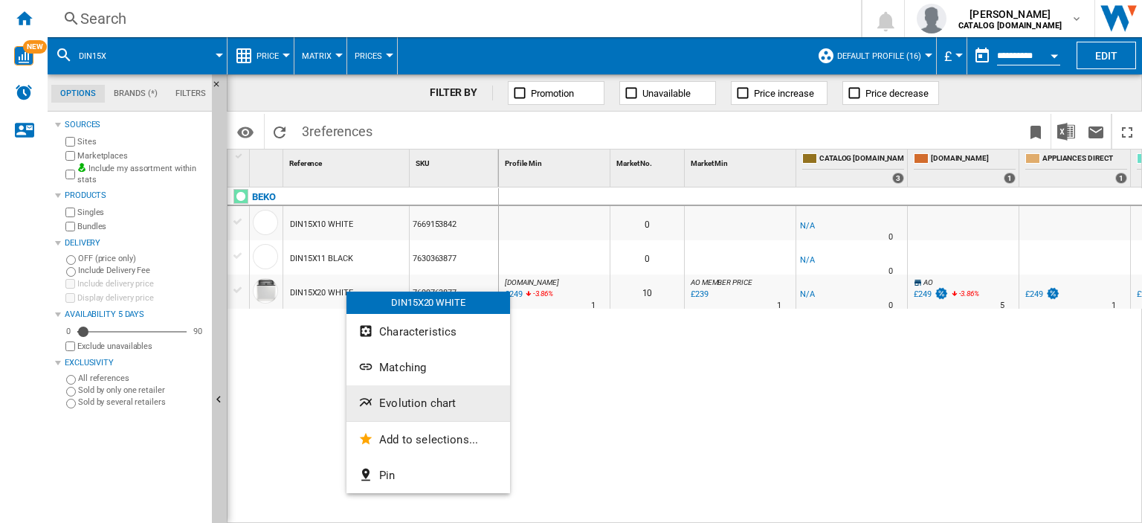
click at [422, 408] on span "Evolution chart" at bounding box center [417, 402] width 77 height 13
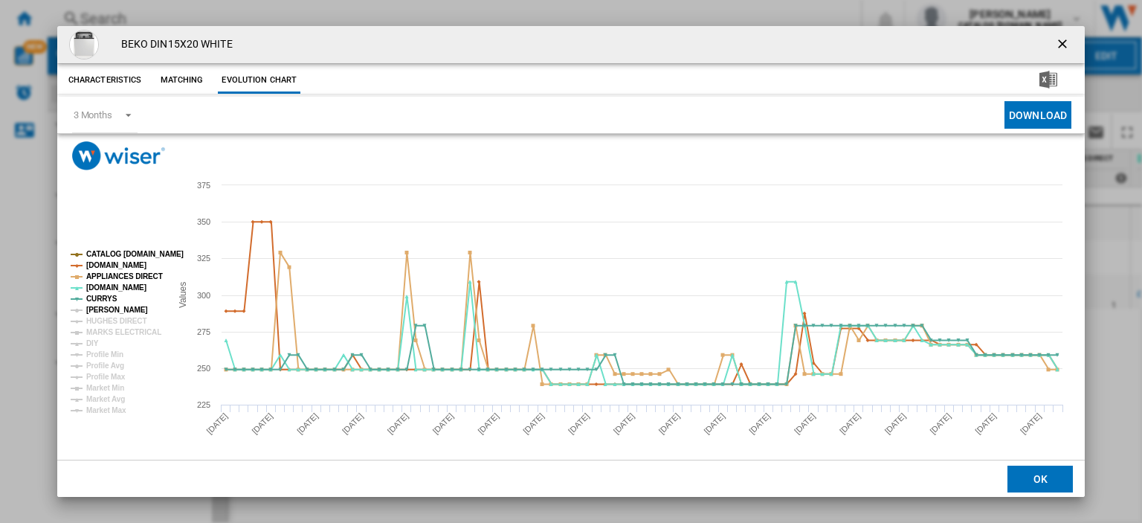
click at [115, 306] on tspan "[PERSON_NAME]" at bounding box center [117, 310] width 62 height 8
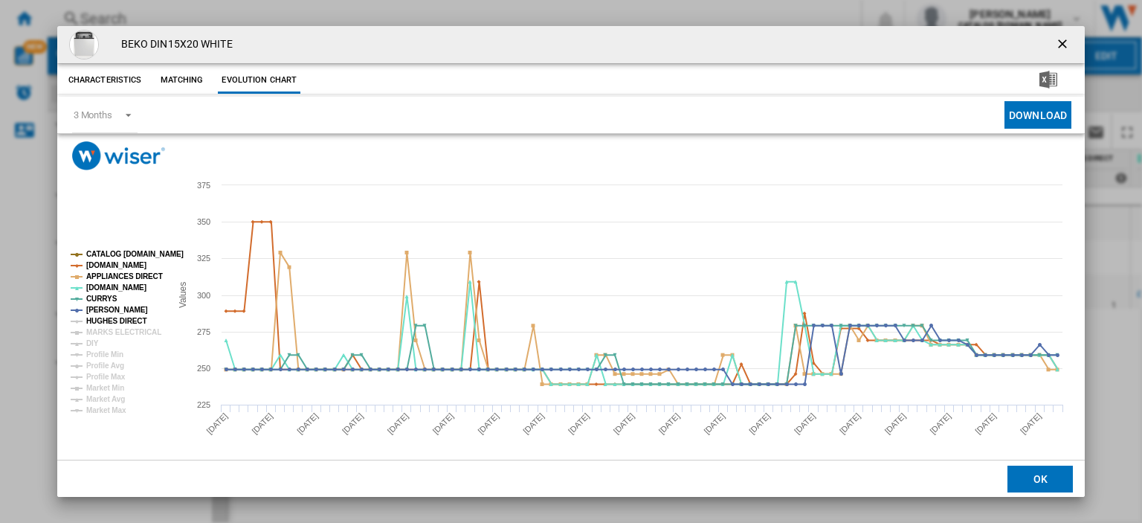
click at [115, 317] on tspan "HUGHES DIRECT" at bounding box center [116, 321] width 60 height 8
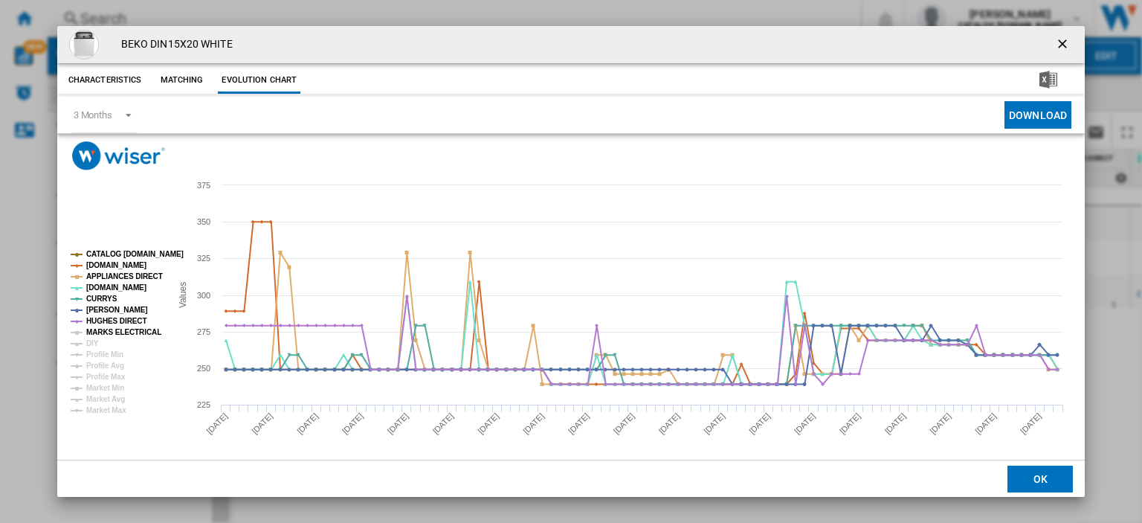
click at [117, 328] on tspan "MARKS ELECTRICAL" at bounding box center [123, 332] width 75 height 8
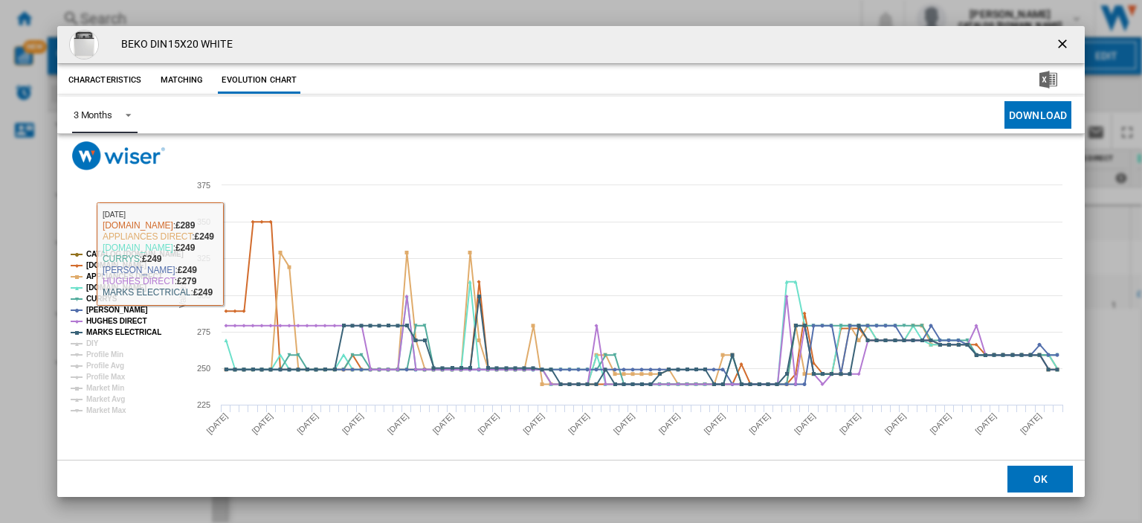
click at [108, 118] on div "3 Months" at bounding box center [93, 114] width 39 height 11
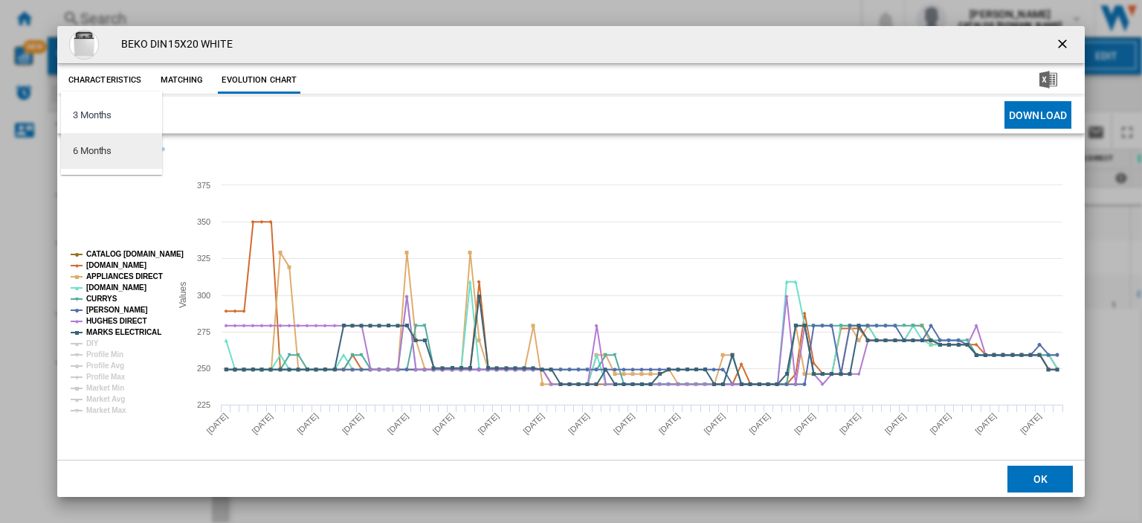
click at [115, 152] on md-option "6 Months" at bounding box center [111, 151] width 101 height 36
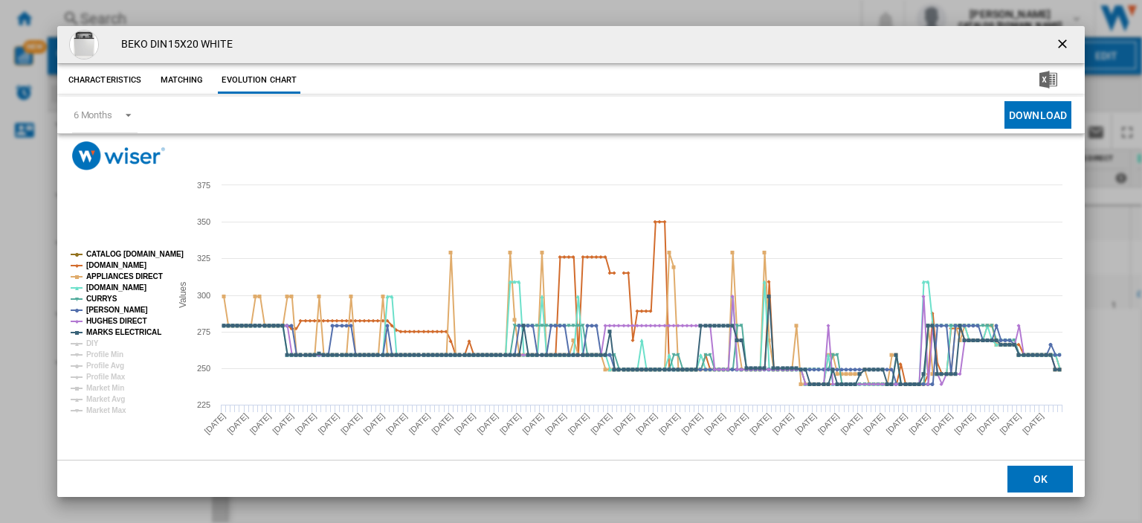
click at [1055, 44] on ng-md-icon "getI18NText('BUTTONS.CLOSE_DIALOG')" at bounding box center [1064, 45] width 18 height 18
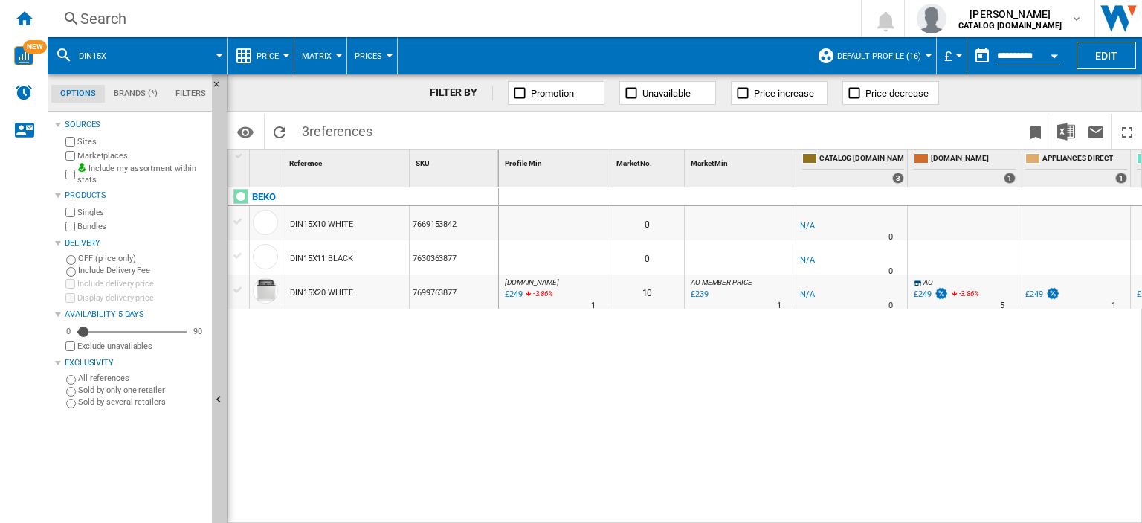
scroll to position [0, 226]
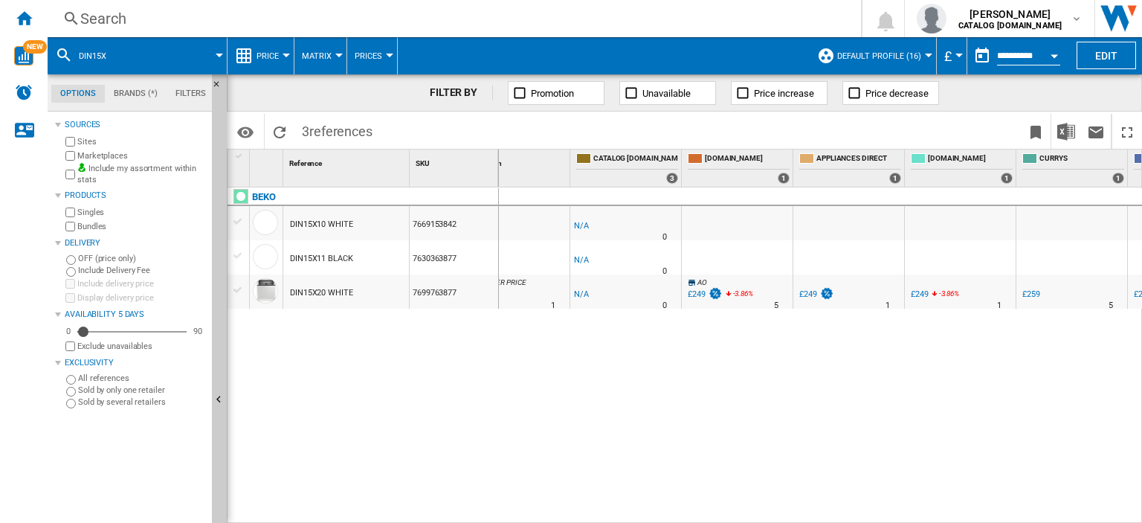
click at [810, 291] on div "£249" at bounding box center [808, 294] width 18 height 10
click at [97, 20] on div "Search" at bounding box center [451, 18] width 742 height 21
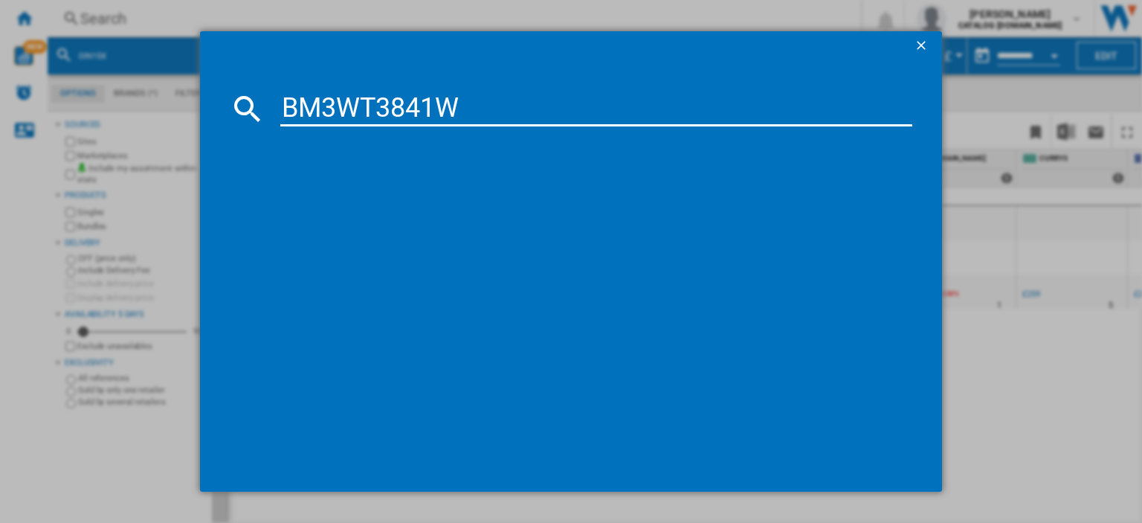
type input "BM3WT3841W"
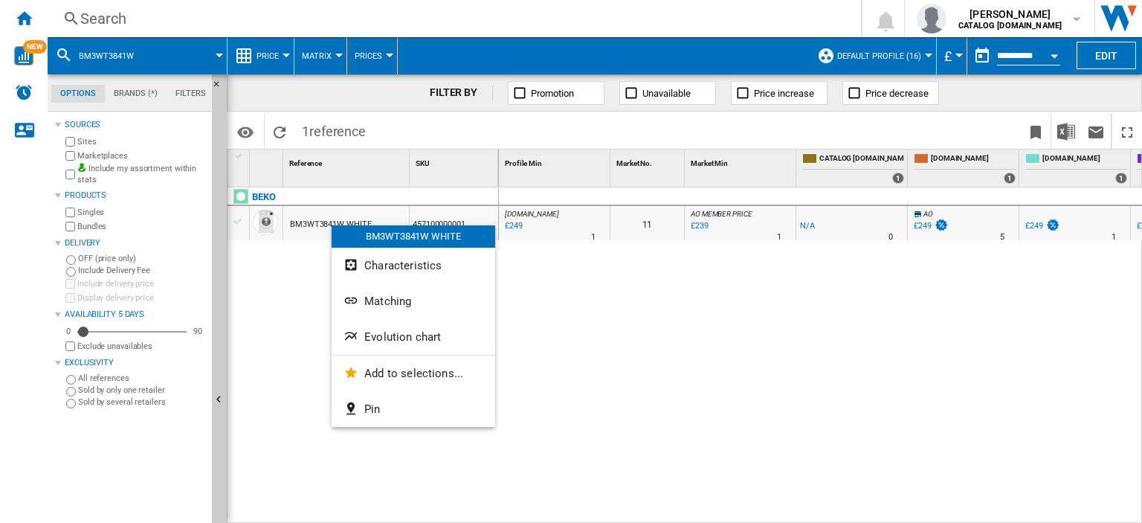
click at [413, 338] on span "Evolution chart" at bounding box center [402, 336] width 77 height 13
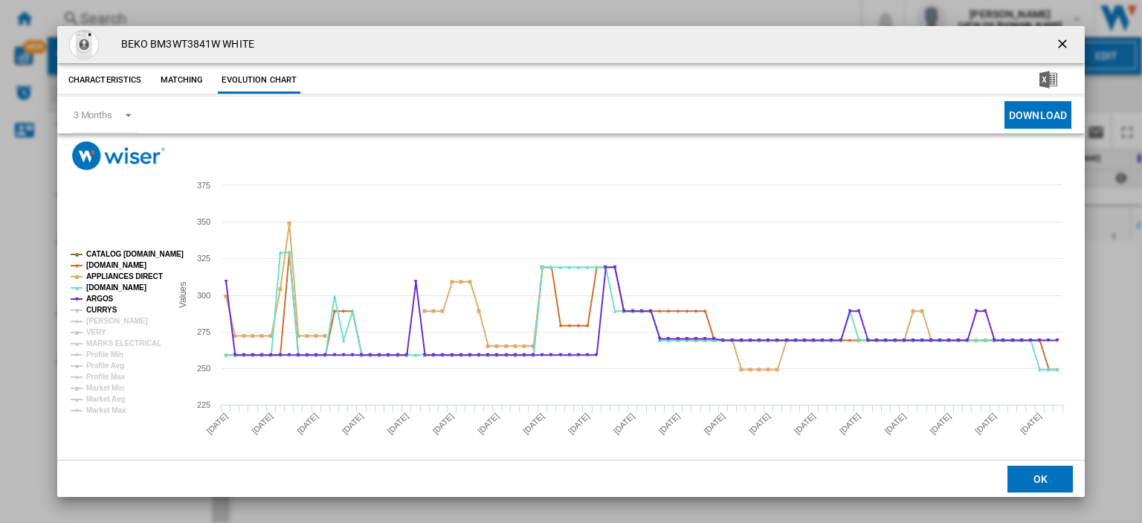
click at [93, 313] on tspan "CURRYS" at bounding box center [101, 310] width 31 height 8
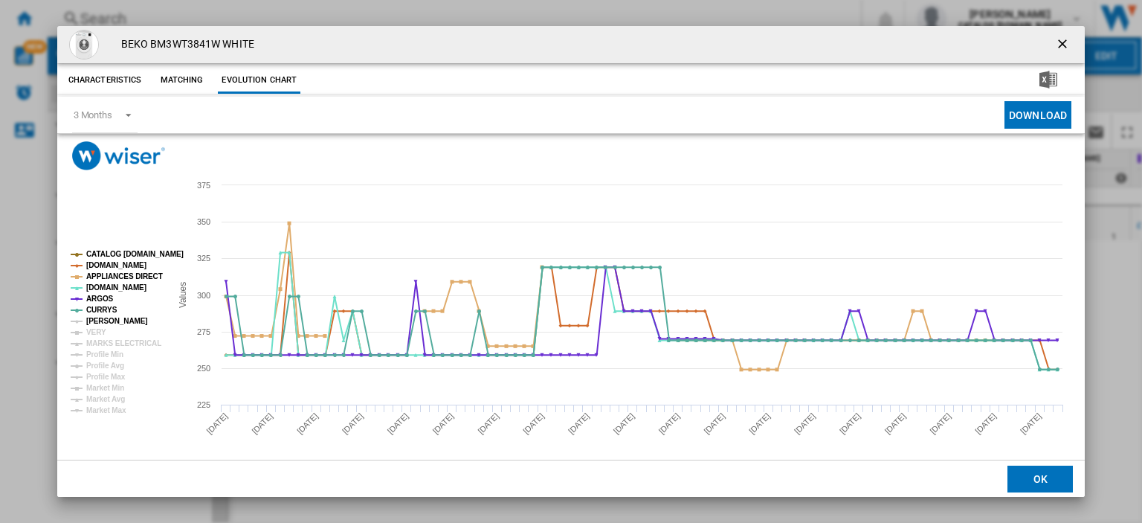
click at [95, 320] on tspan "[PERSON_NAME]" at bounding box center [117, 321] width 62 height 8
click at [94, 332] on tspan "VERY" at bounding box center [96, 332] width 20 height 8
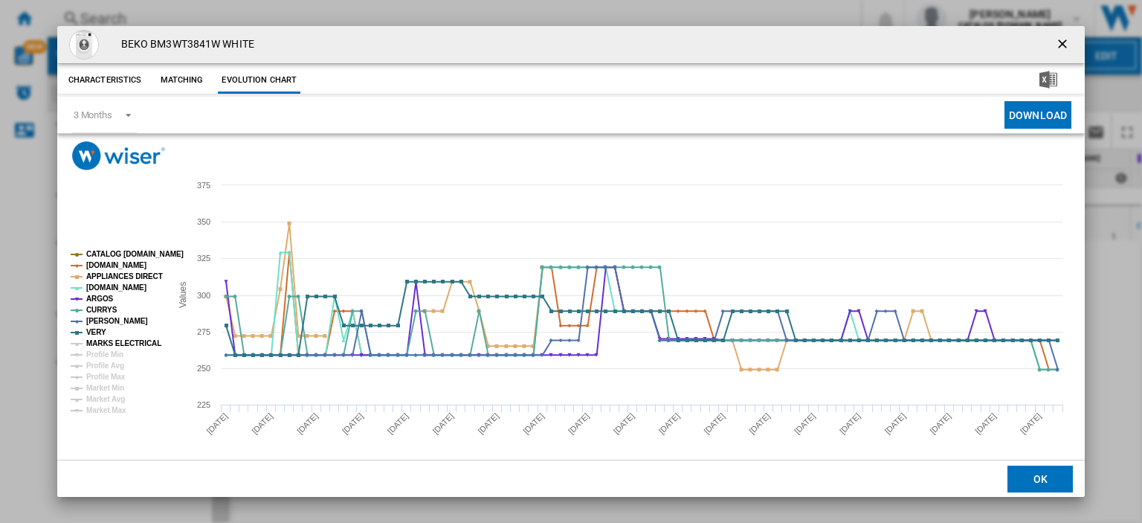
click at [94, 340] on tspan "MARKS ELECTRICAL" at bounding box center [123, 343] width 75 height 8
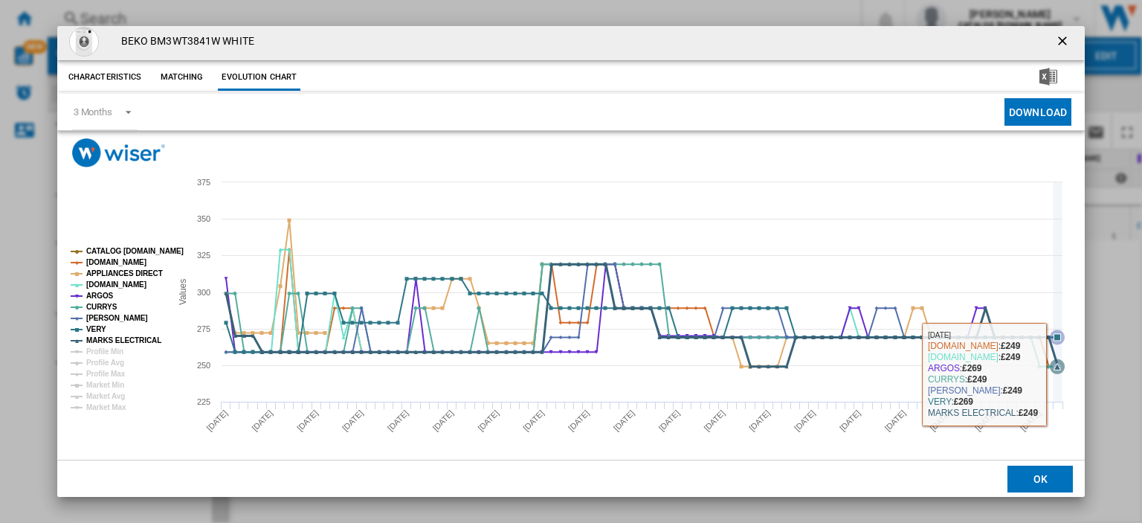
scroll to position [3, 0]
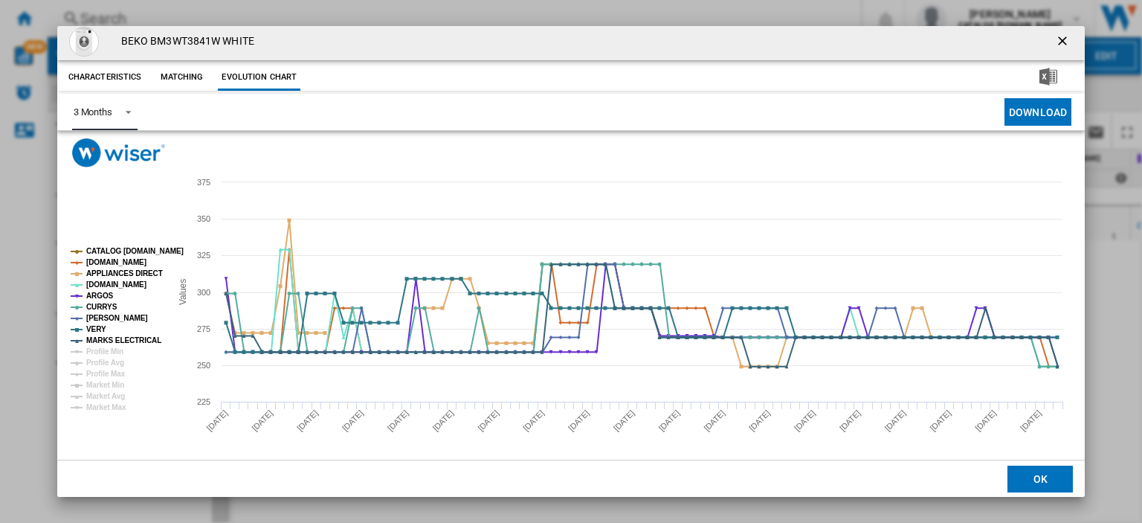
click at [119, 109] on span "Product popup" at bounding box center [124, 110] width 18 height 13
click at [142, 158] on md-option "6 Months" at bounding box center [111, 147] width 101 height 36
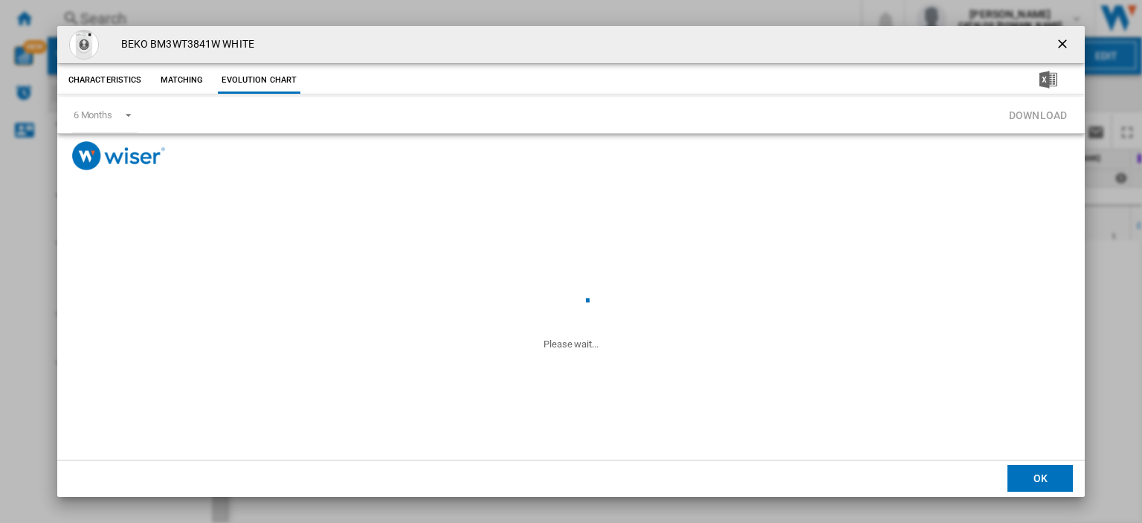
scroll to position [0, 0]
